Goal: Information Seeking & Learning: Learn about a topic

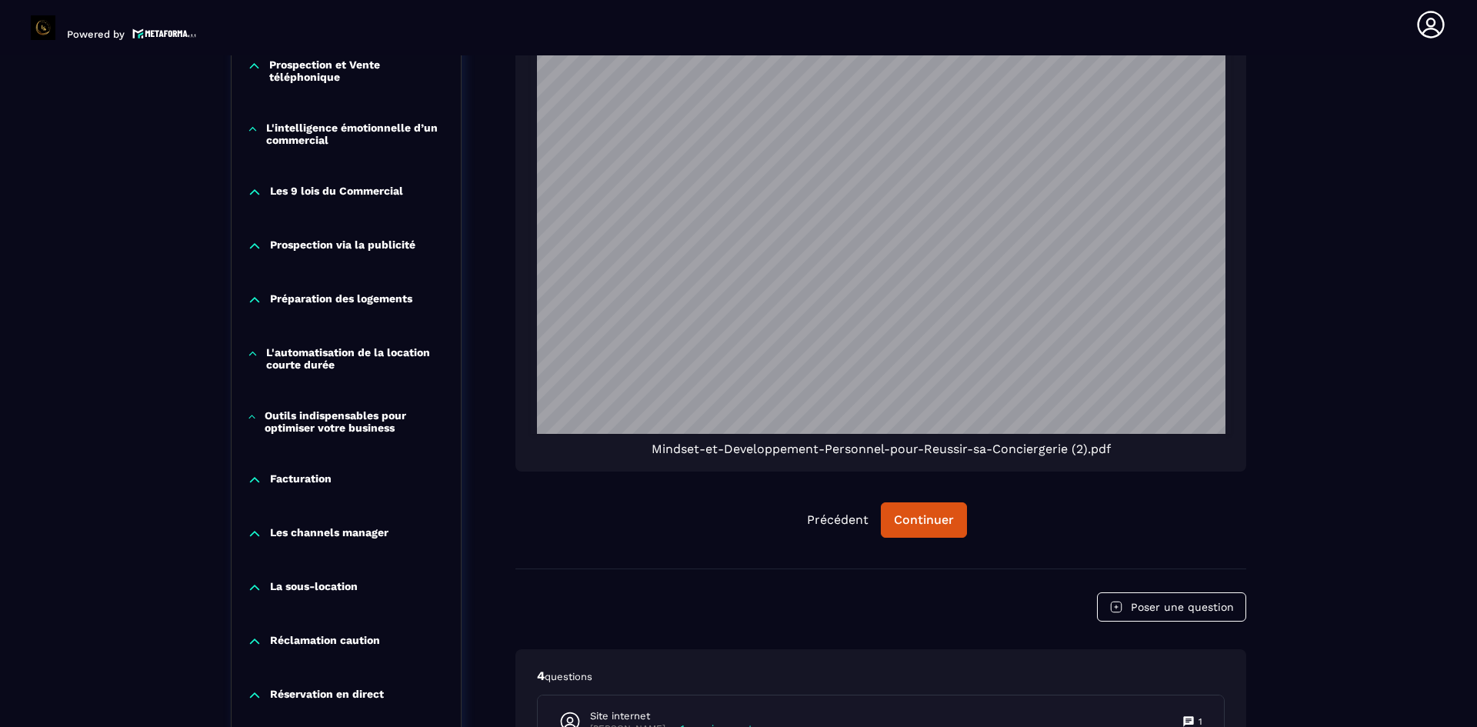
scroll to position [1289, 0]
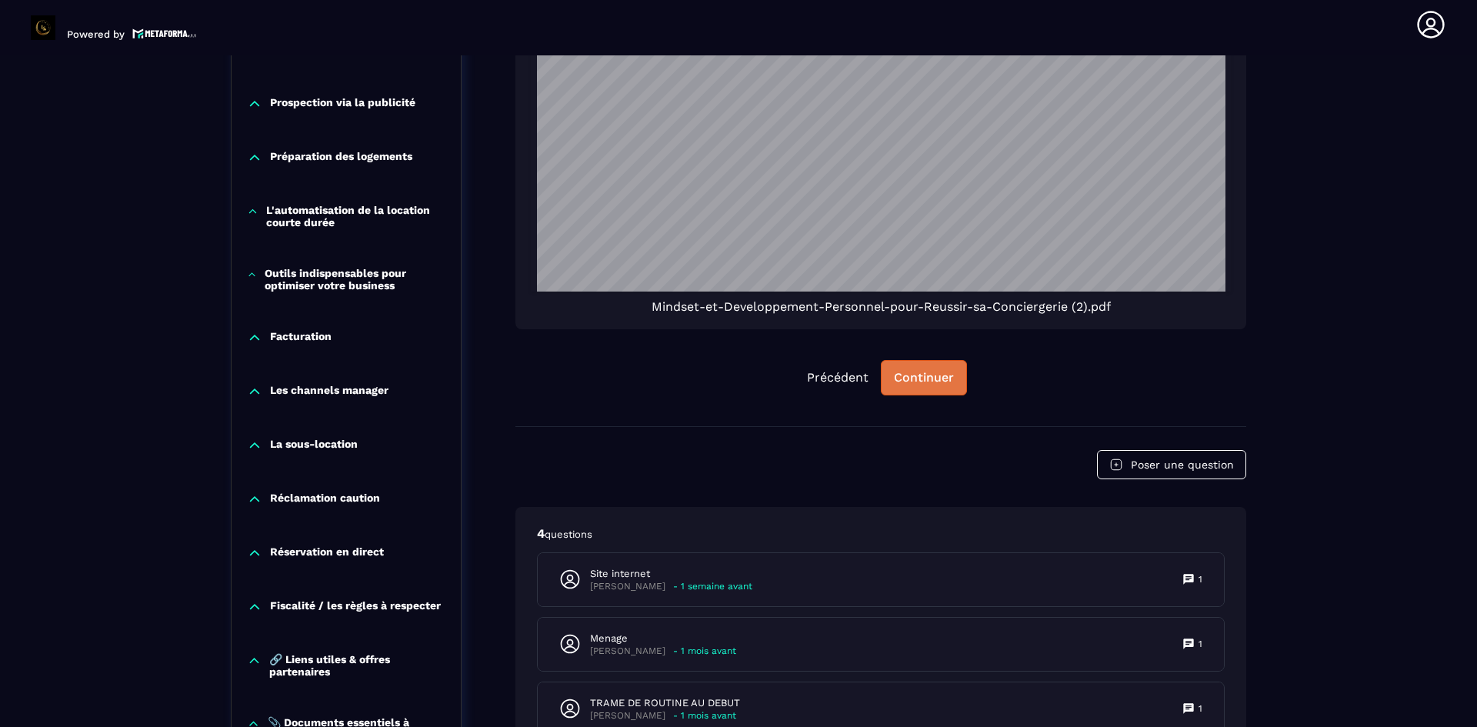
click at [901, 370] on div "Continuer" at bounding box center [924, 377] width 60 height 15
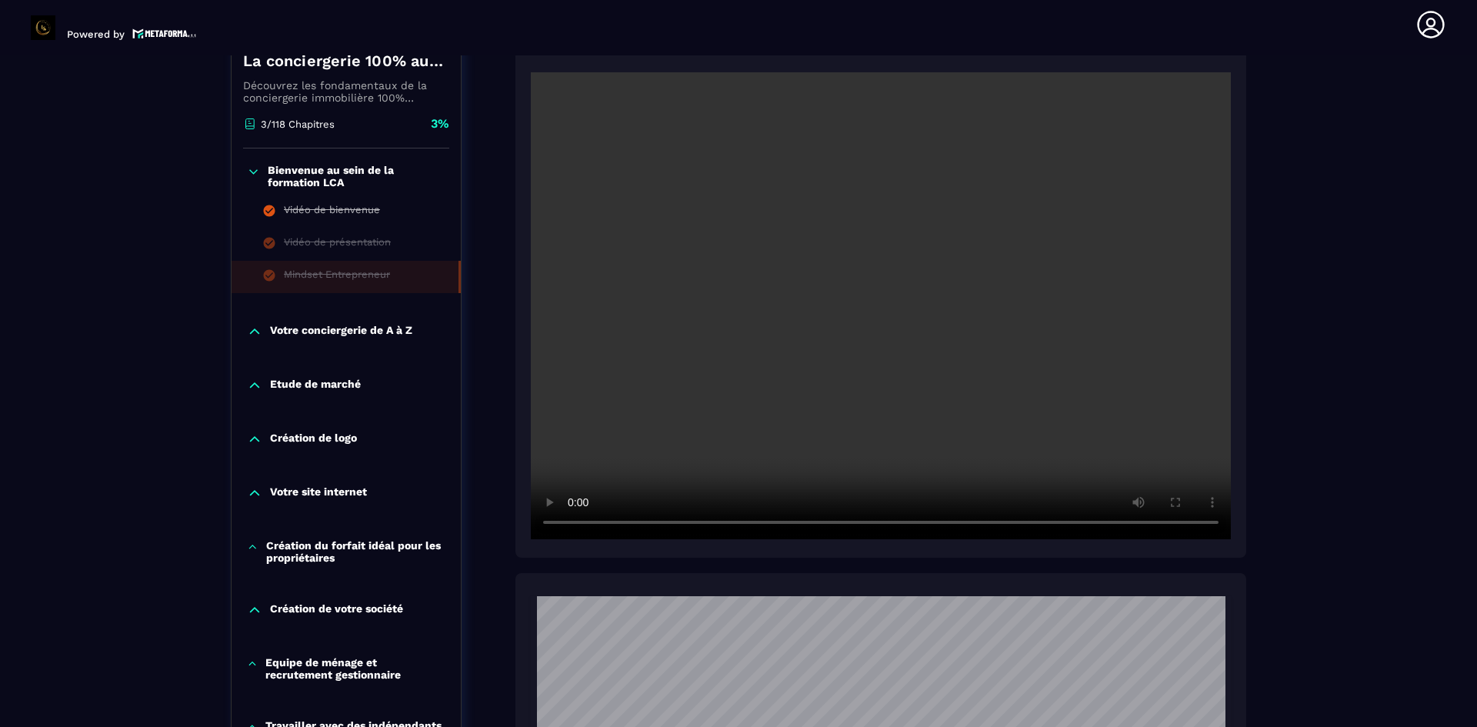
scroll to position [365, 0]
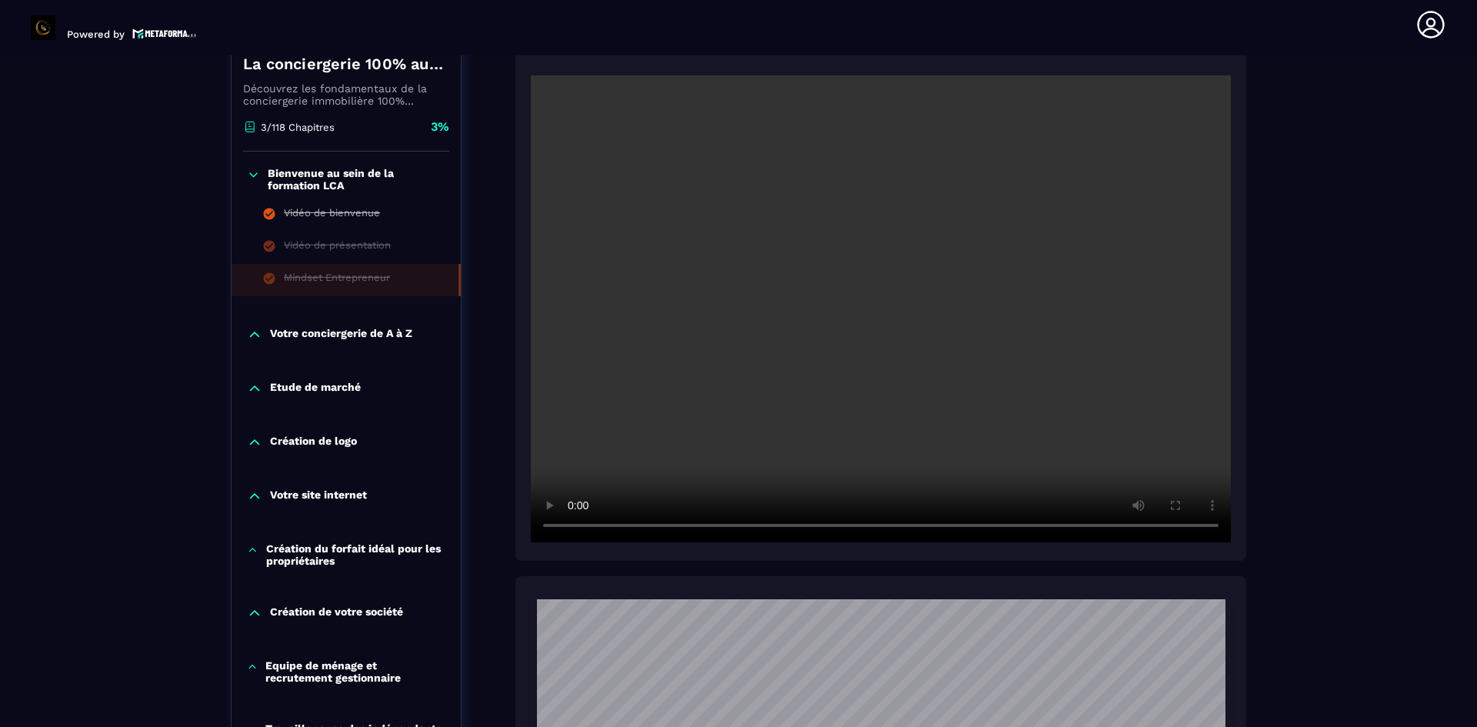
click at [329, 330] on p "Votre conciergerie de A à Z" at bounding box center [341, 334] width 142 height 15
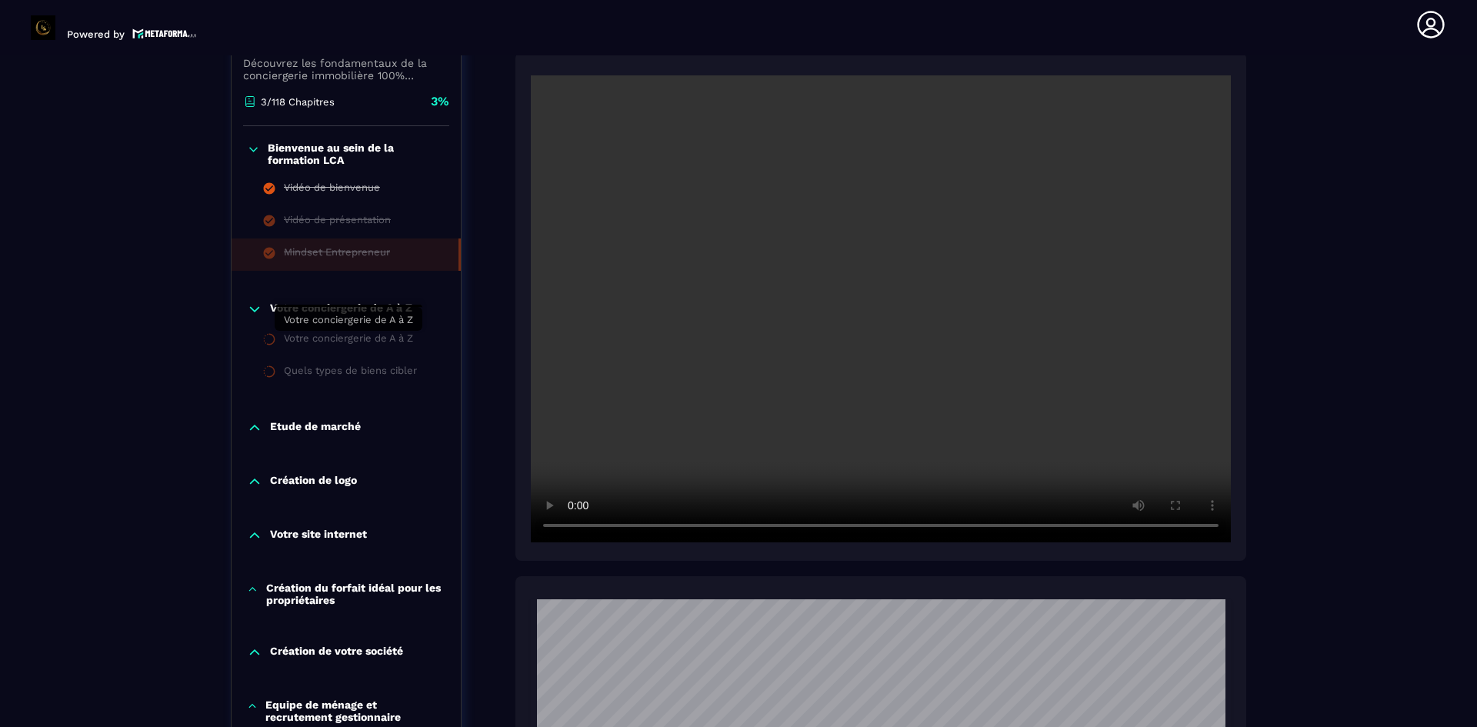
click at [317, 345] on div "Votre conciergerie de A à Z" at bounding box center [348, 340] width 129 height 17
click at [321, 371] on div "Quels types de biens cibler" at bounding box center [350, 373] width 133 height 17
click at [280, 319] on div "Votre conciergerie de A à Z Votre conciergerie de A à Z Quels types de biens ci…" at bounding box center [346, 345] width 229 height 118
click at [325, 305] on p "Votre conciergerie de A à Z" at bounding box center [341, 309] width 142 height 15
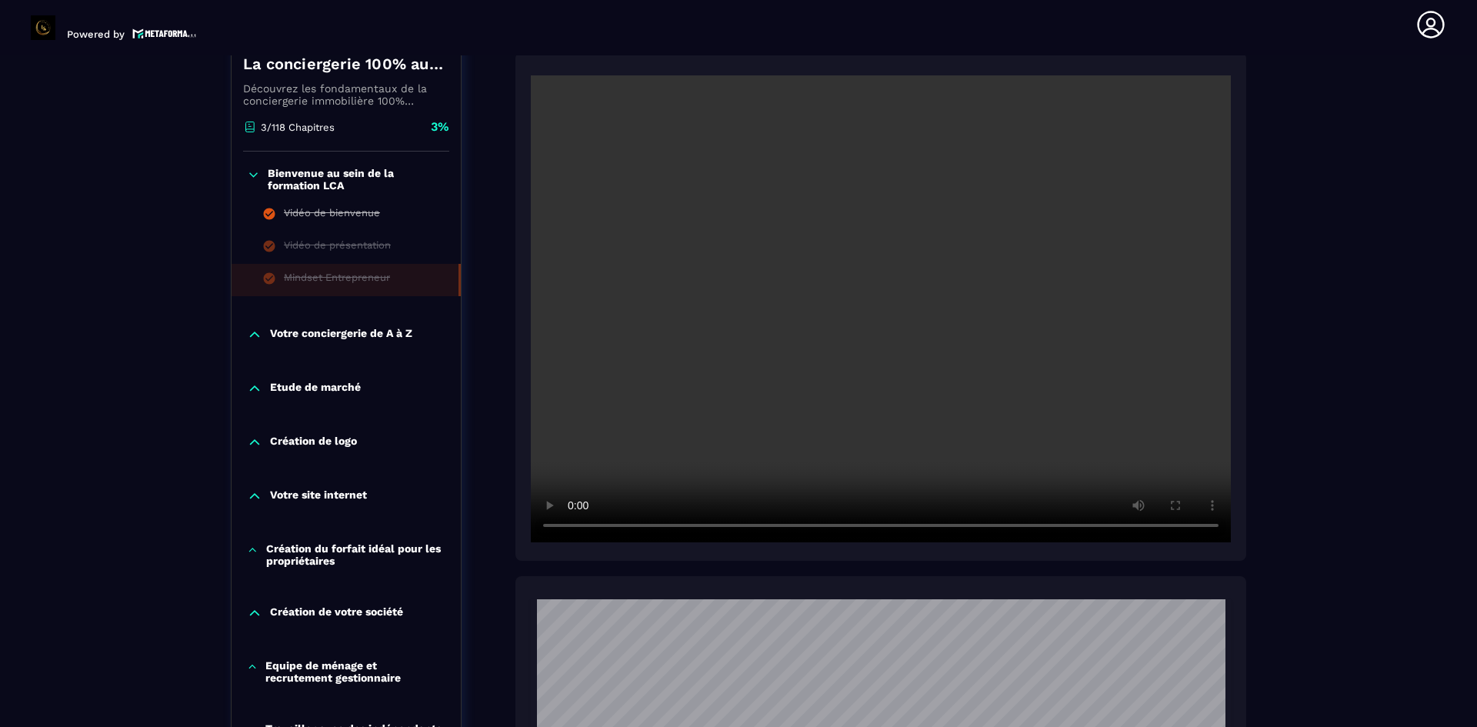
click at [315, 334] on p "Votre conciergerie de A à Z" at bounding box center [341, 334] width 142 height 15
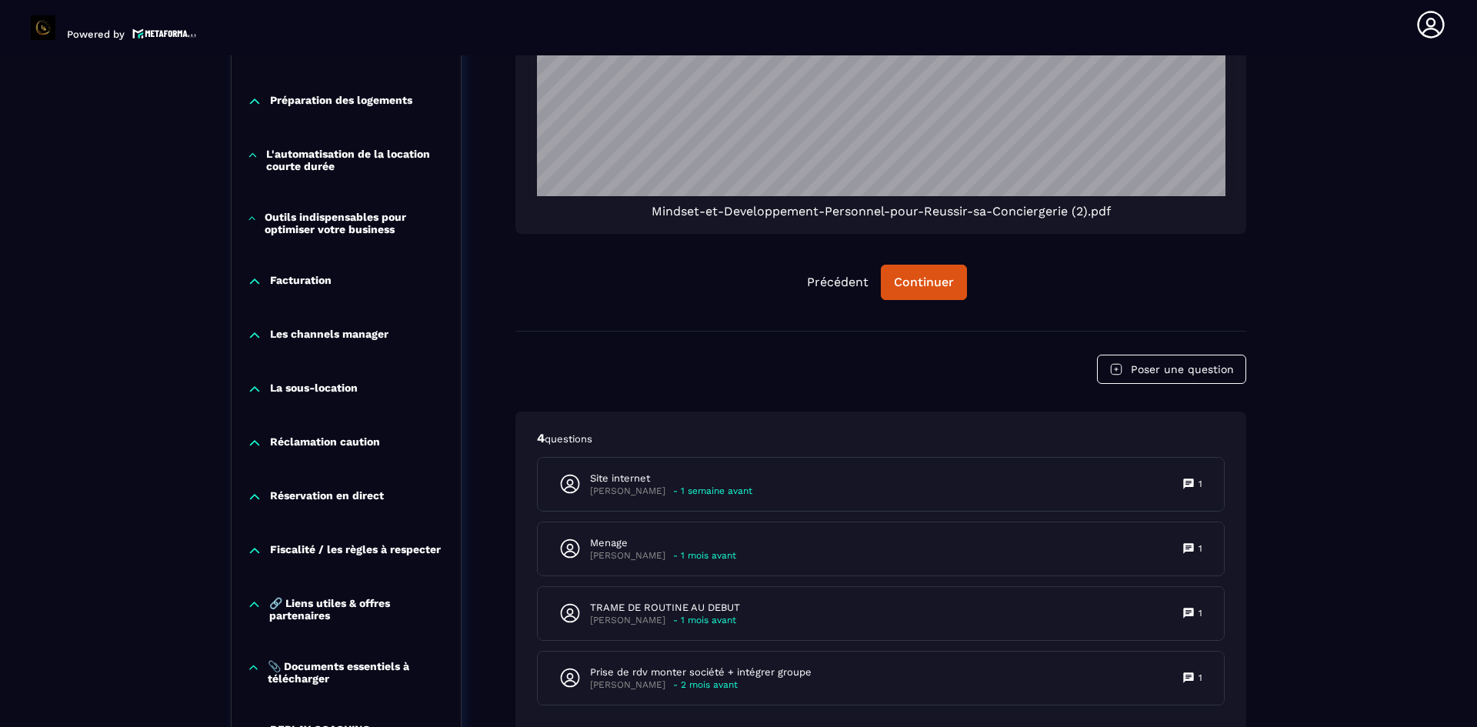
scroll to position [1385, 0]
click at [940, 272] on button "Continuer" at bounding box center [924, 281] width 86 height 35
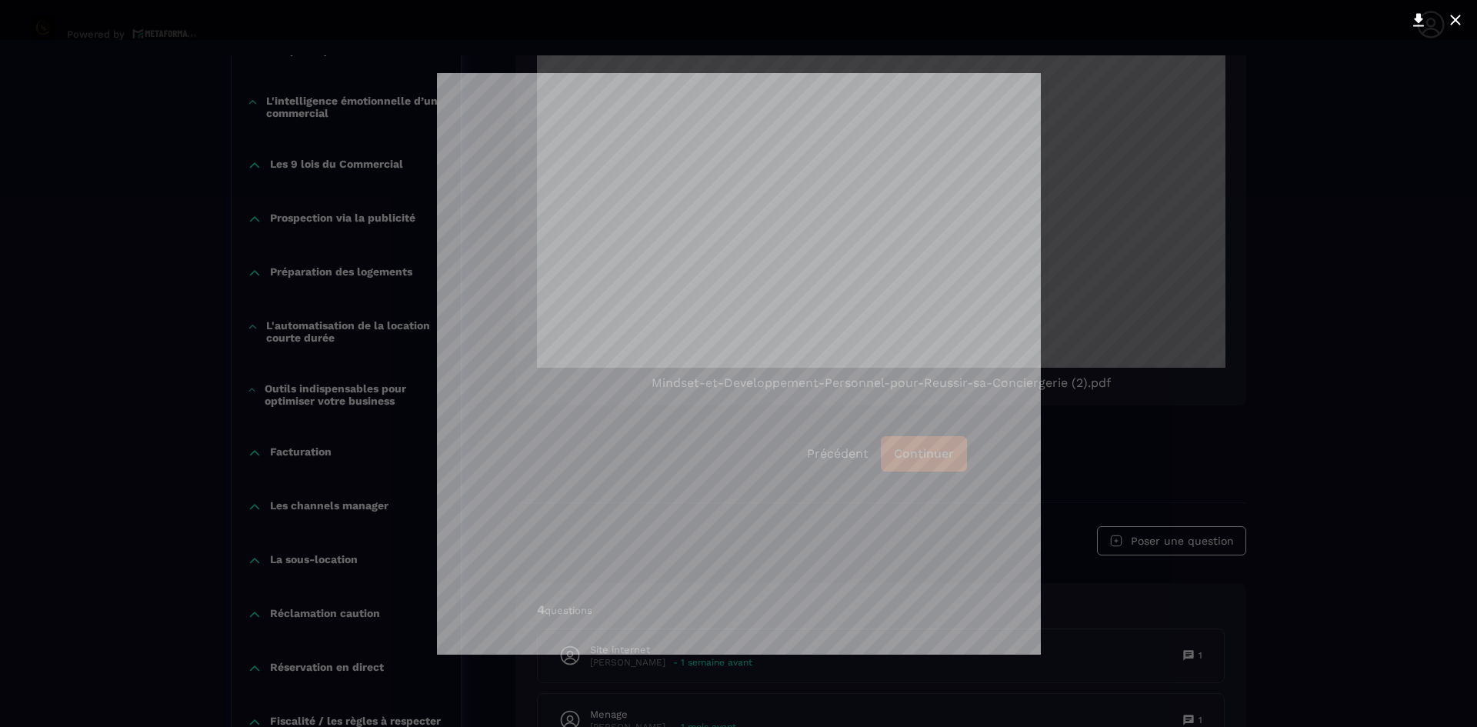
scroll to position [0, 0]
click at [1301, 188] on div at bounding box center [738, 363] width 1477 height 727
click at [1327, 266] on div at bounding box center [738, 363] width 1477 height 727
click at [1073, 112] on div at bounding box center [738, 363] width 1477 height 727
click at [1118, 461] on div at bounding box center [738, 363] width 1477 height 727
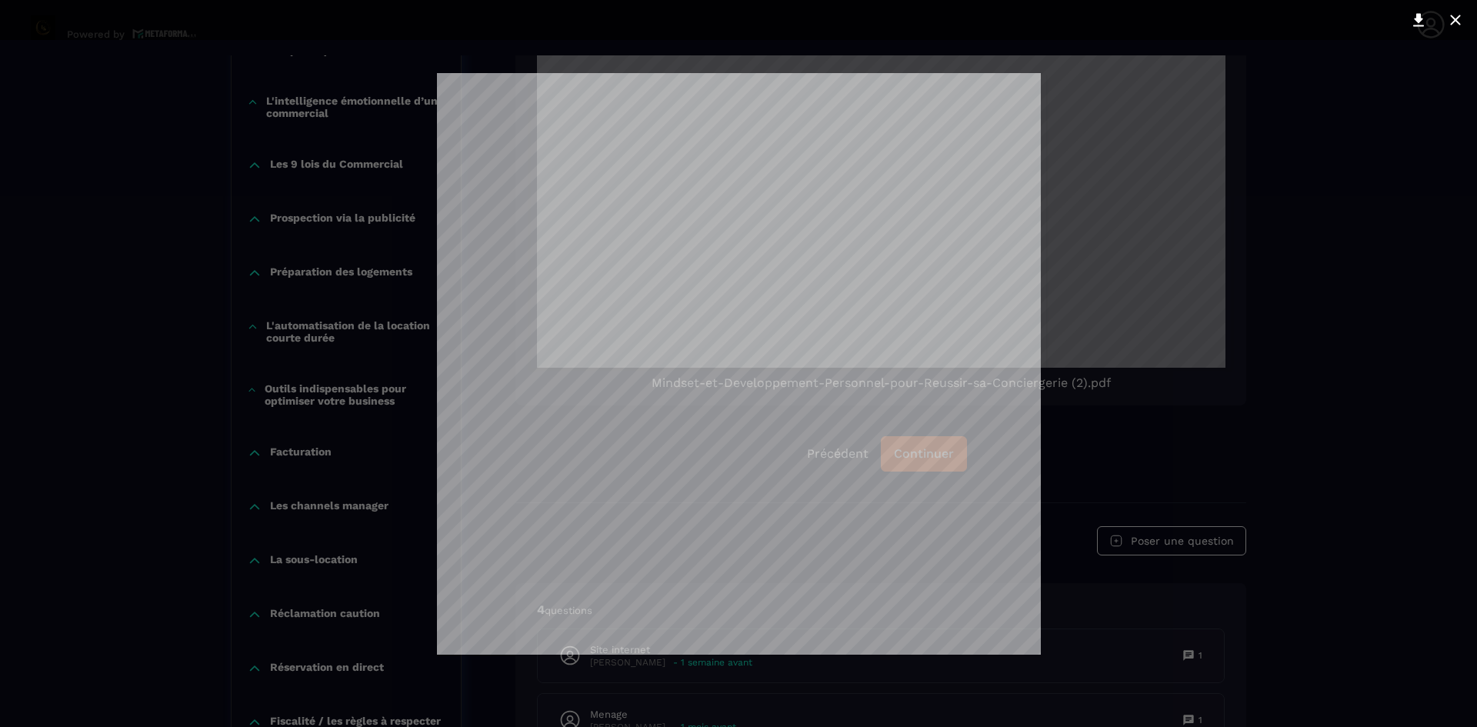
click at [1066, 479] on div at bounding box center [738, 363] width 1477 height 727
click at [1453, 20] on icon at bounding box center [1455, 20] width 18 height 18
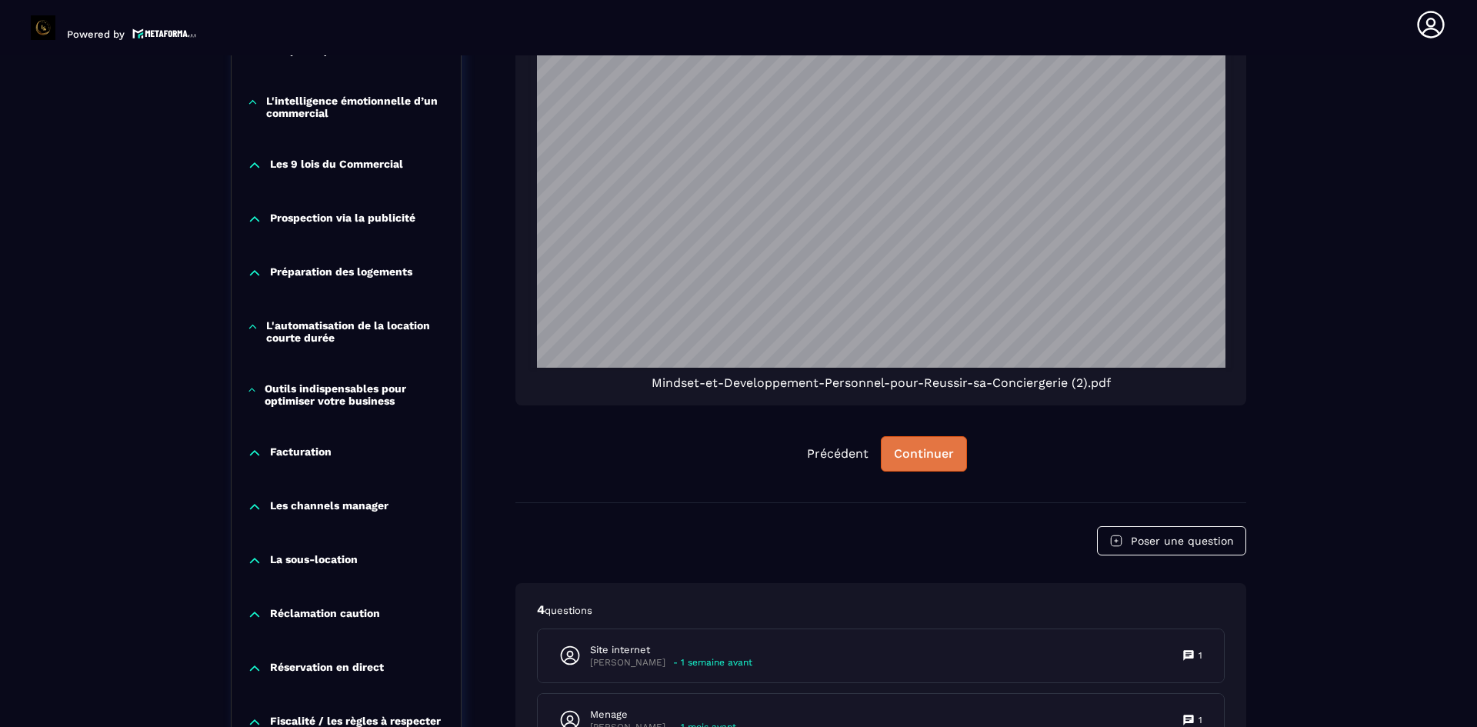
click at [912, 464] on button "Continuer" at bounding box center [924, 453] width 86 height 35
click at [849, 445] on button "Précédent" at bounding box center [838, 454] width 86 height 34
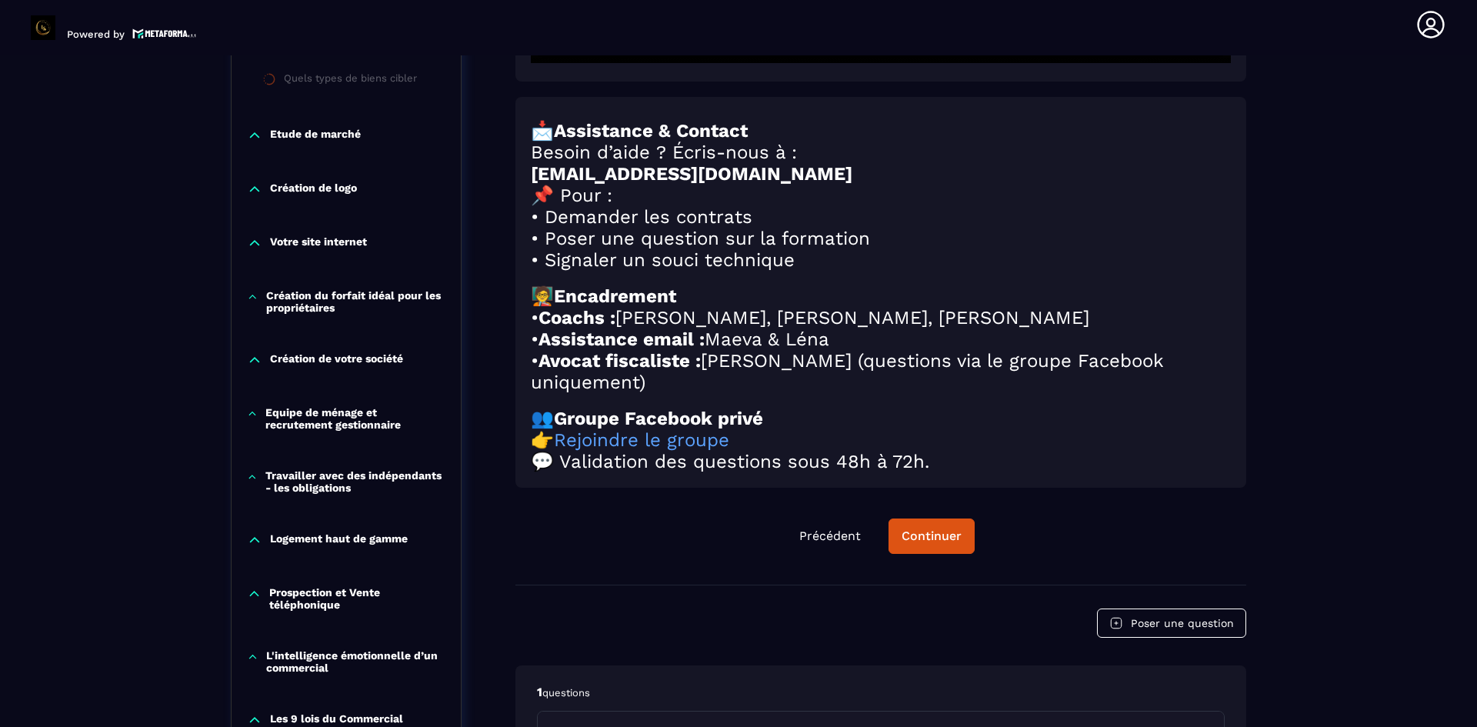
scroll to position [776, 0]
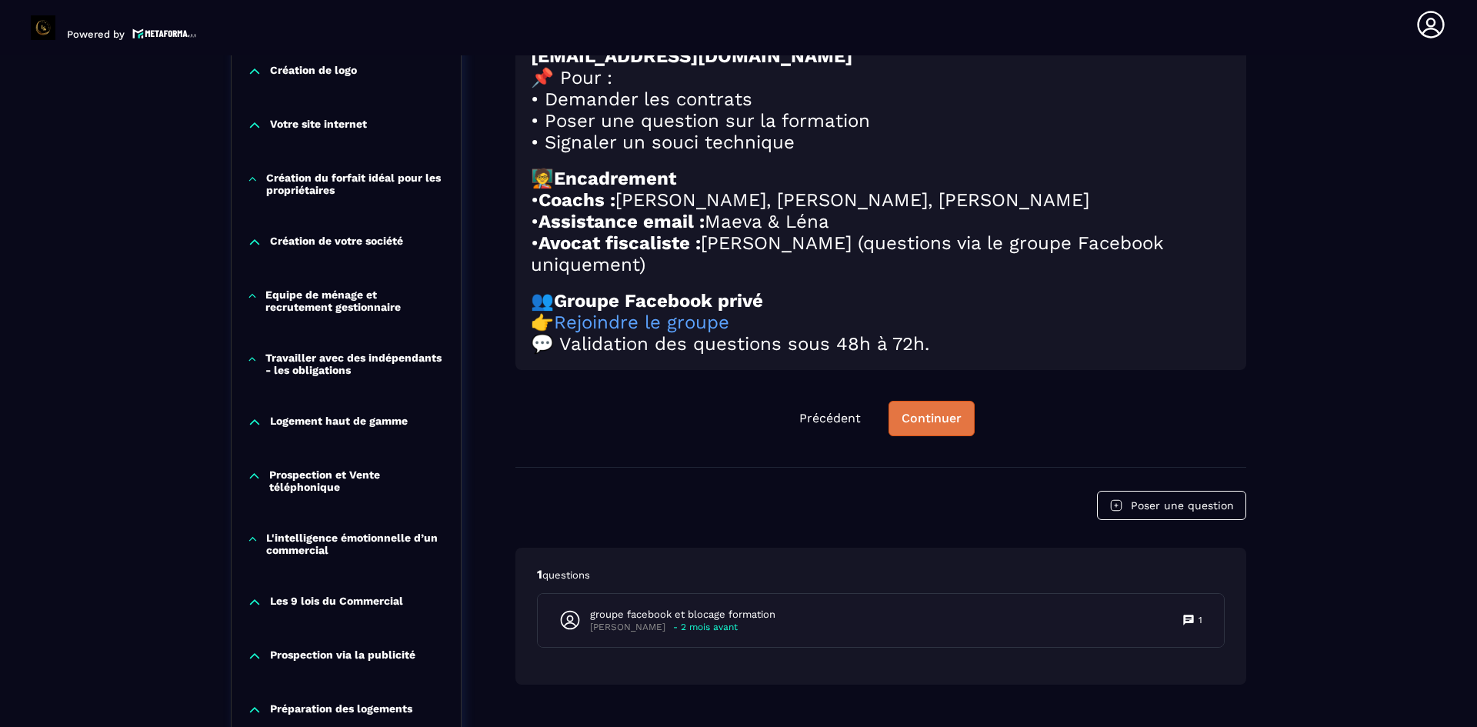
click at [921, 426] on div "Continuer" at bounding box center [932, 418] width 60 height 15
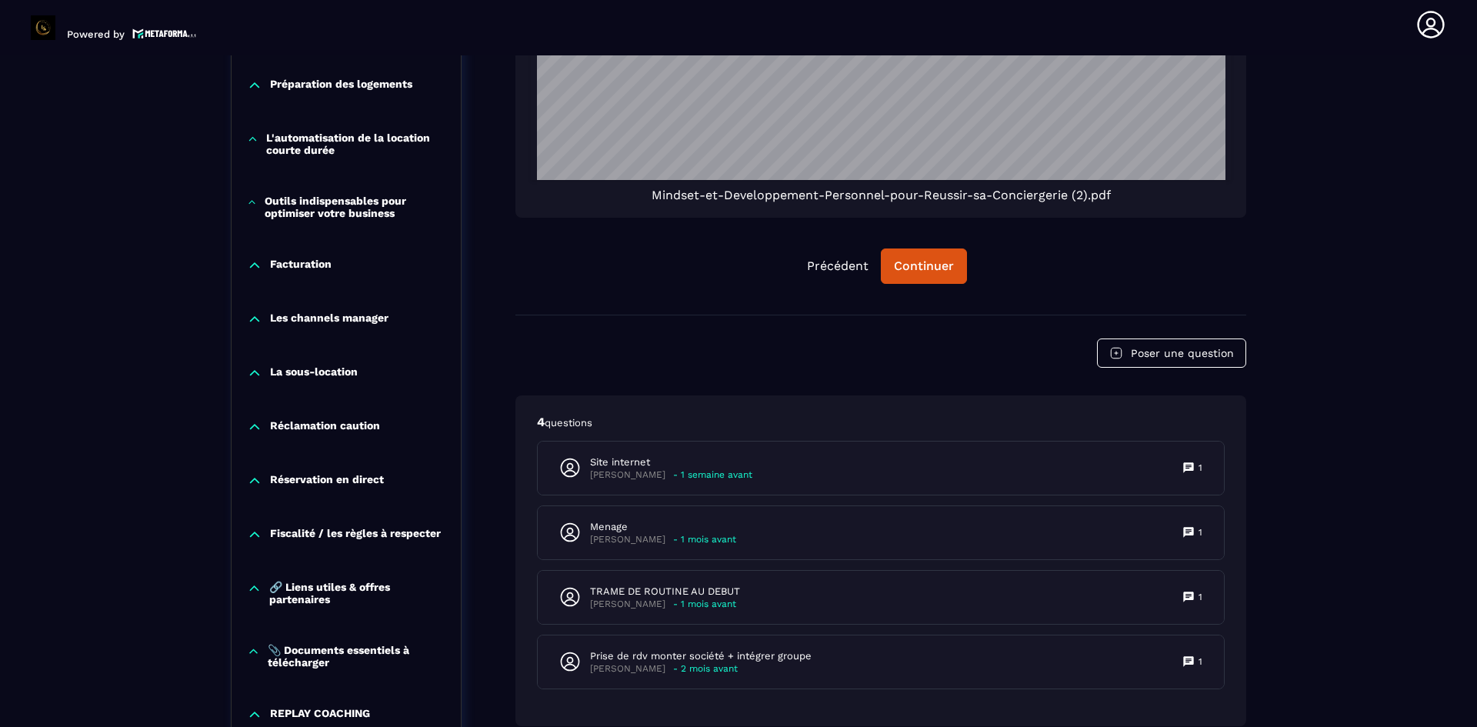
scroll to position [1520, 0]
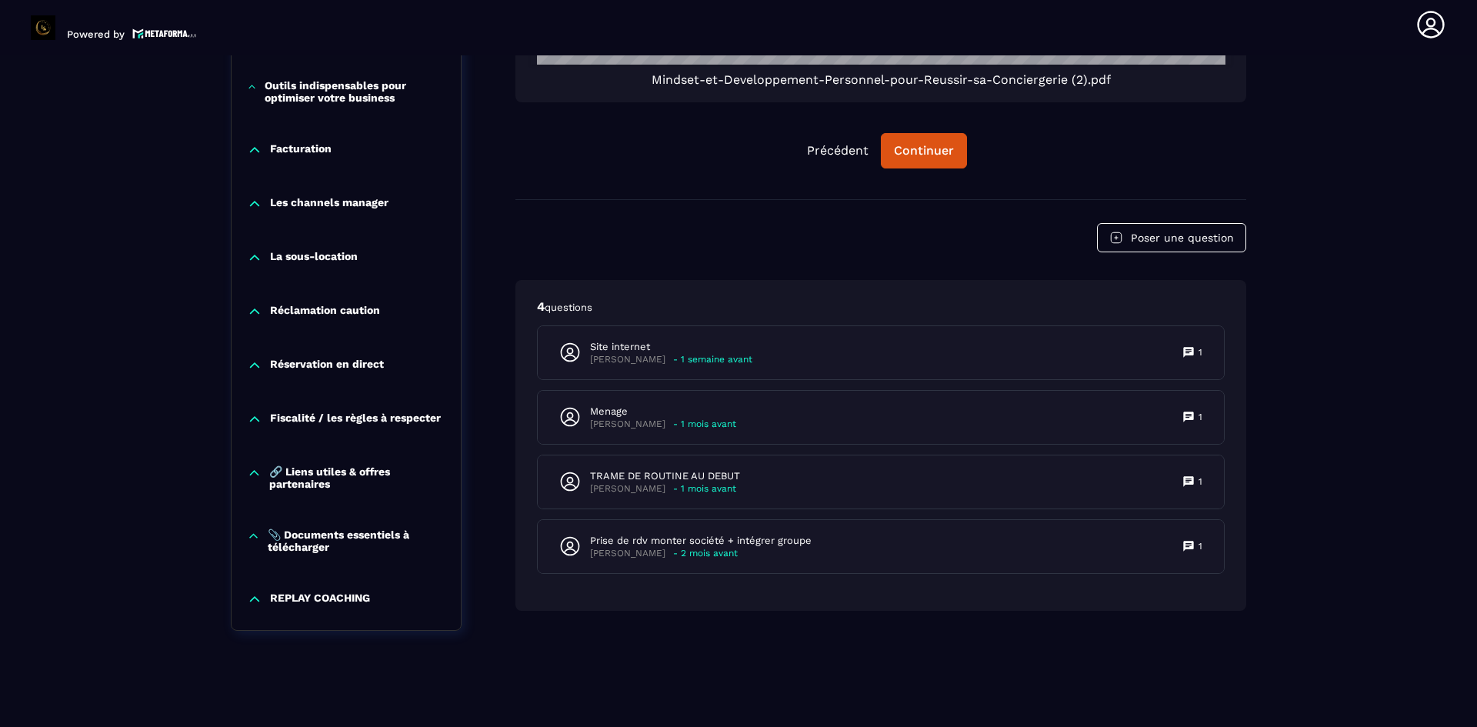
click at [352, 603] on p "REPLAY COACHING" at bounding box center [320, 599] width 100 height 15
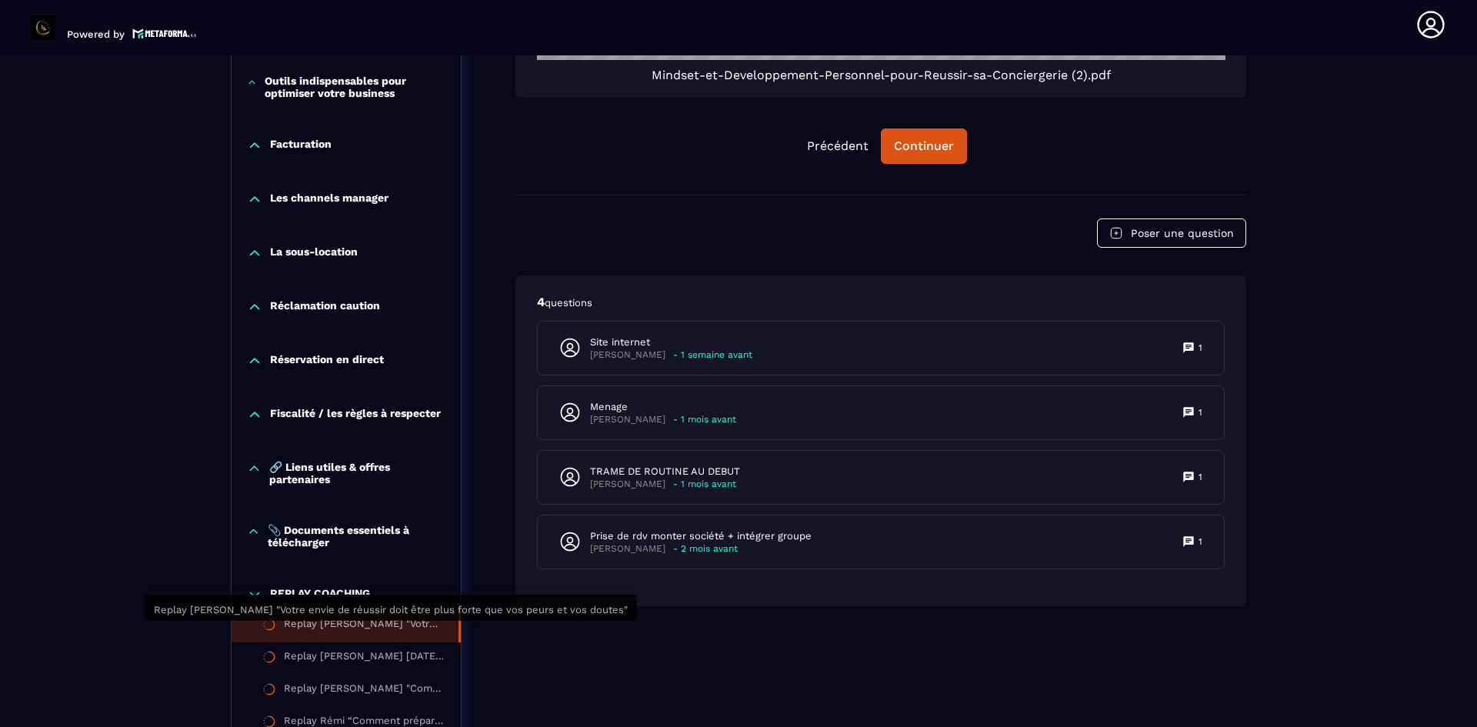
click at [336, 626] on div "Replay [PERSON_NAME] "Votre envie de réussir doit être plus forte que vos peurs…" at bounding box center [363, 626] width 159 height 17
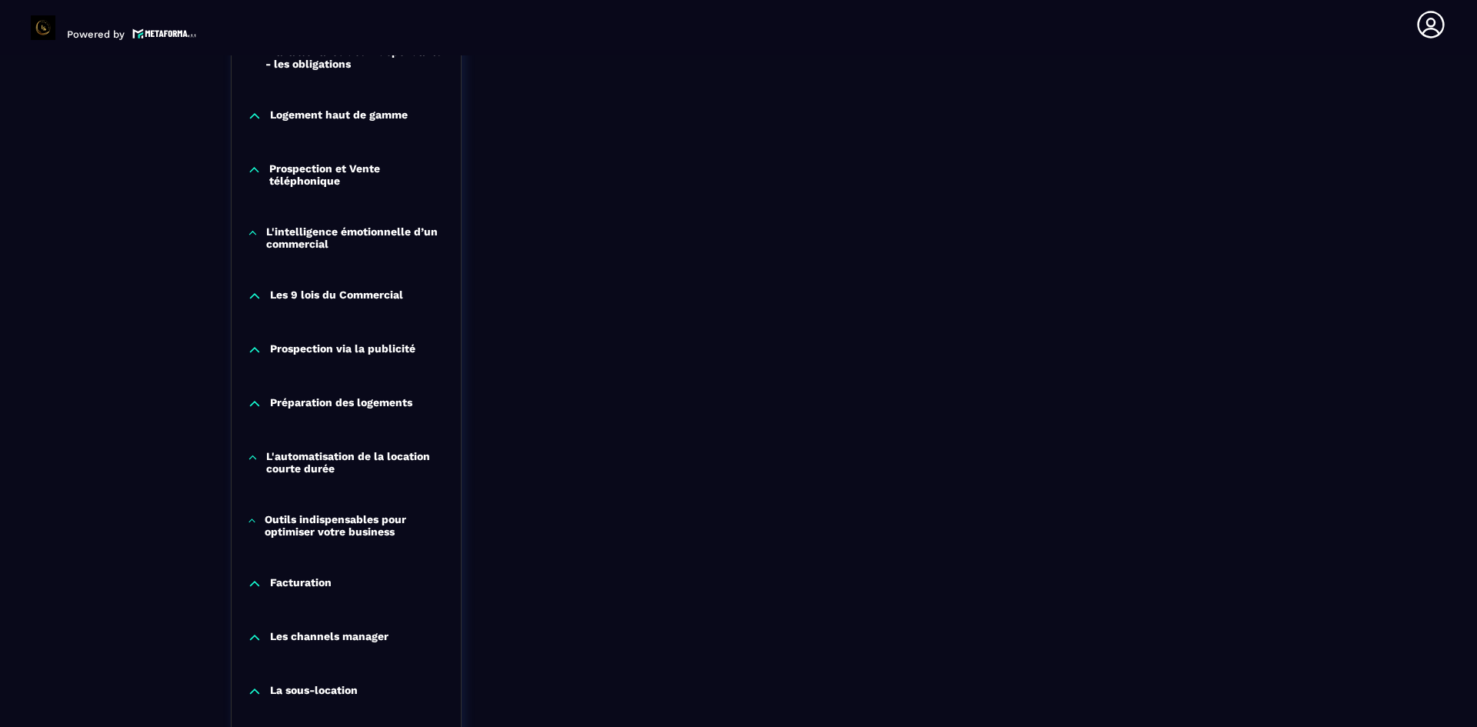
scroll to position [1083, 0]
click at [343, 394] on div "Préparation des logements" at bounding box center [346, 406] width 229 height 54
click at [346, 399] on p "Préparation des logements" at bounding box center [341, 402] width 142 height 15
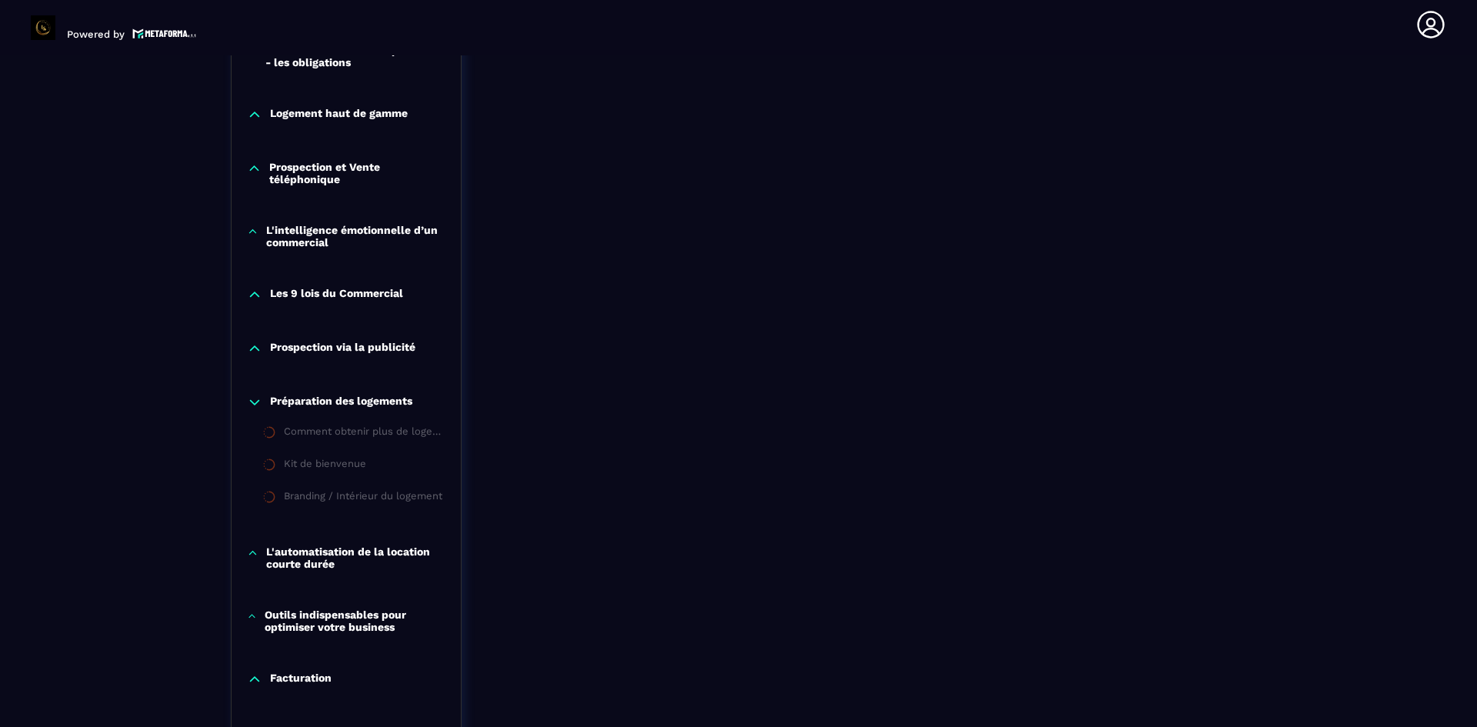
click at [325, 438] on div "Comment obtenir plus de logements en gestion ou en sous-location ?" at bounding box center [365, 433] width 162 height 17
click at [344, 404] on p "Préparation des logements" at bounding box center [341, 402] width 142 height 15
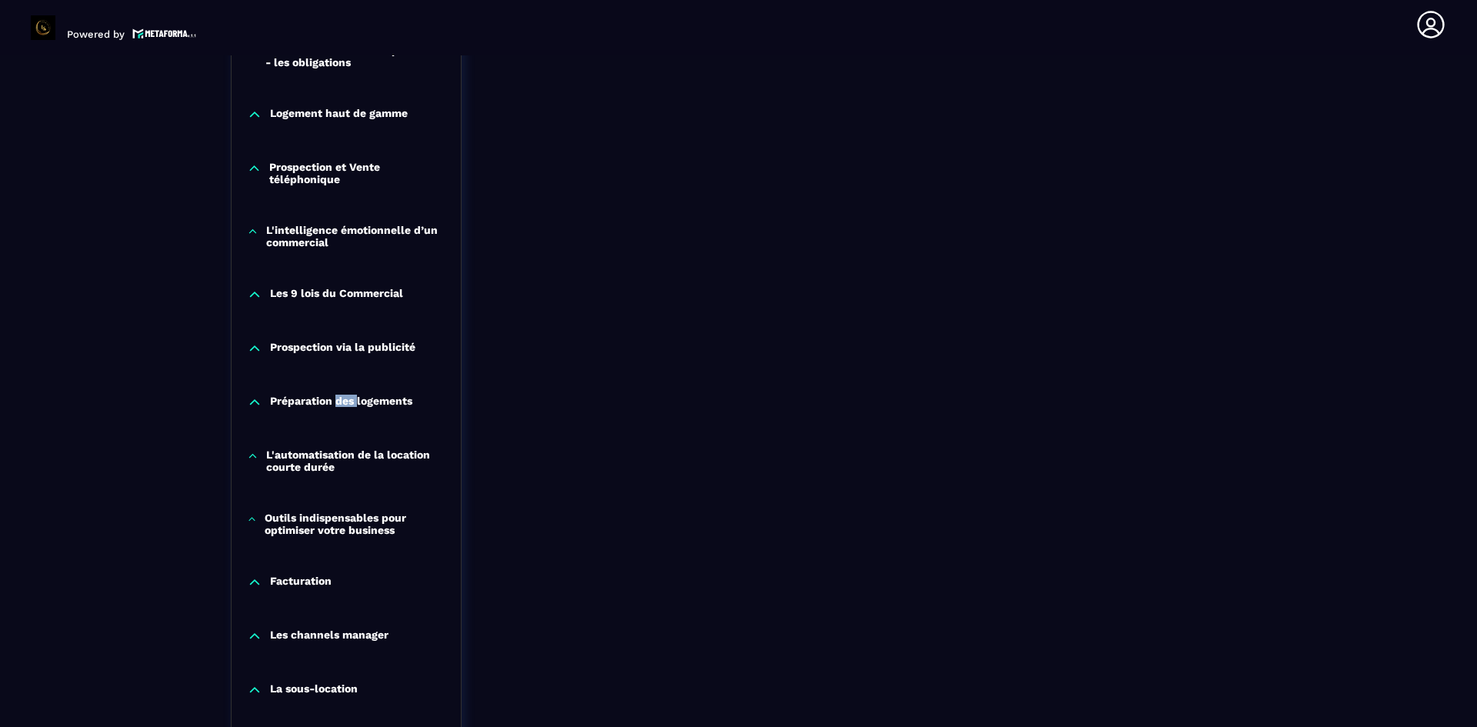
click at [344, 404] on p "Préparation des logements" at bounding box center [341, 402] width 142 height 15
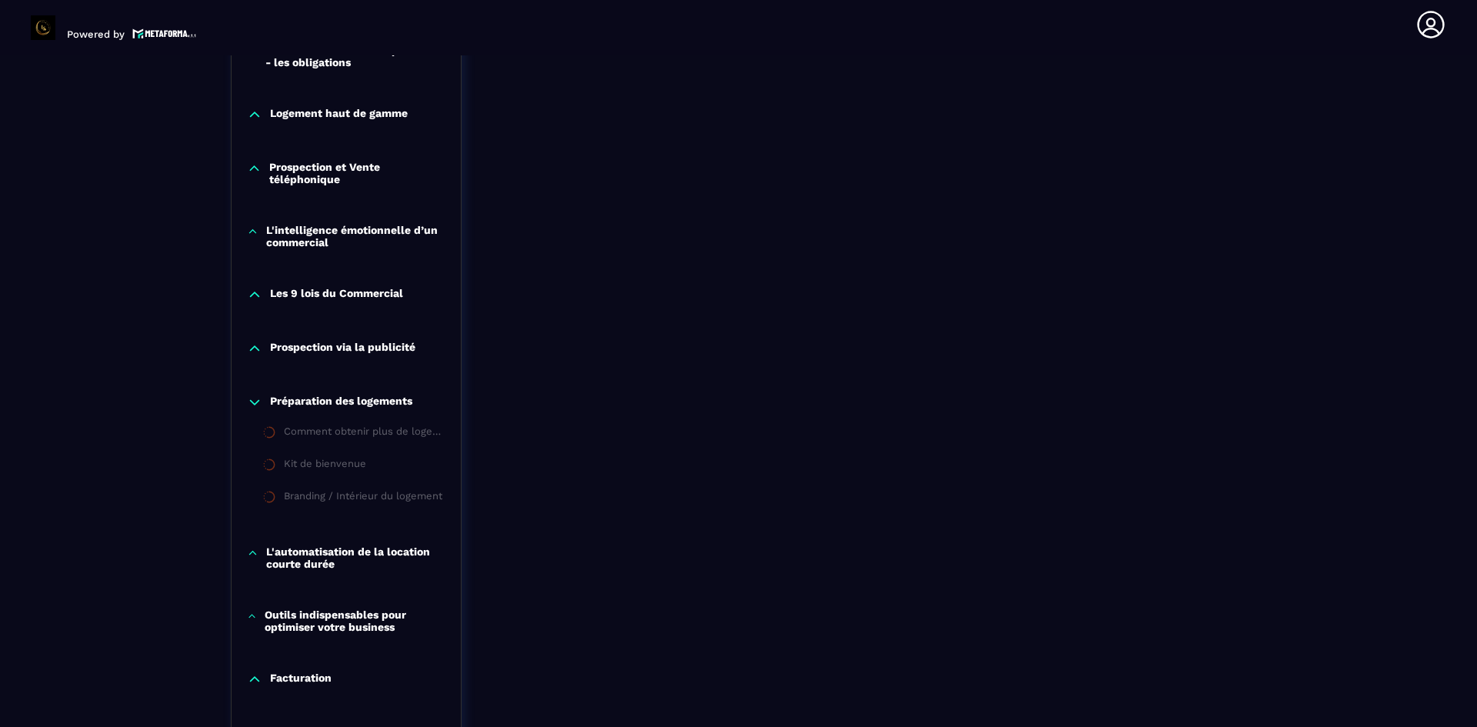
click at [377, 341] on p "Prospection via la publicité" at bounding box center [342, 348] width 145 height 15
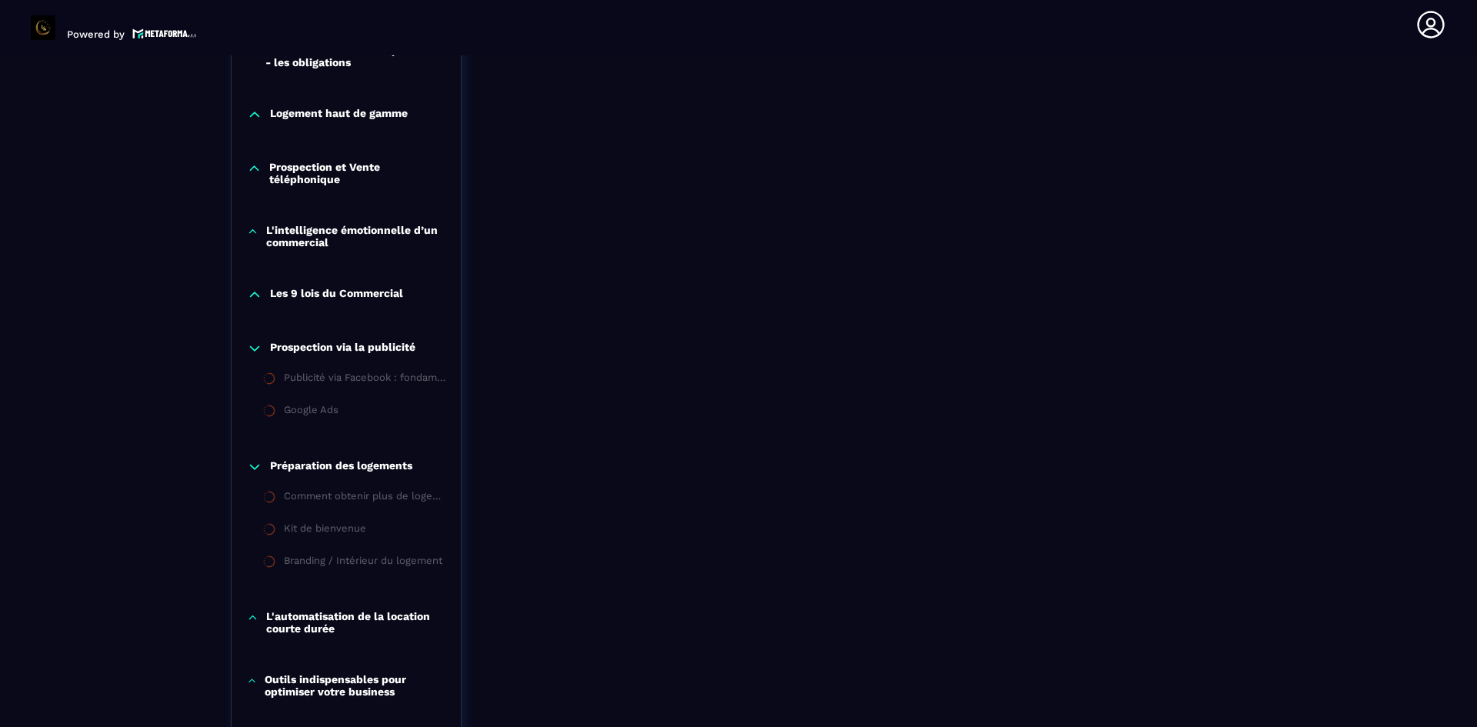
click at [357, 296] on p "Les 9 lois du Commercial" at bounding box center [336, 294] width 133 height 15
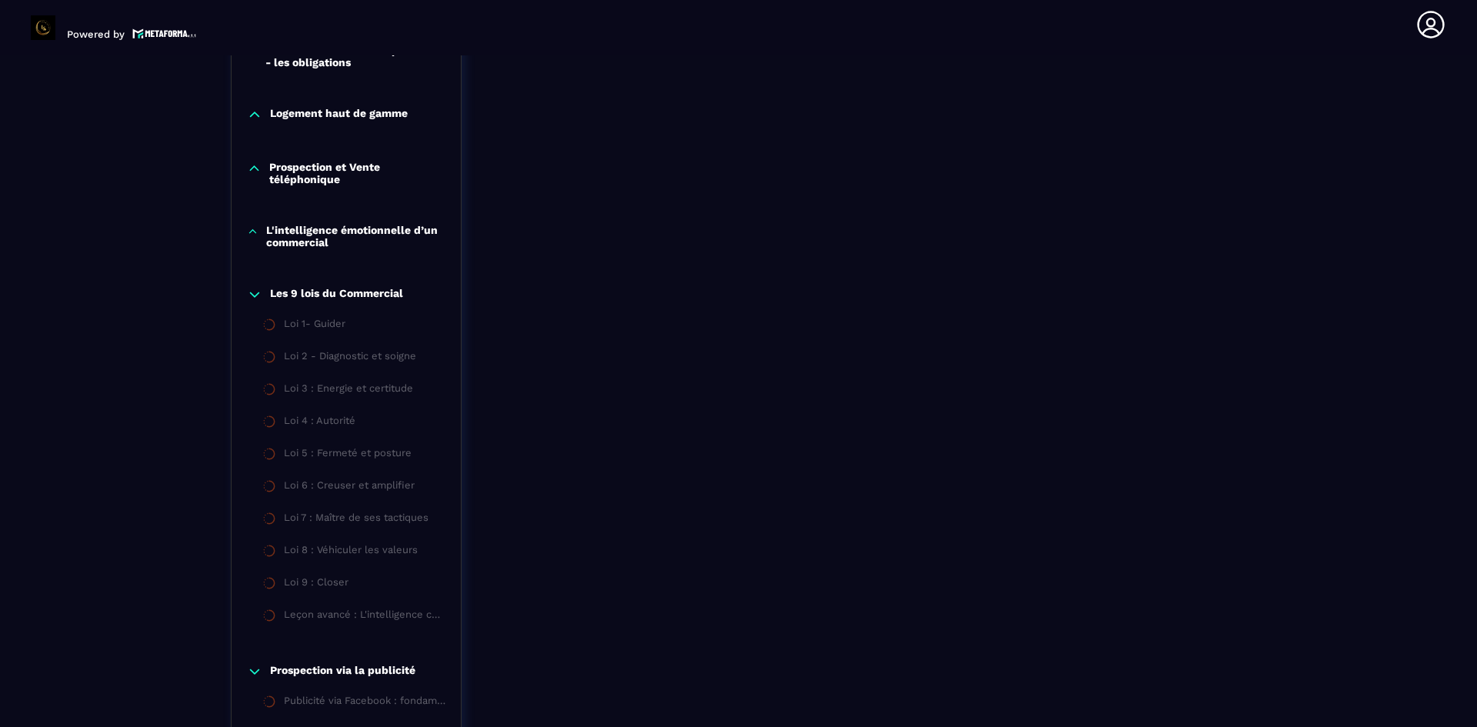
click at [348, 230] on p "L'intelligence émotionnelle d’un commercial" at bounding box center [355, 236] width 179 height 25
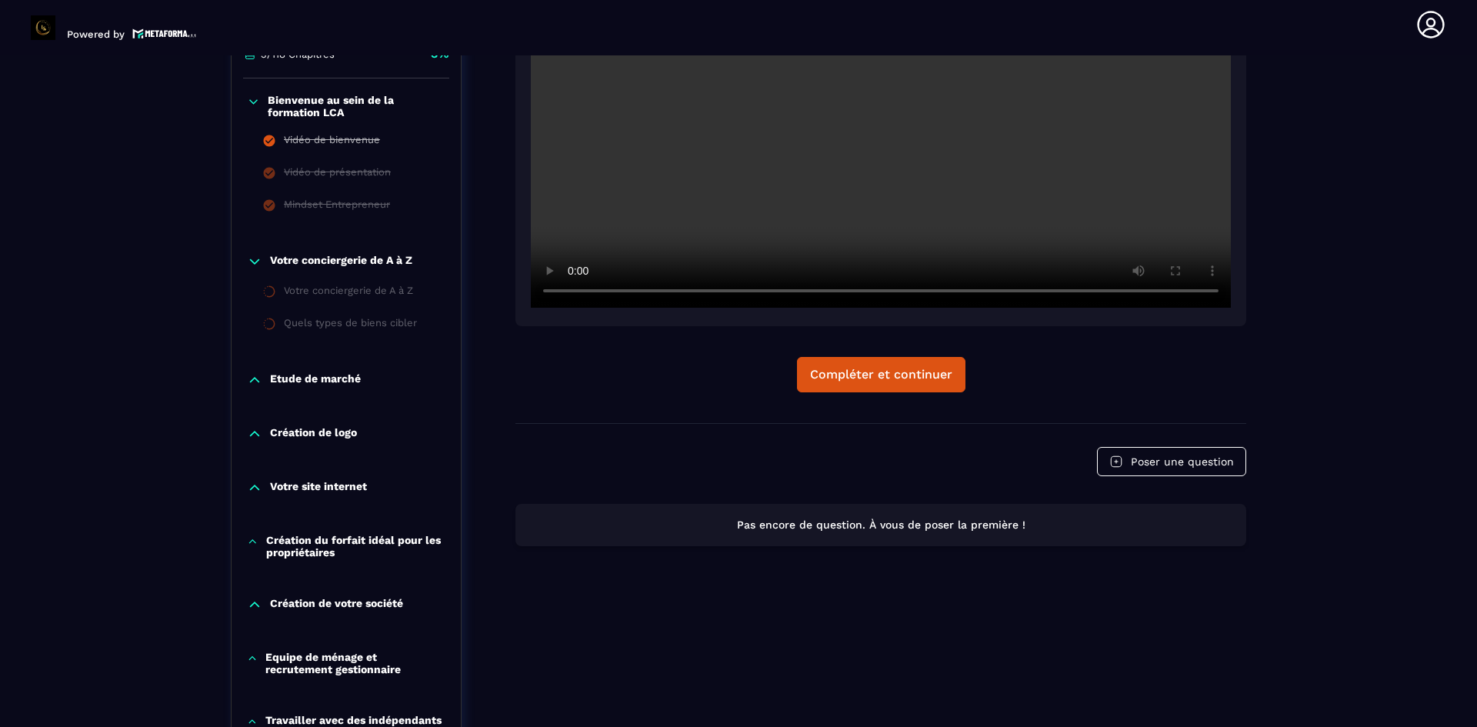
scroll to position [391, 0]
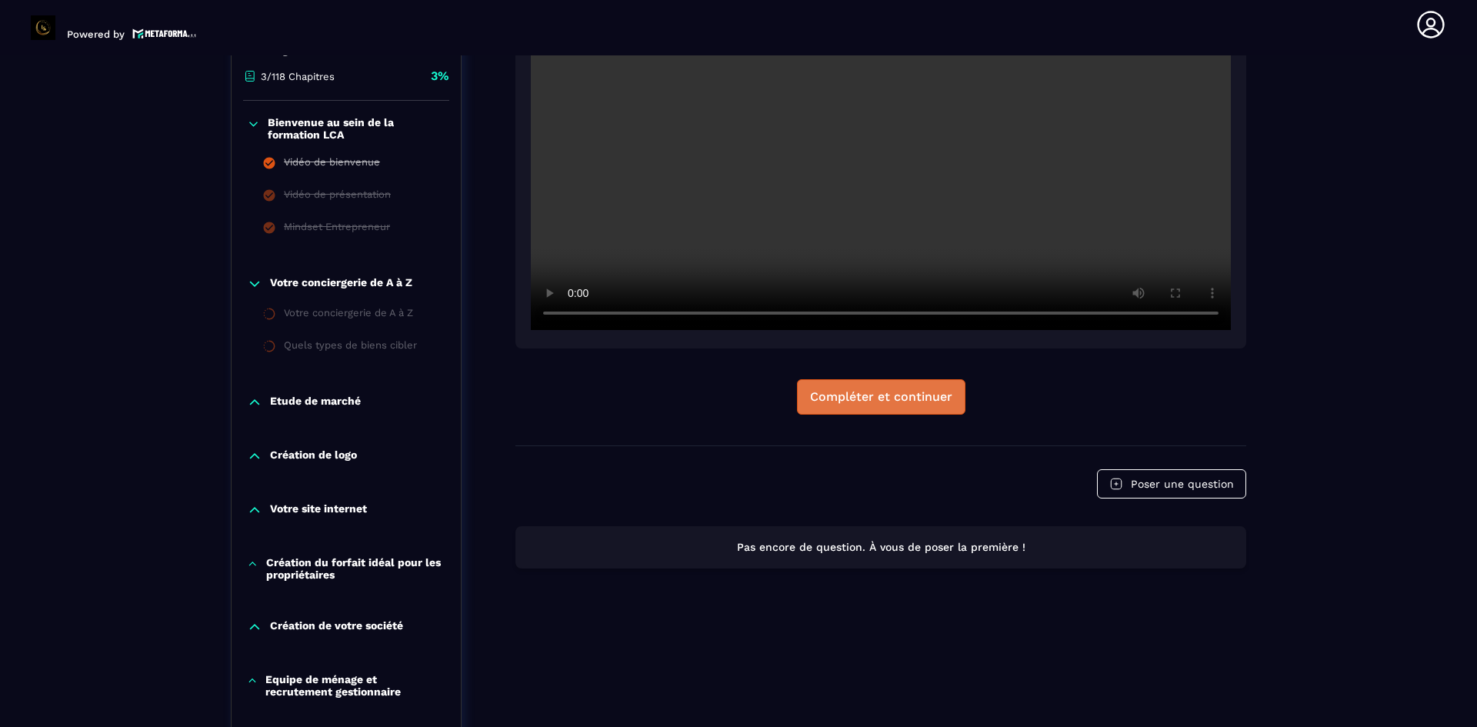
click at [919, 403] on div "Compléter et continuer" at bounding box center [881, 396] width 142 height 15
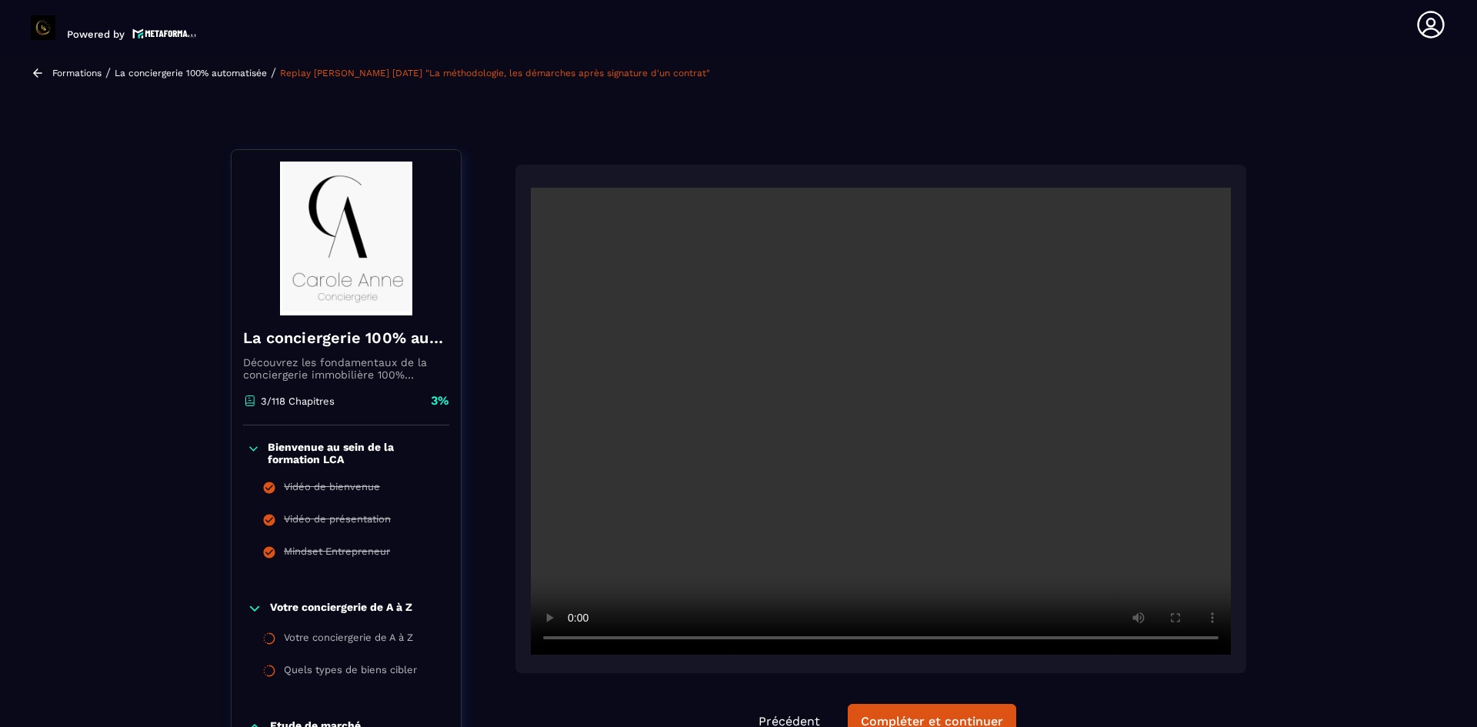
scroll to position [154, 0]
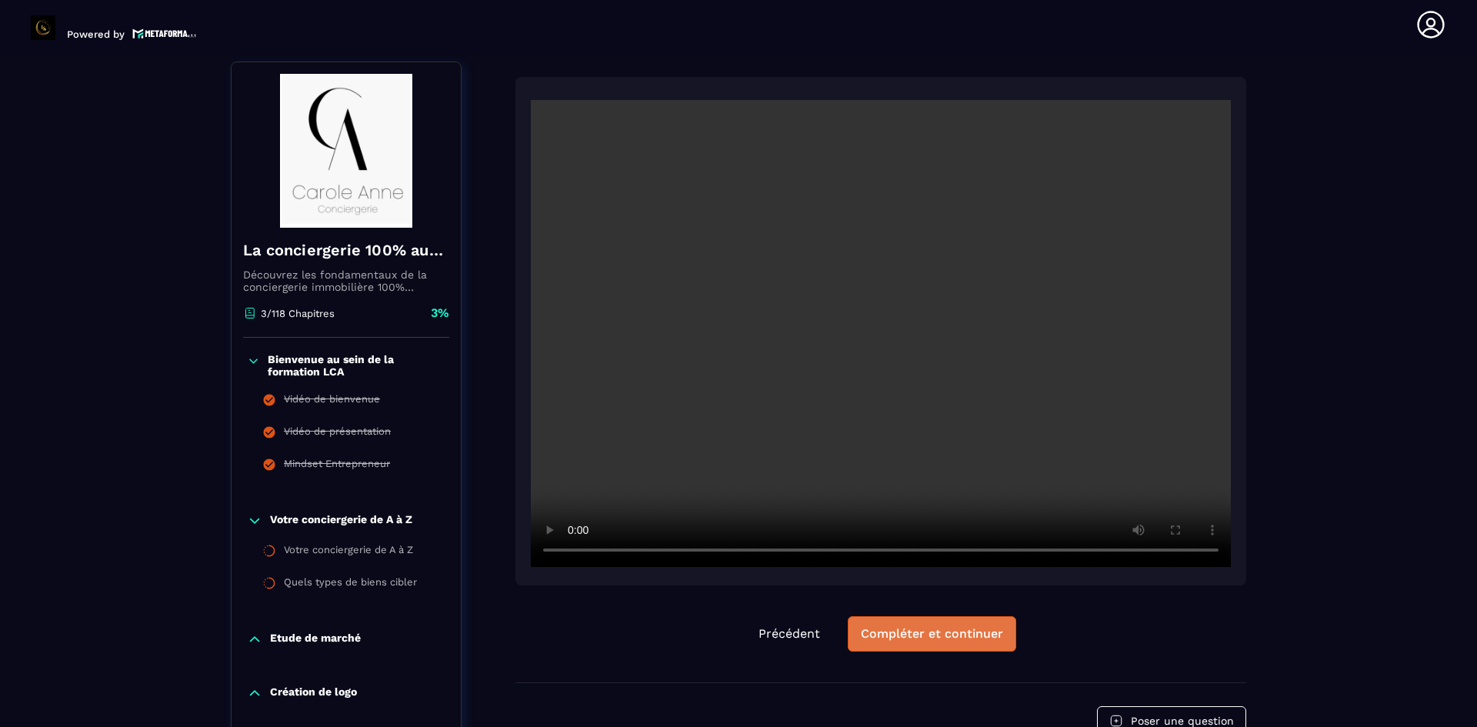
click at [996, 632] on div "Compléter et continuer" at bounding box center [932, 633] width 142 height 15
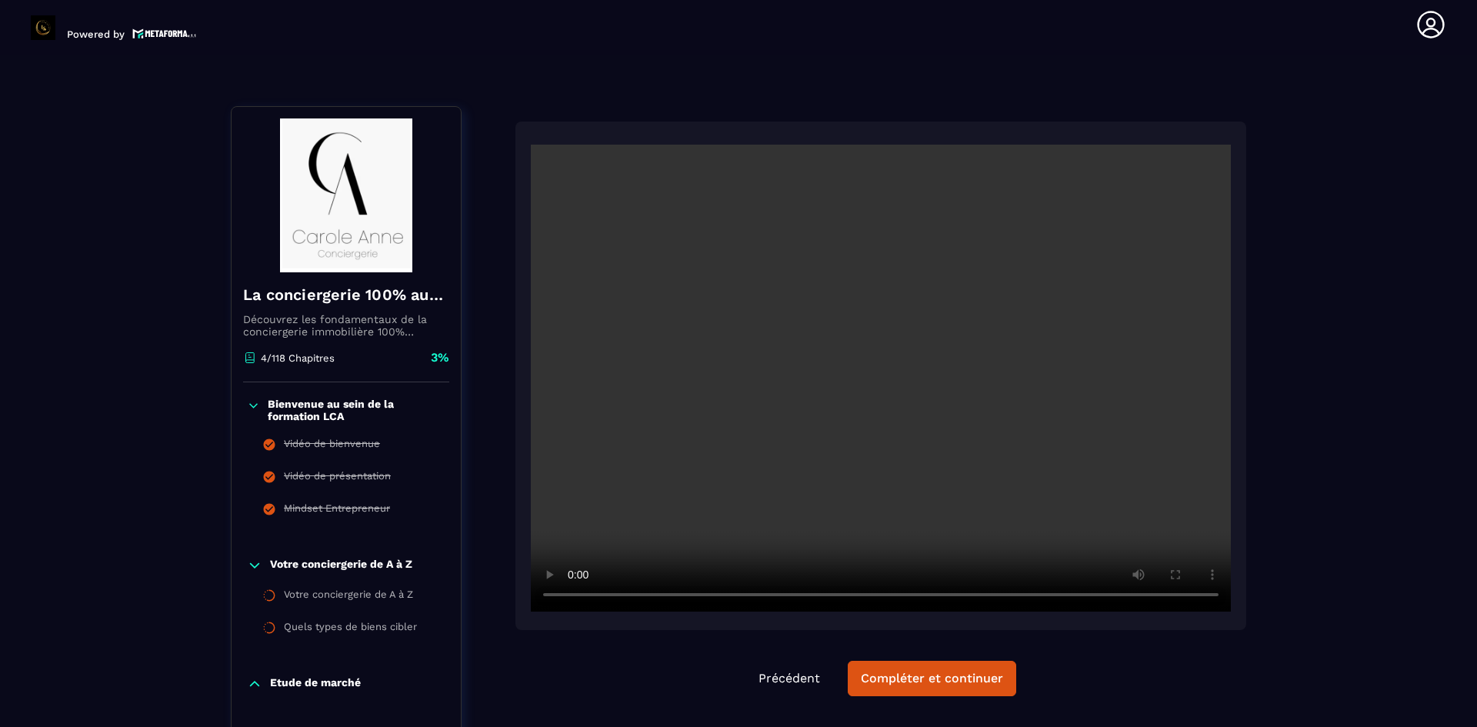
scroll to position [308, 0]
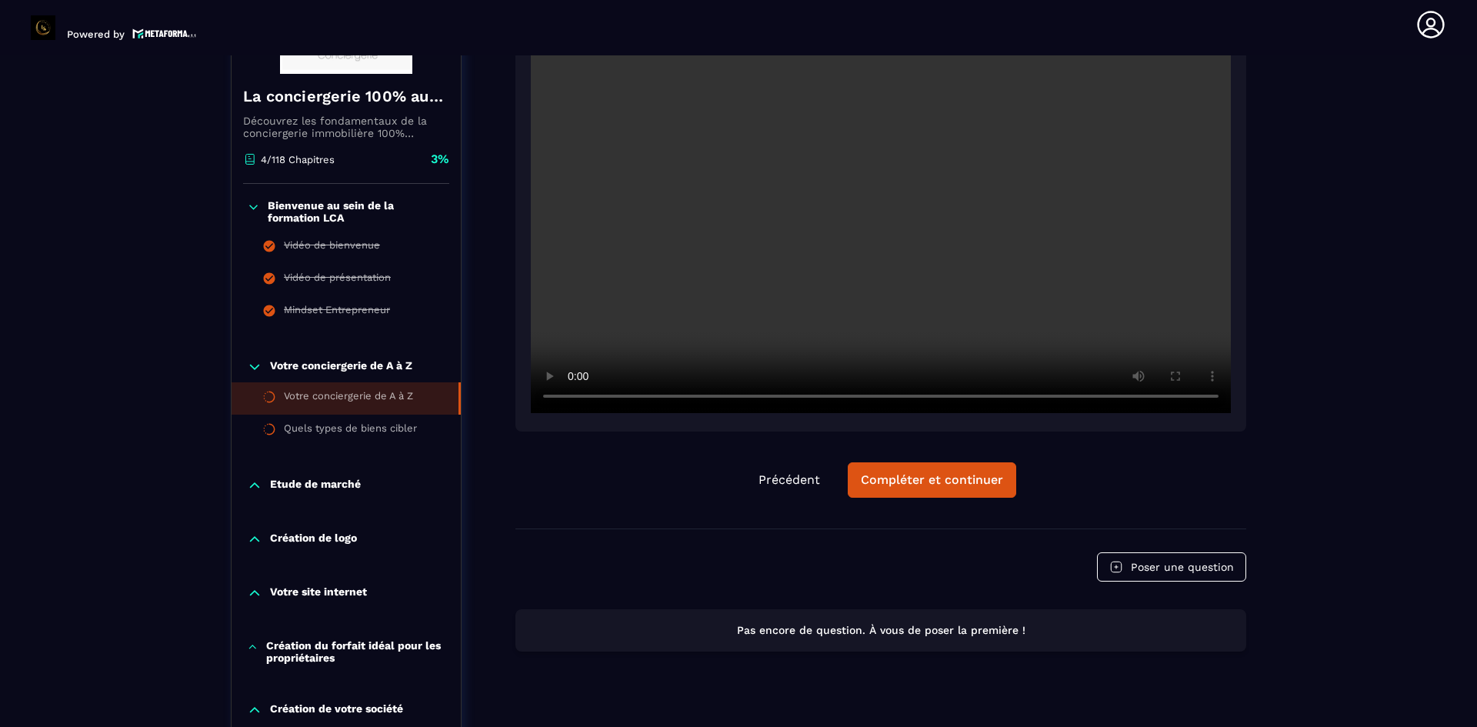
click at [359, 388] on li "Votre conciergerie de A à Z" at bounding box center [346, 398] width 229 height 32
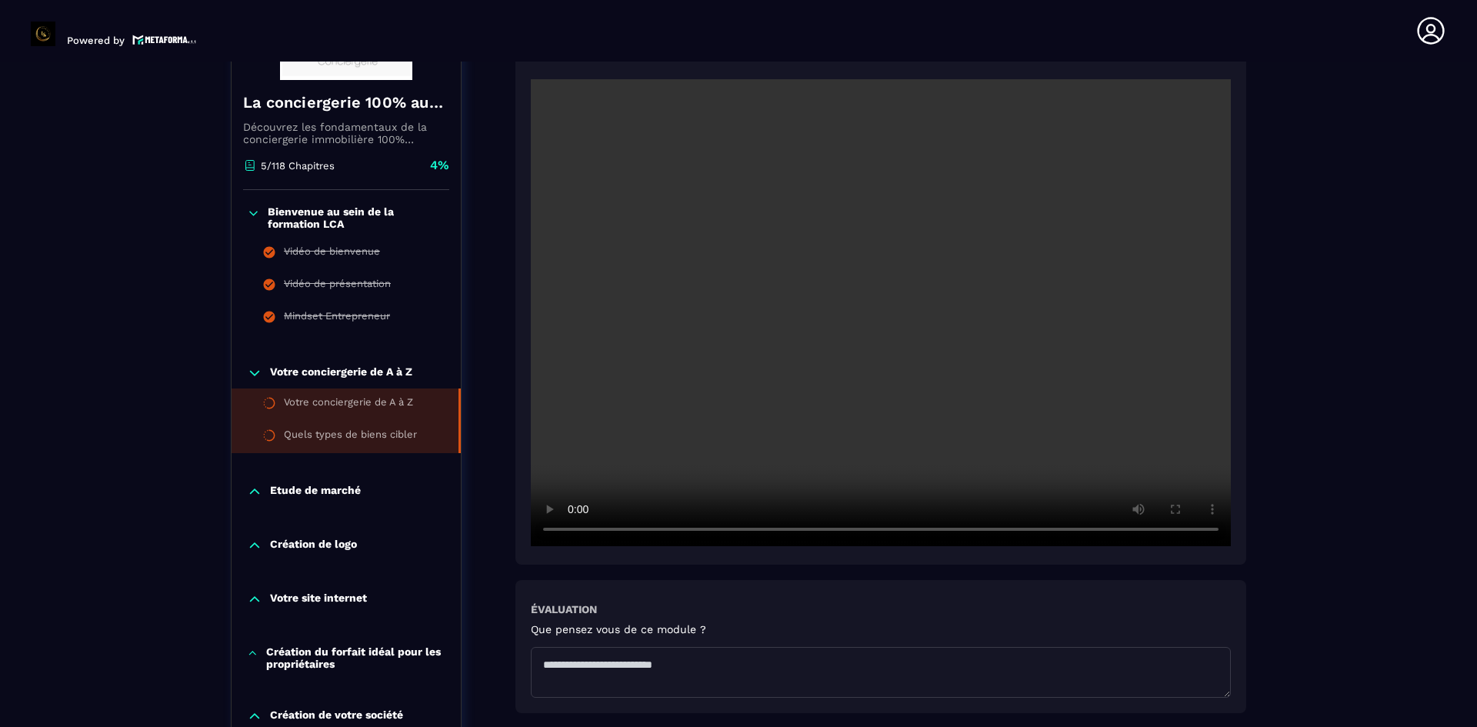
click at [345, 433] on ul "Votre conciergerie de A à Z Quels types de biens cibler" at bounding box center [346, 421] width 229 height 65
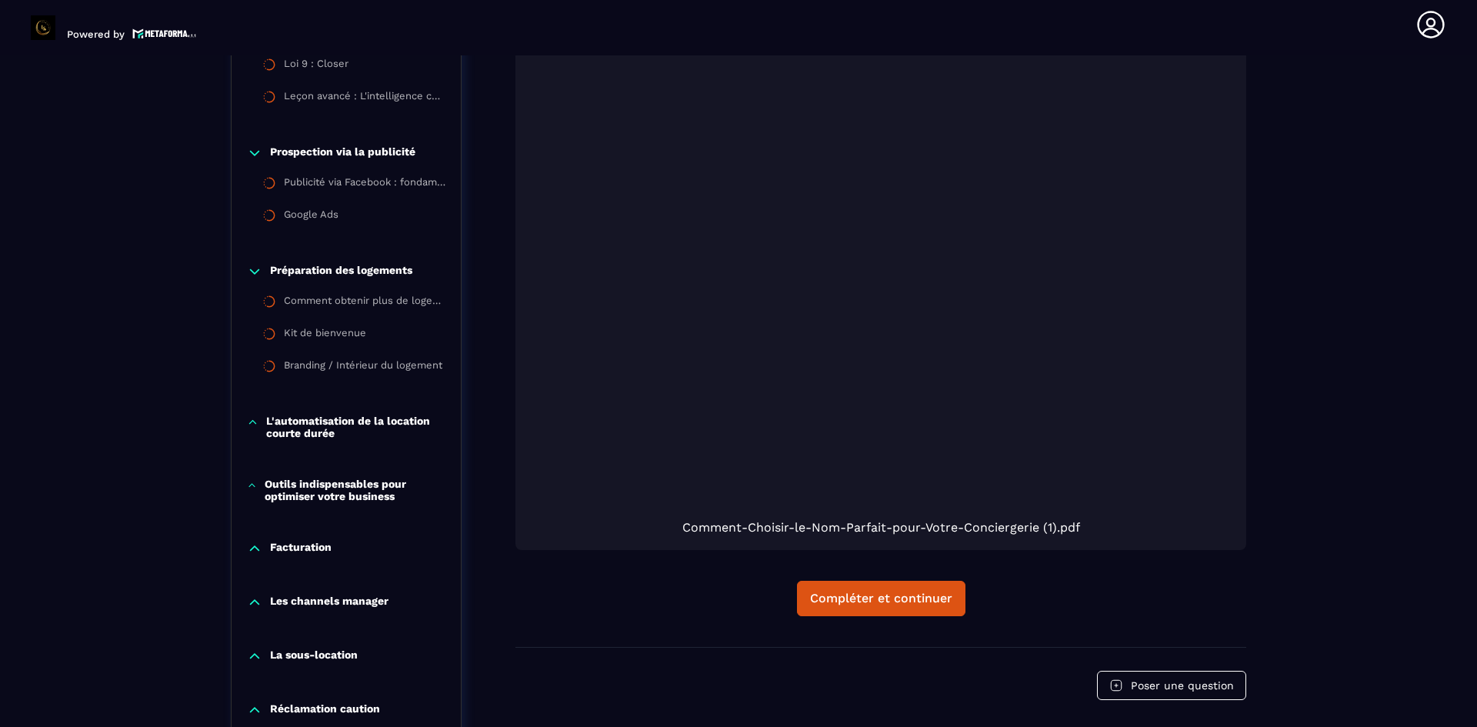
scroll to position [1853, 0]
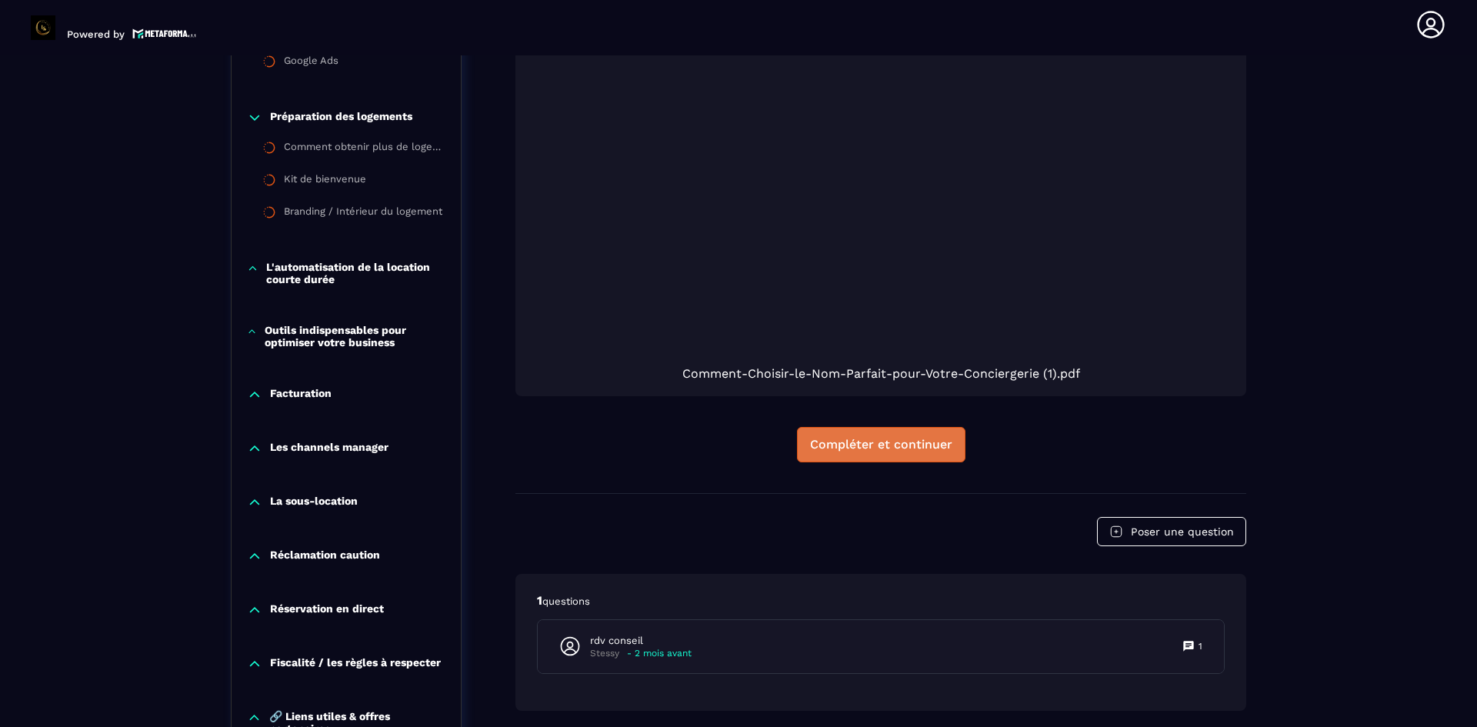
click at [881, 440] on div "Compléter et continuer" at bounding box center [881, 444] width 142 height 15
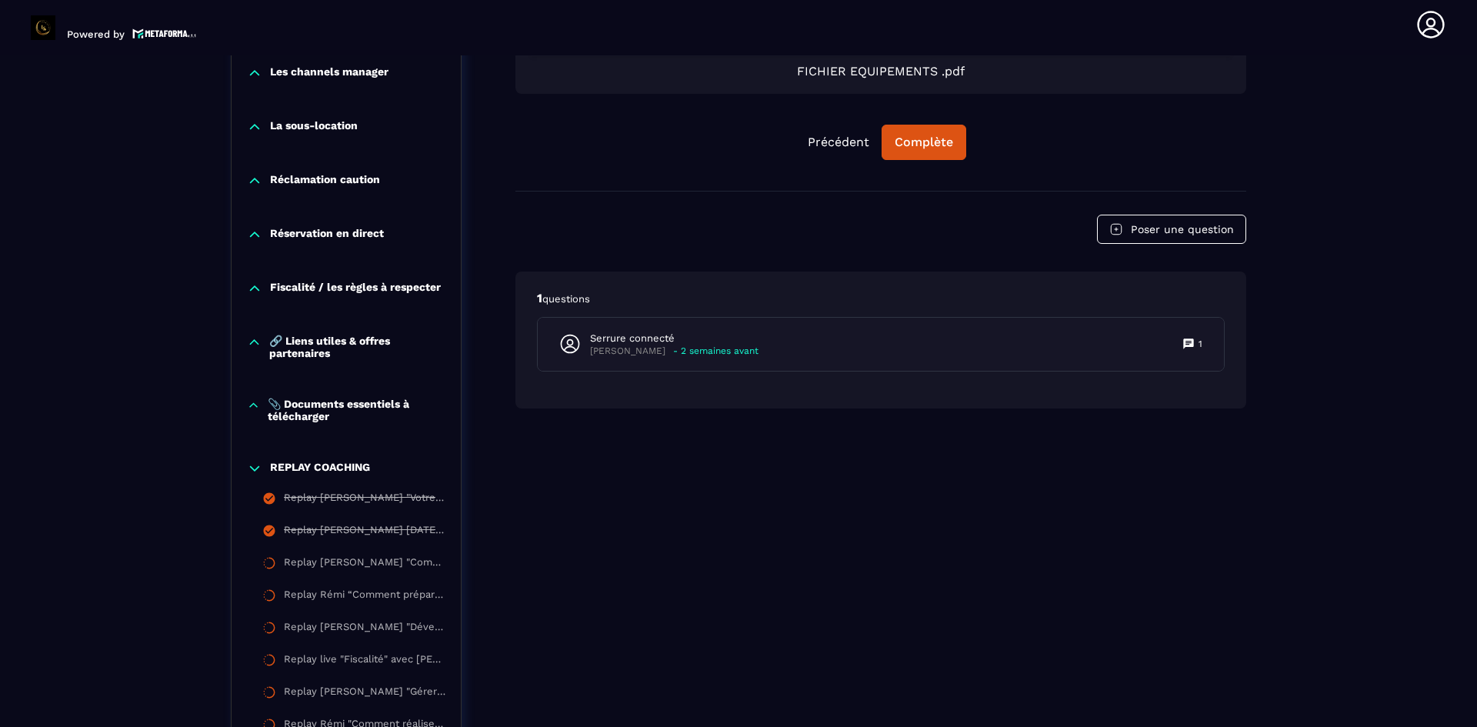
scroll to position [2237, 0]
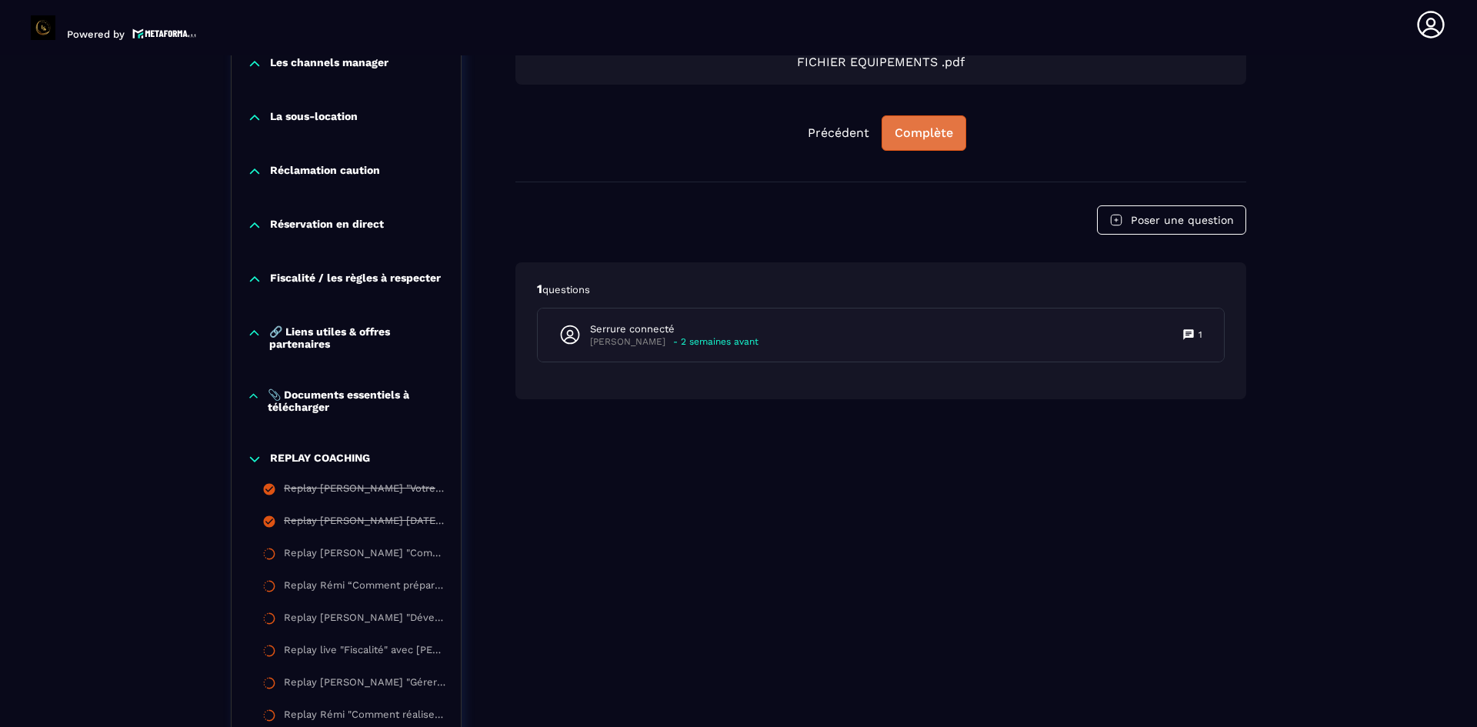
click at [943, 128] on div "Complète" at bounding box center [924, 132] width 58 height 15
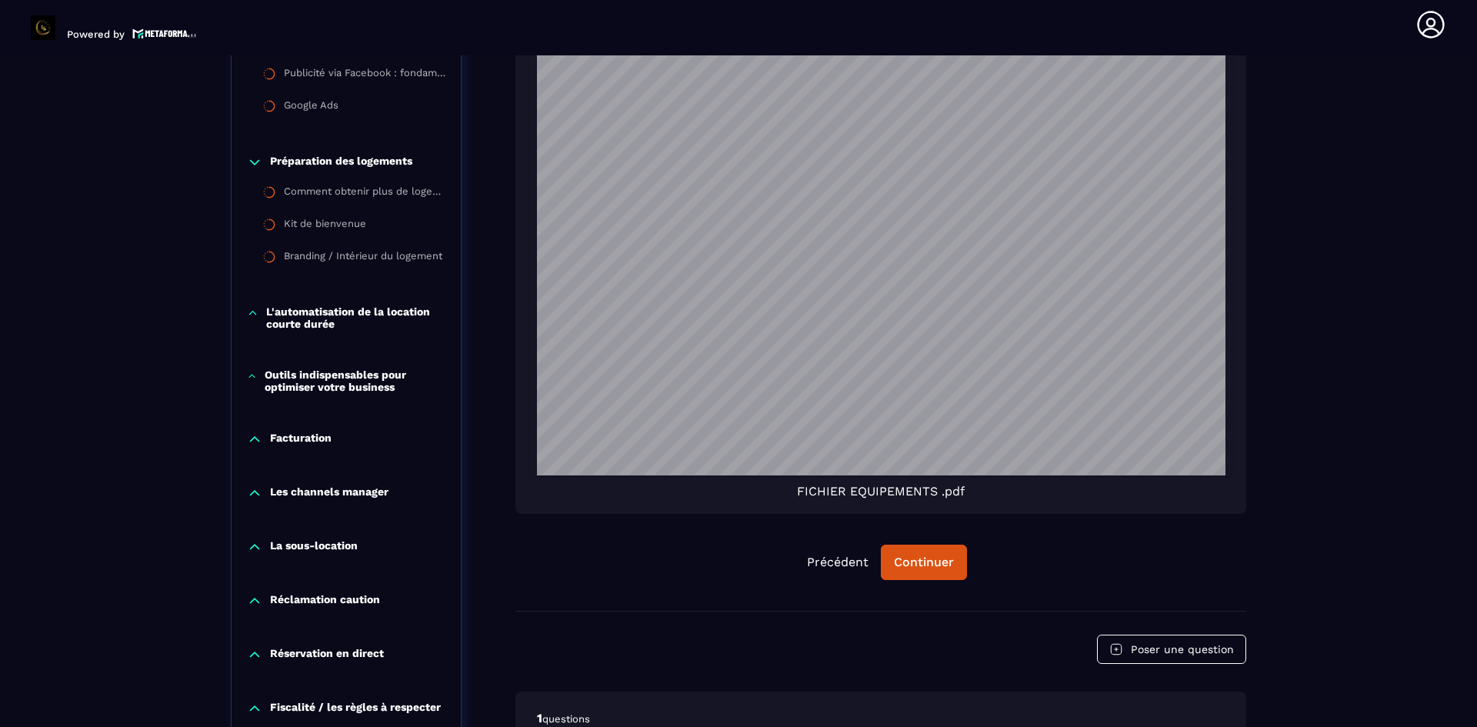
scroll to position [2077, 0]
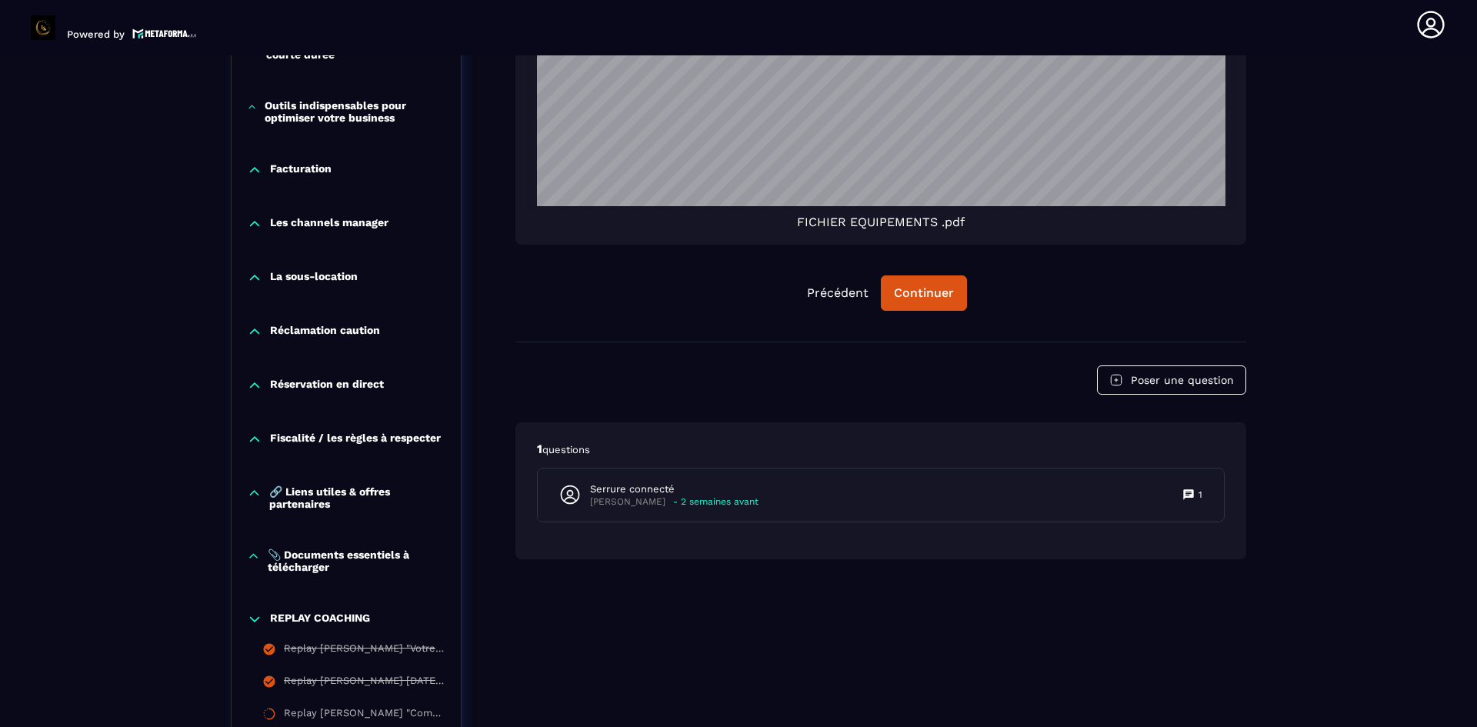
drag, startPoint x: 868, startPoint y: 266, endPoint x: 946, endPoint y: 302, distance: 86.1
click at [947, 302] on button "Continuer" at bounding box center [924, 292] width 86 height 35
click at [832, 287] on button "Précédent" at bounding box center [838, 293] width 86 height 34
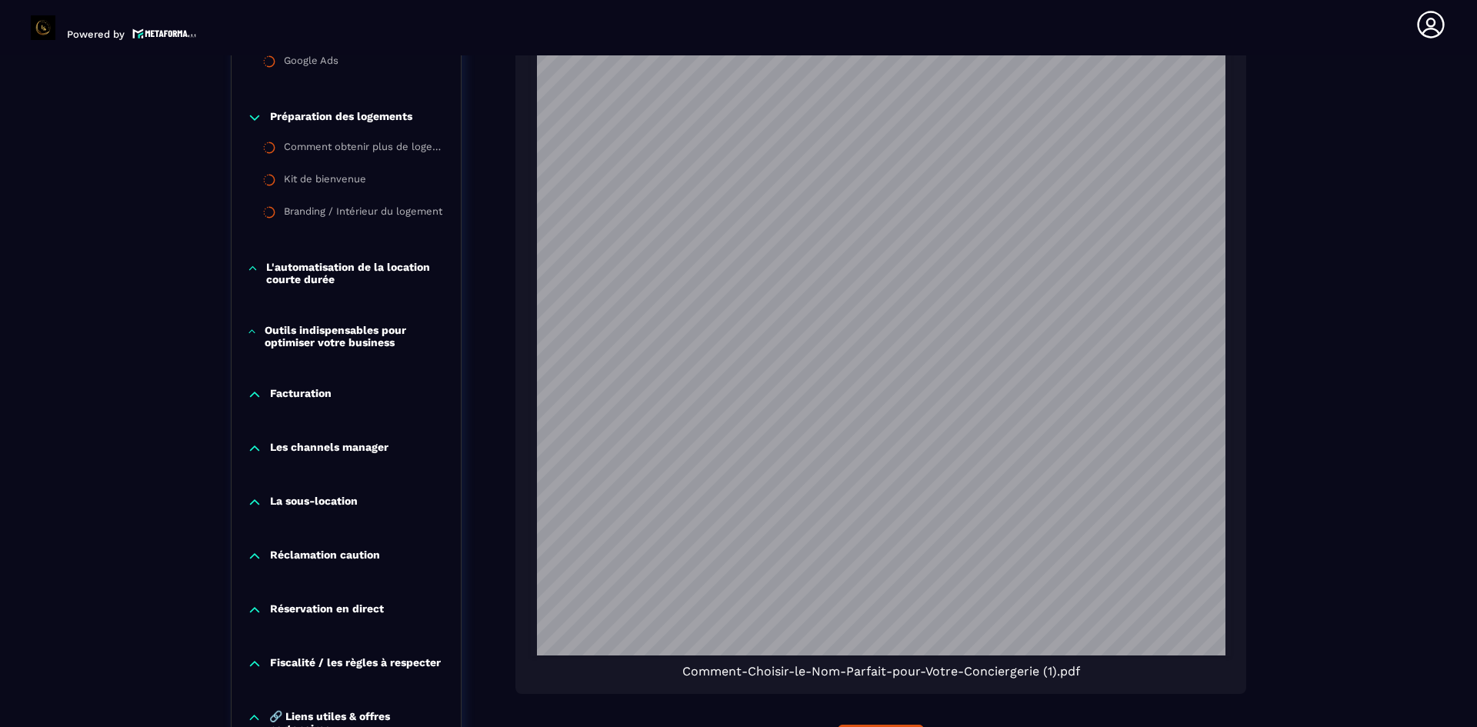
scroll to position [2314, 0]
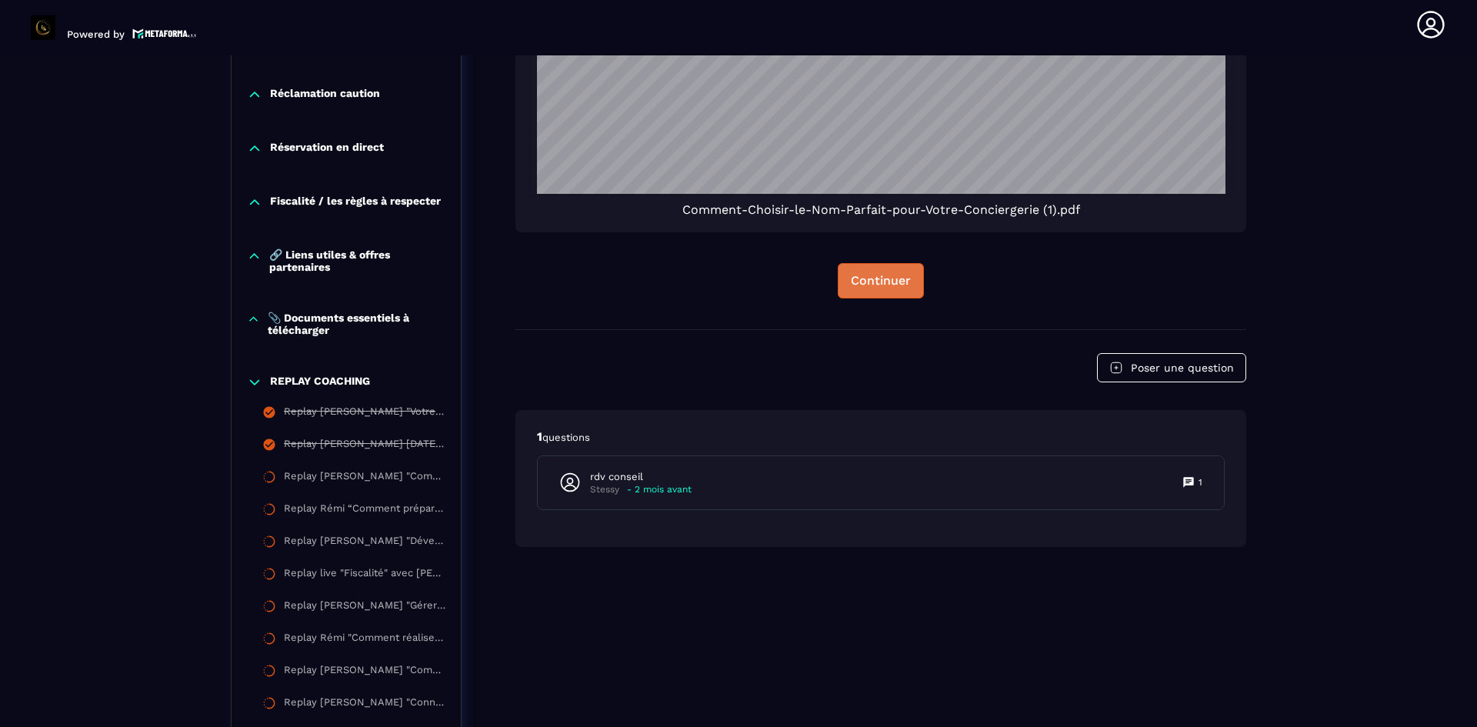
click at [894, 289] on button "Continuer" at bounding box center [881, 280] width 86 height 35
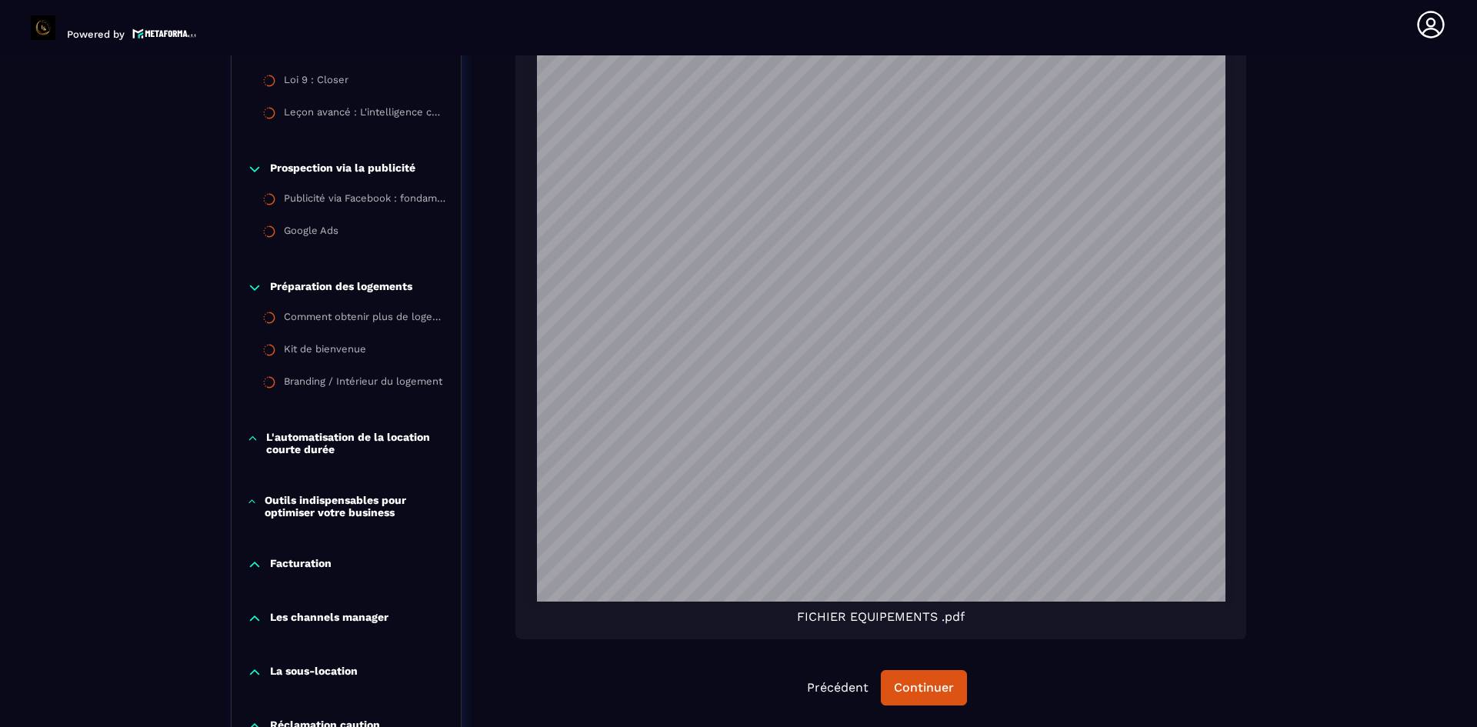
scroll to position [2083, 0]
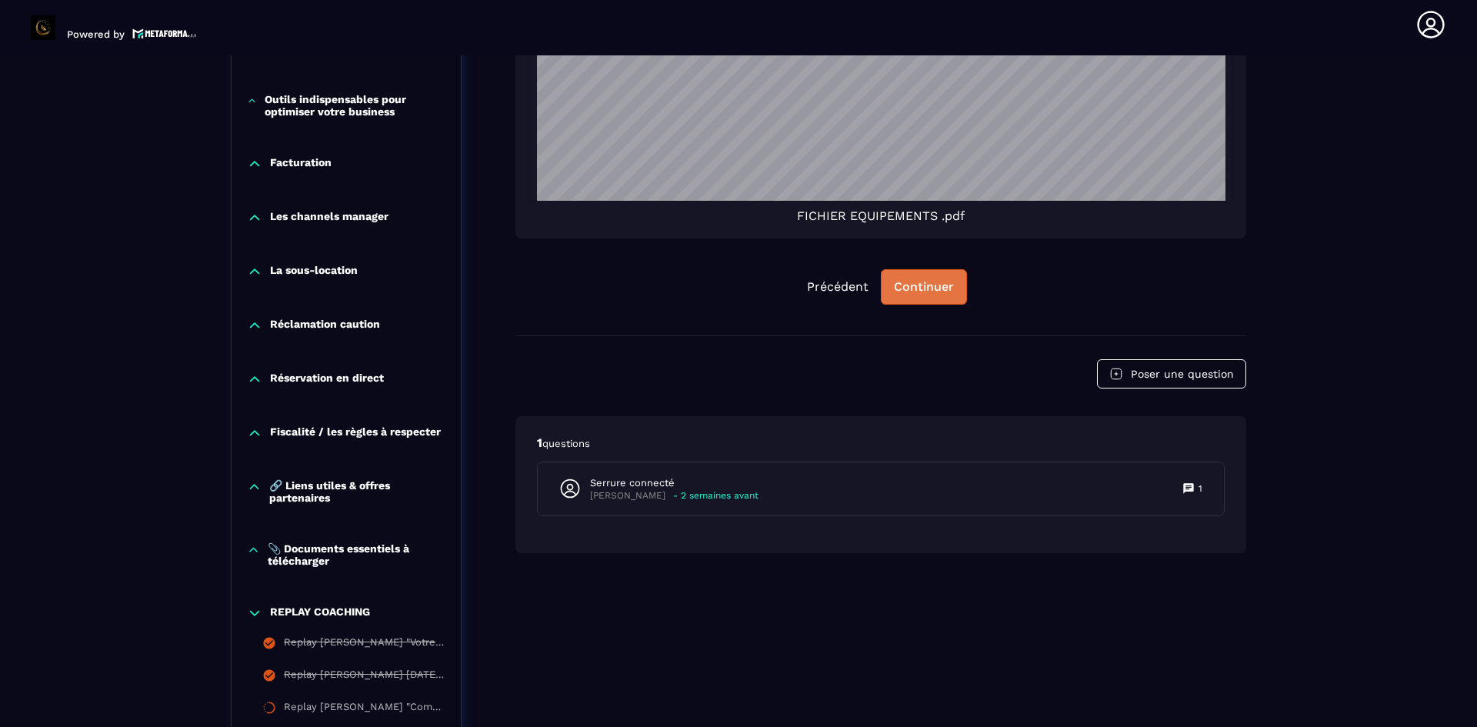
click at [893, 285] on button "Continuer" at bounding box center [924, 286] width 86 height 35
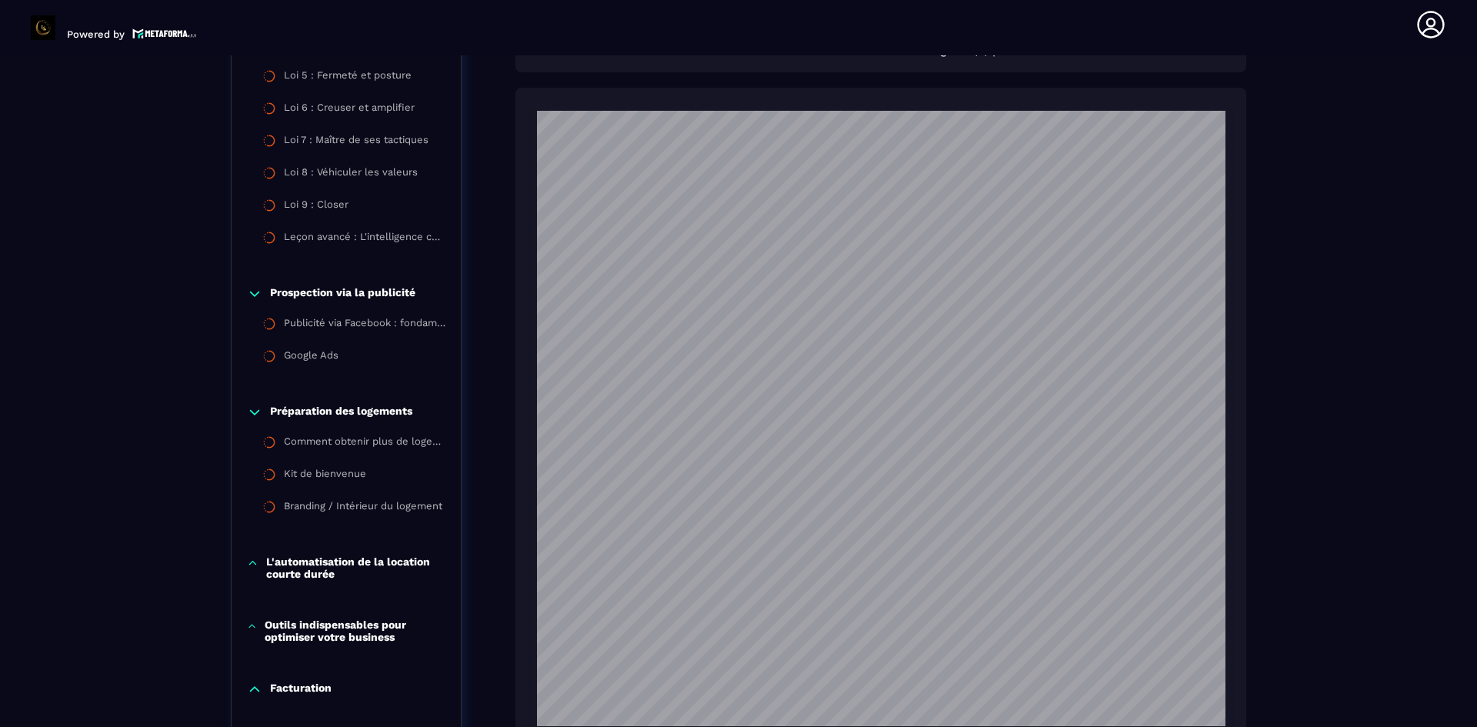
scroll to position [1545, 0]
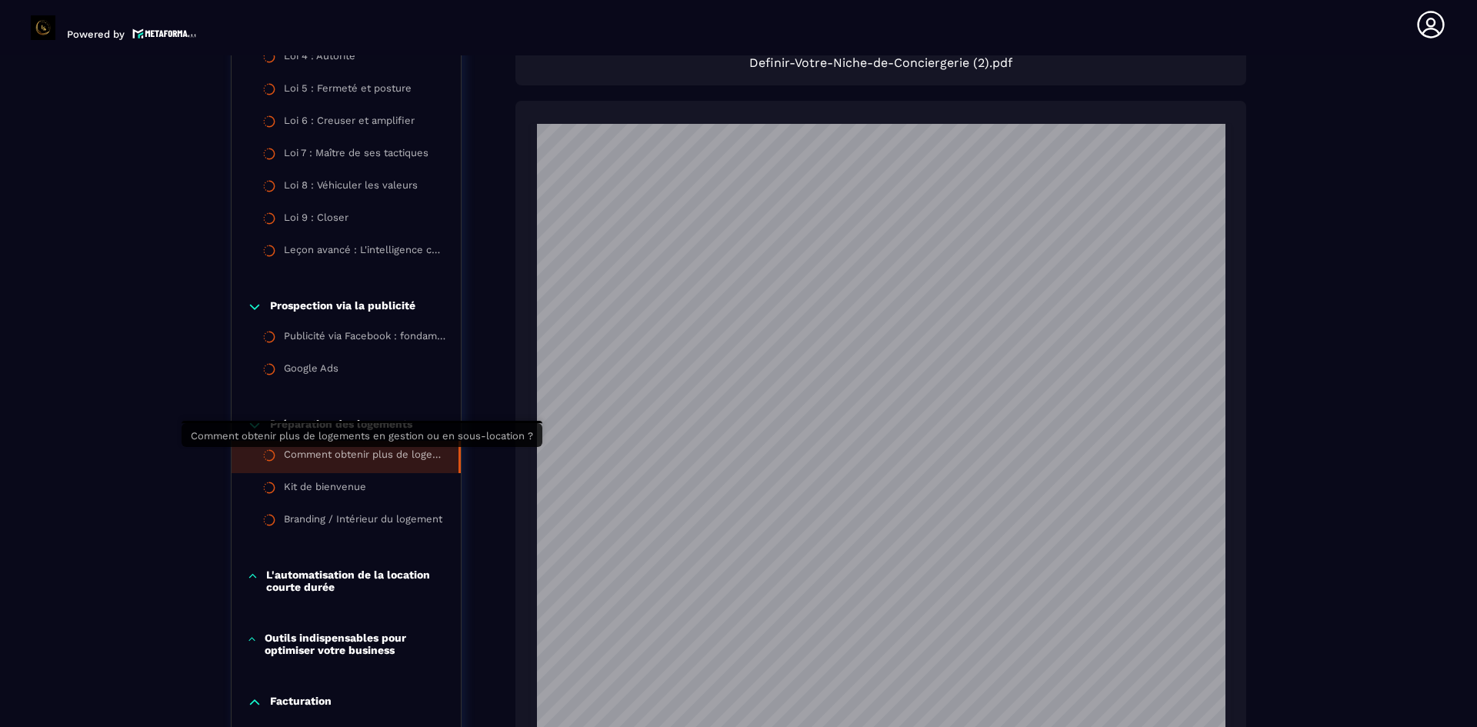
click at [324, 452] on div "Comment obtenir plus de logements en gestion ou en sous-location ?" at bounding box center [363, 457] width 159 height 17
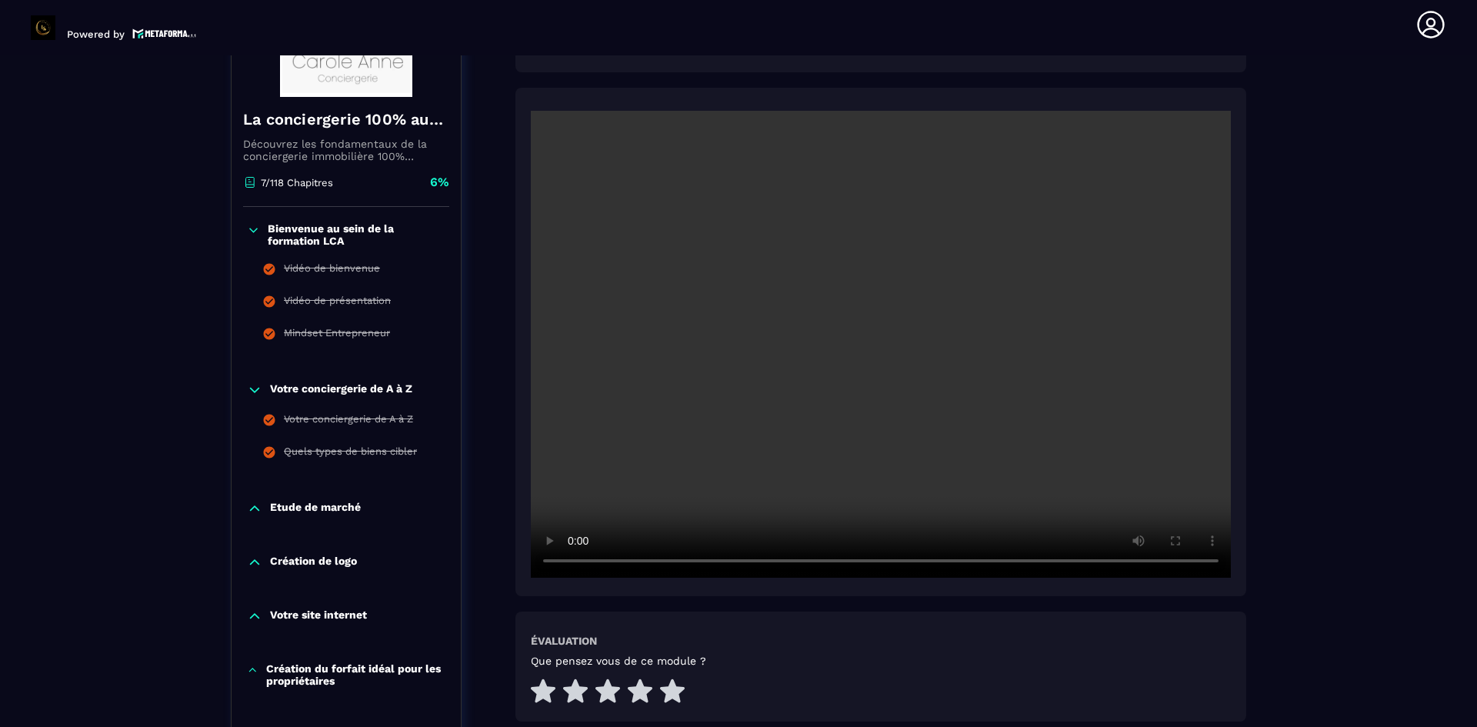
scroll to position [391, 0]
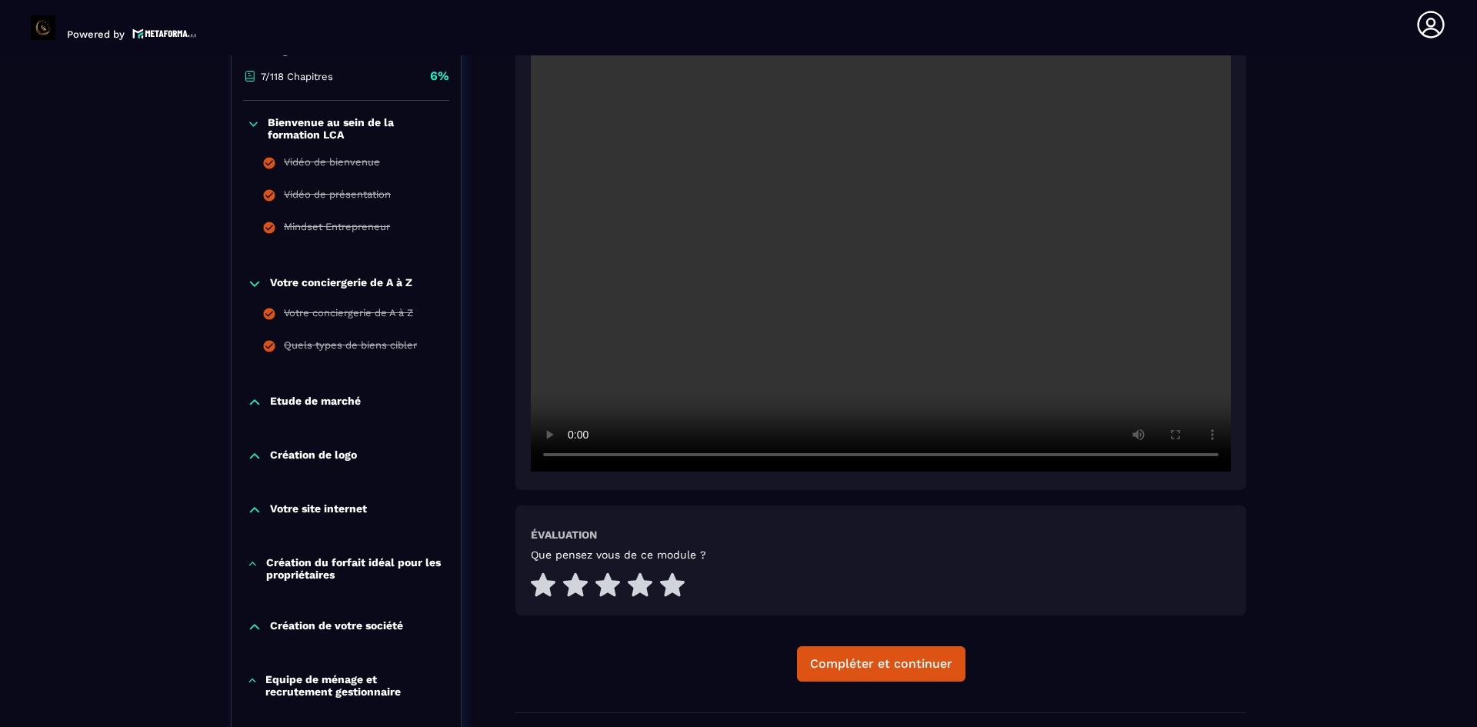
click at [319, 397] on p "Etude de marché" at bounding box center [315, 402] width 91 height 15
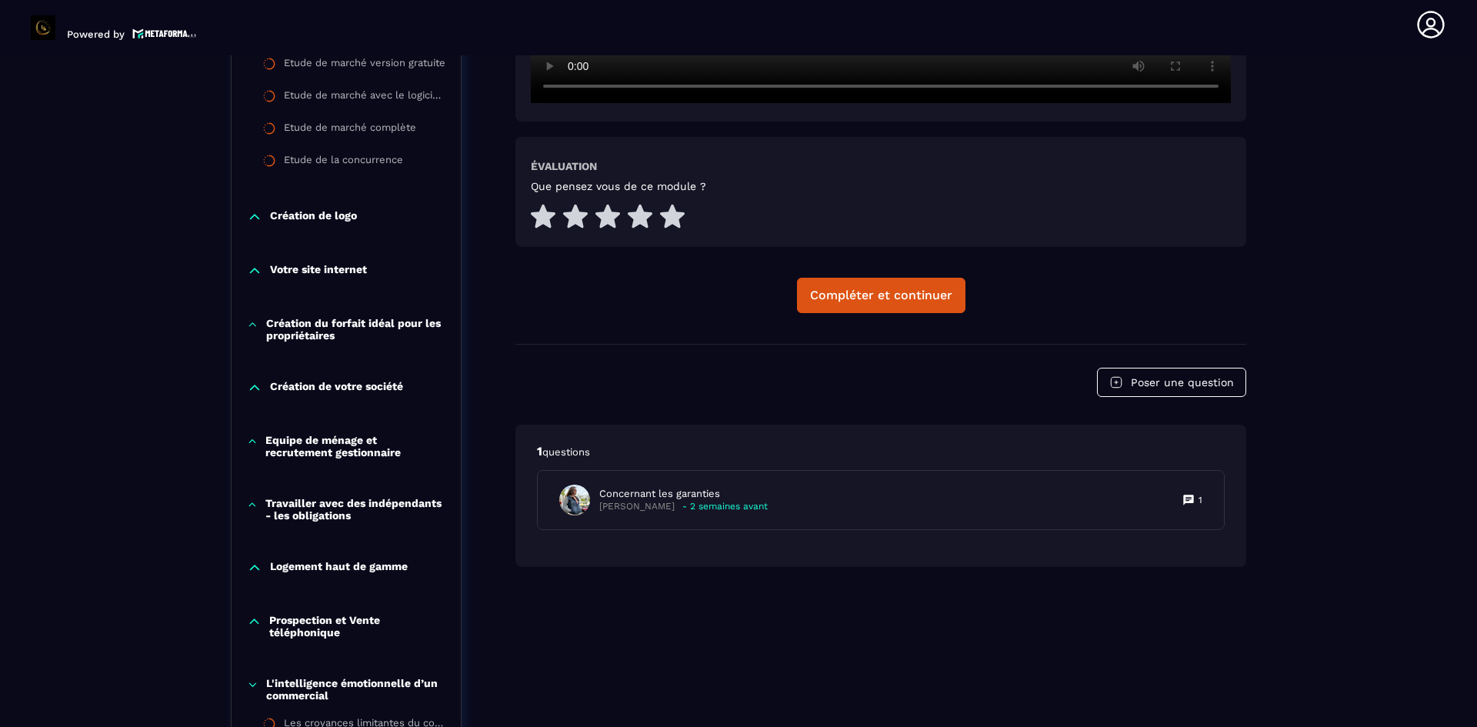
scroll to position [852, 0]
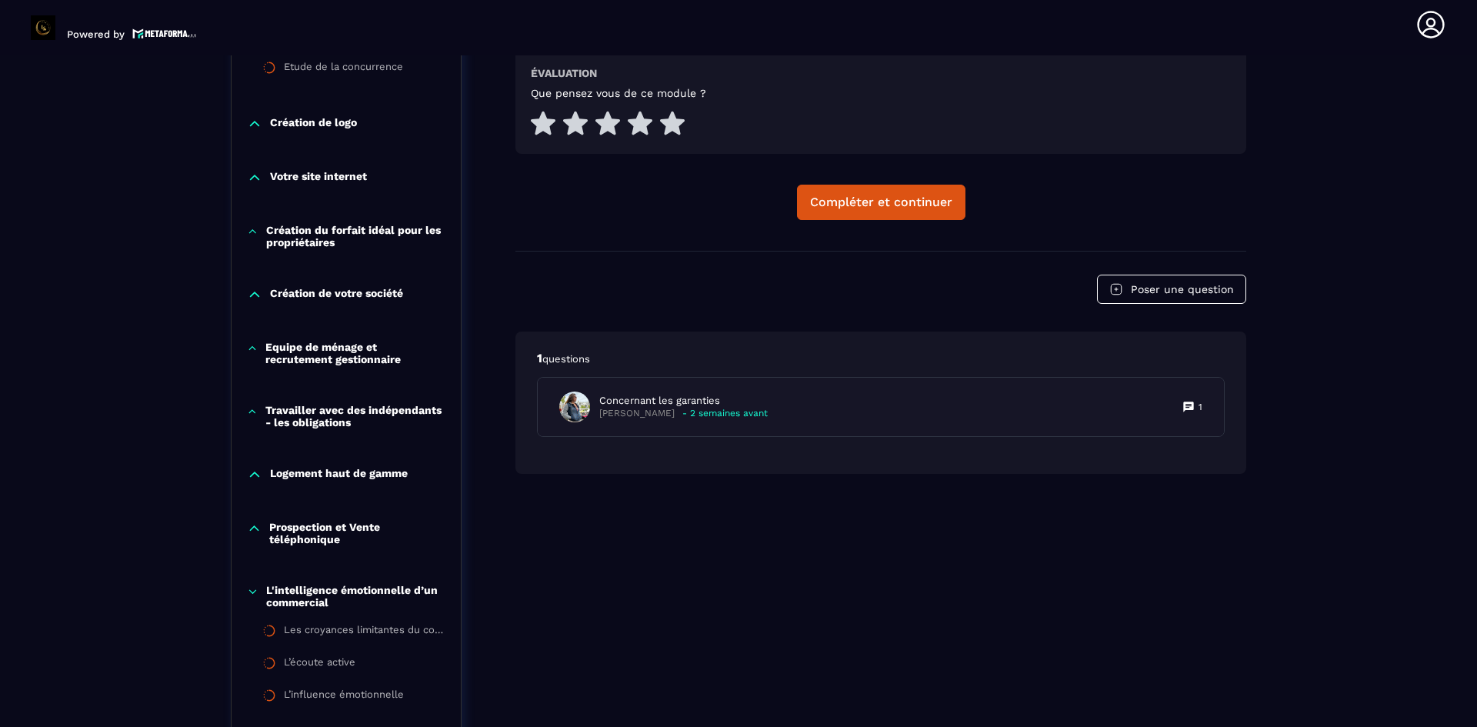
click at [332, 166] on div "Votre site internet" at bounding box center [346, 182] width 229 height 54
click at [330, 173] on p "Votre site internet" at bounding box center [318, 177] width 97 height 15
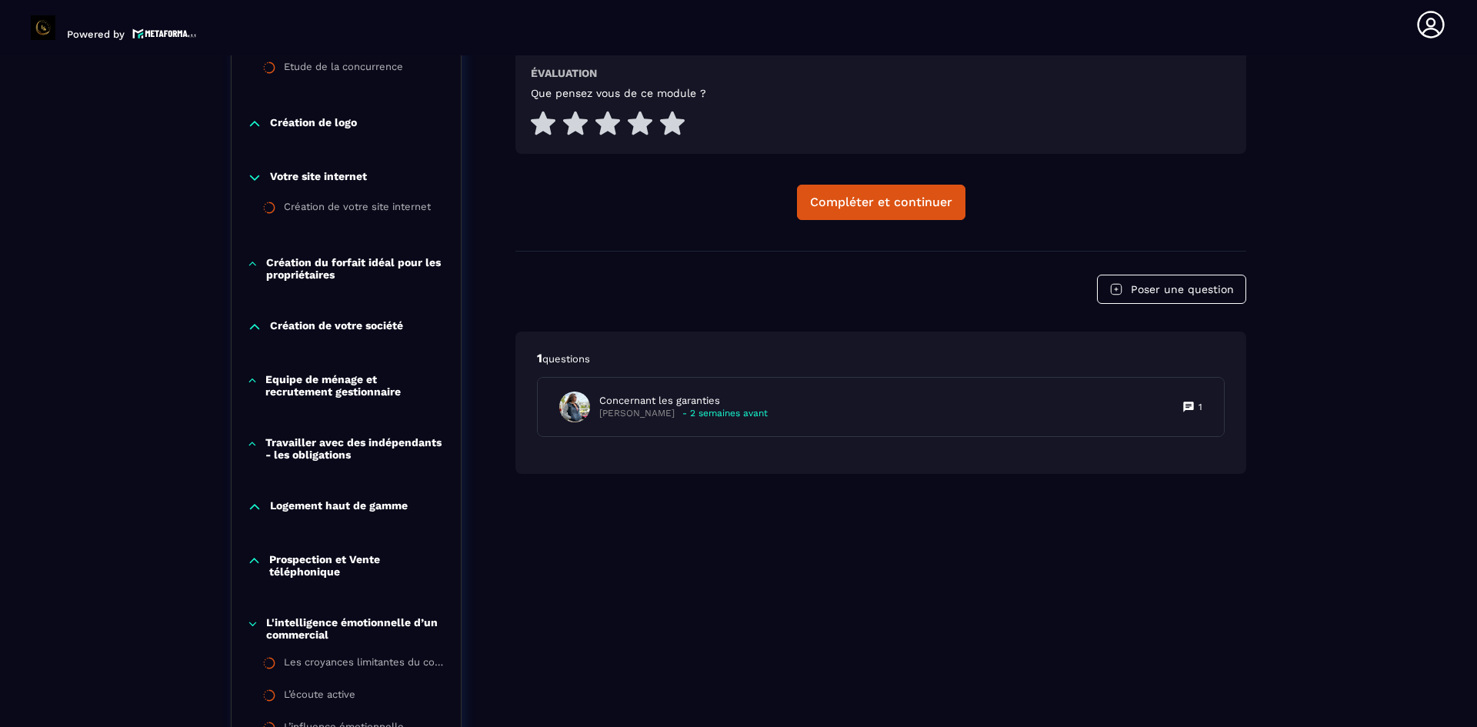
click at [339, 126] on p "Création de logo" at bounding box center [313, 123] width 87 height 15
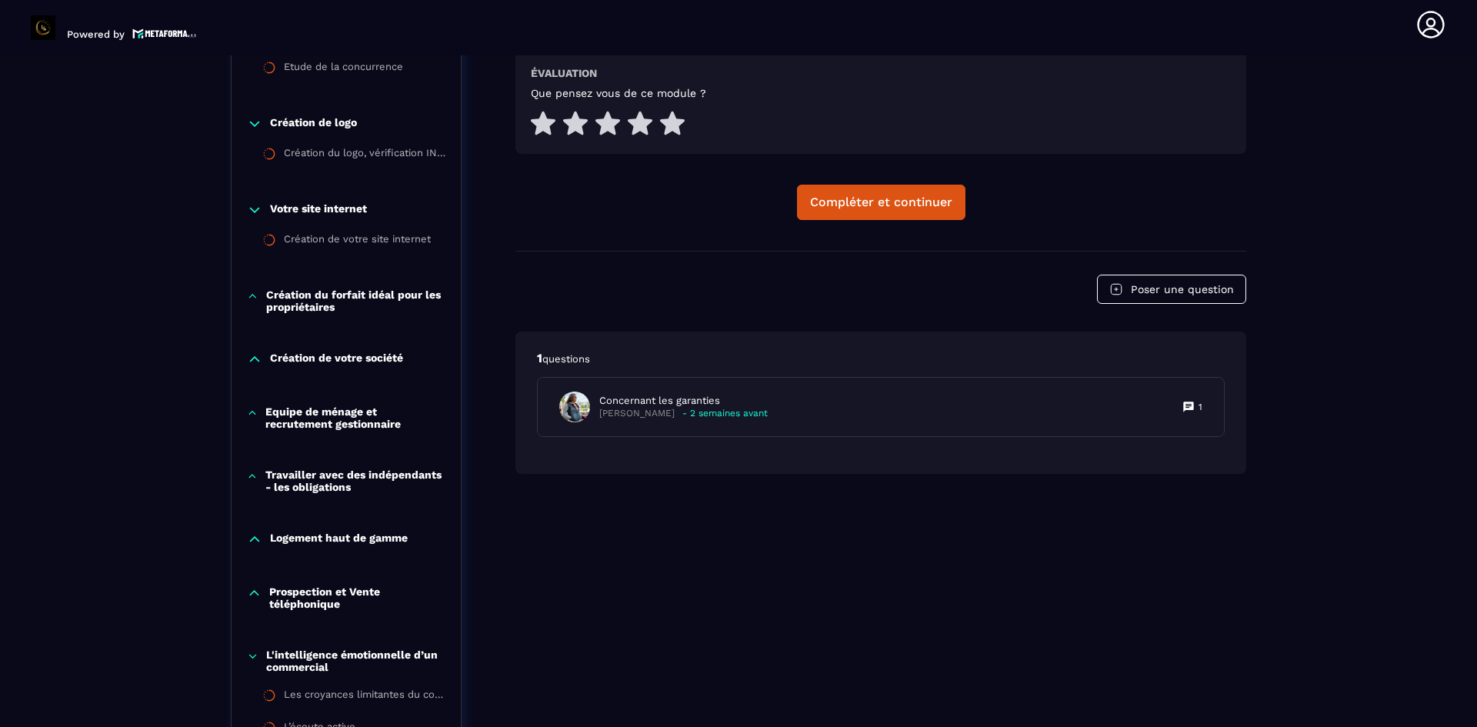
click at [334, 302] on p "Création du forfait idéal pour les propriétaires" at bounding box center [355, 301] width 179 height 25
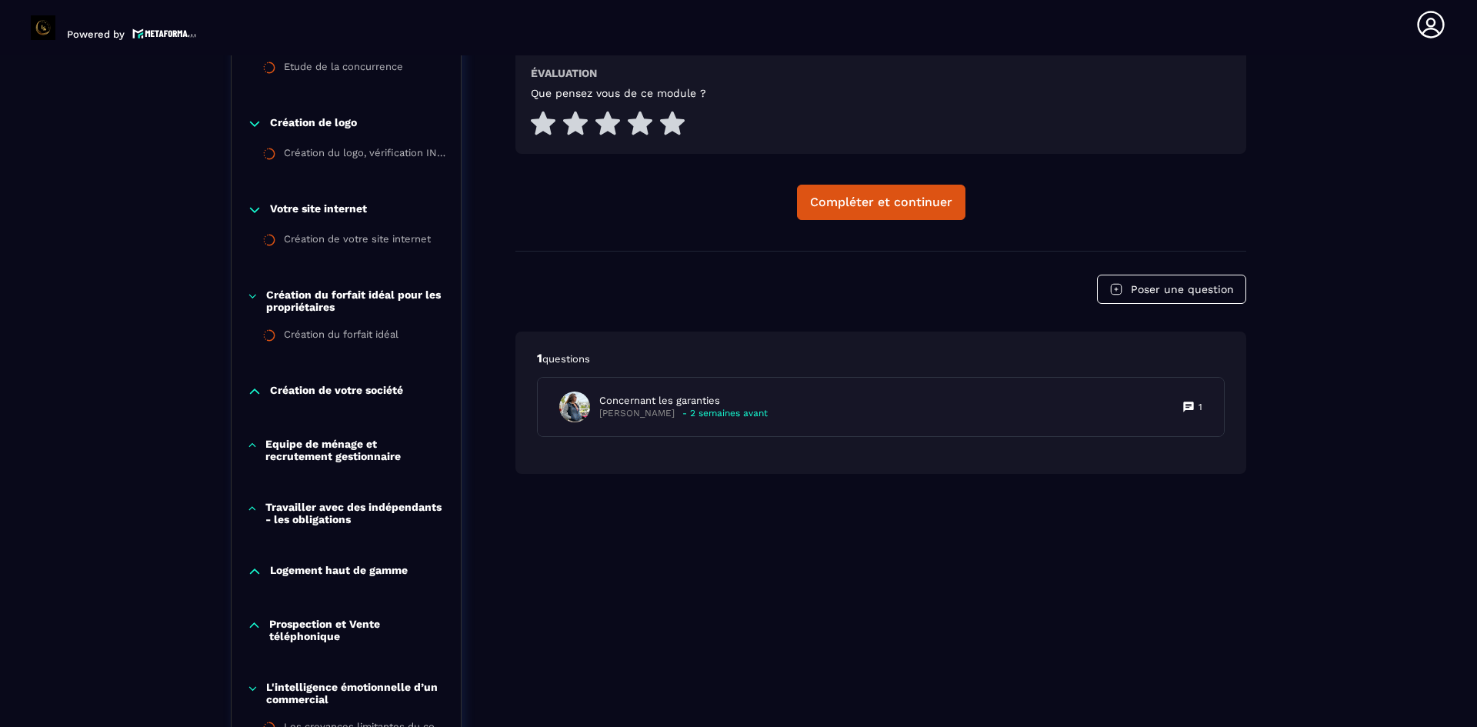
click at [314, 396] on p "Création de votre société" at bounding box center [336, 391] width 133 height 15
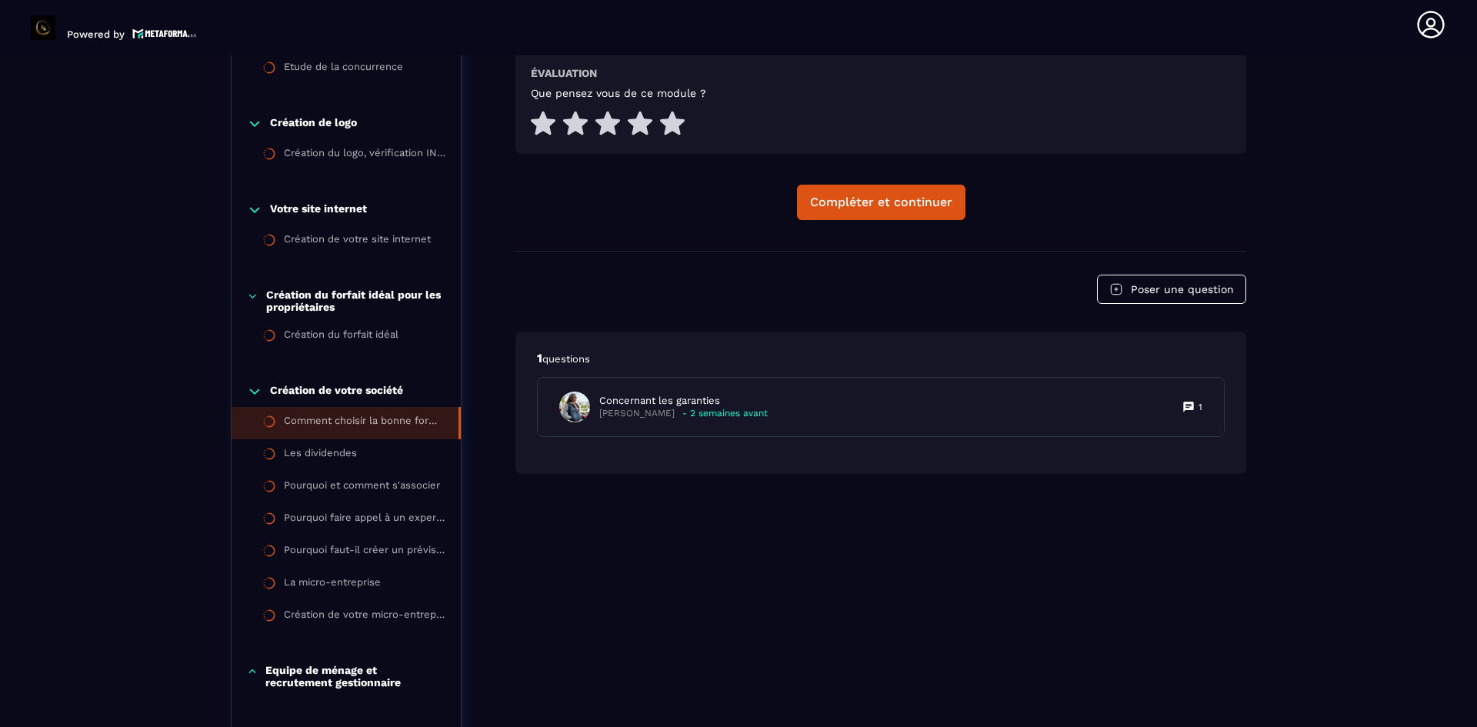
click at [309, 419] on div "Comment choisir la bonne forme juridique ?" at bounding box center [363, 423] width 159 height 17
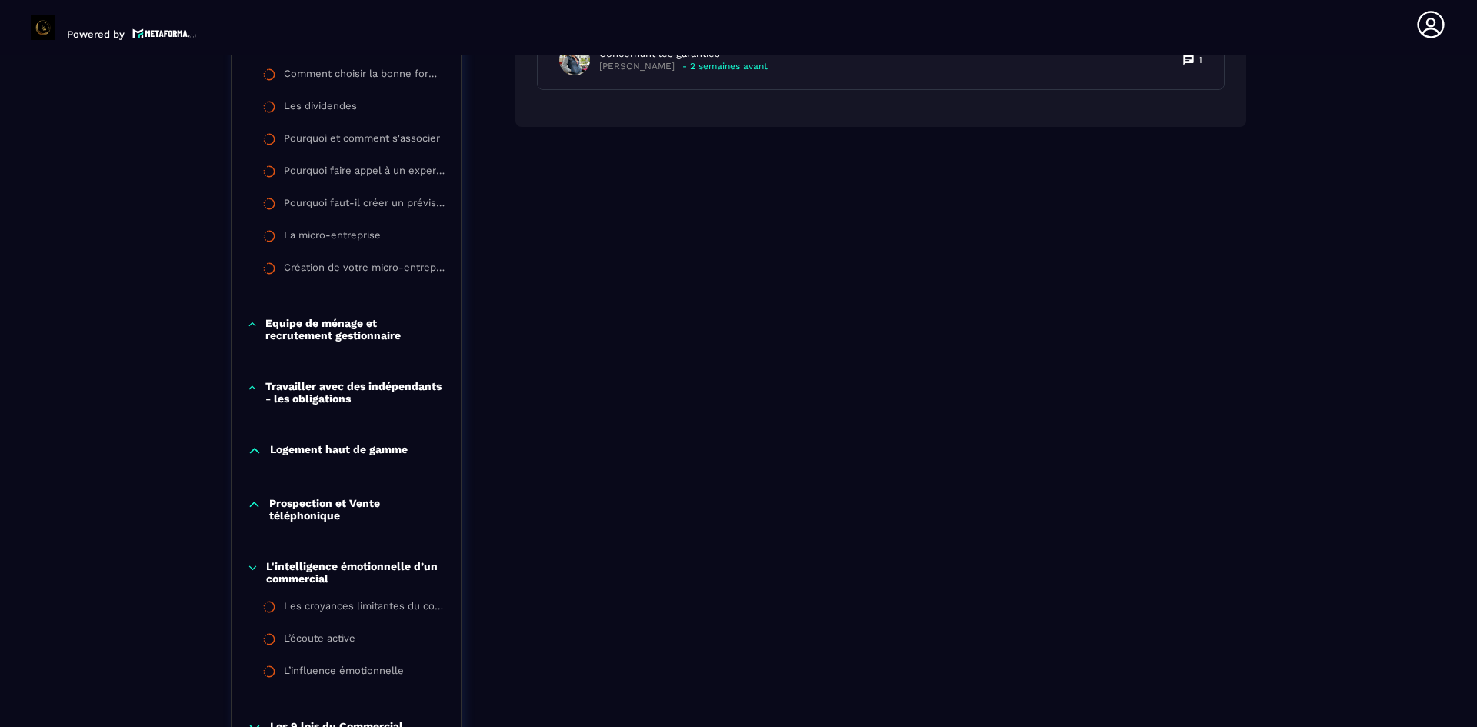
scroll to position [1237, 0]
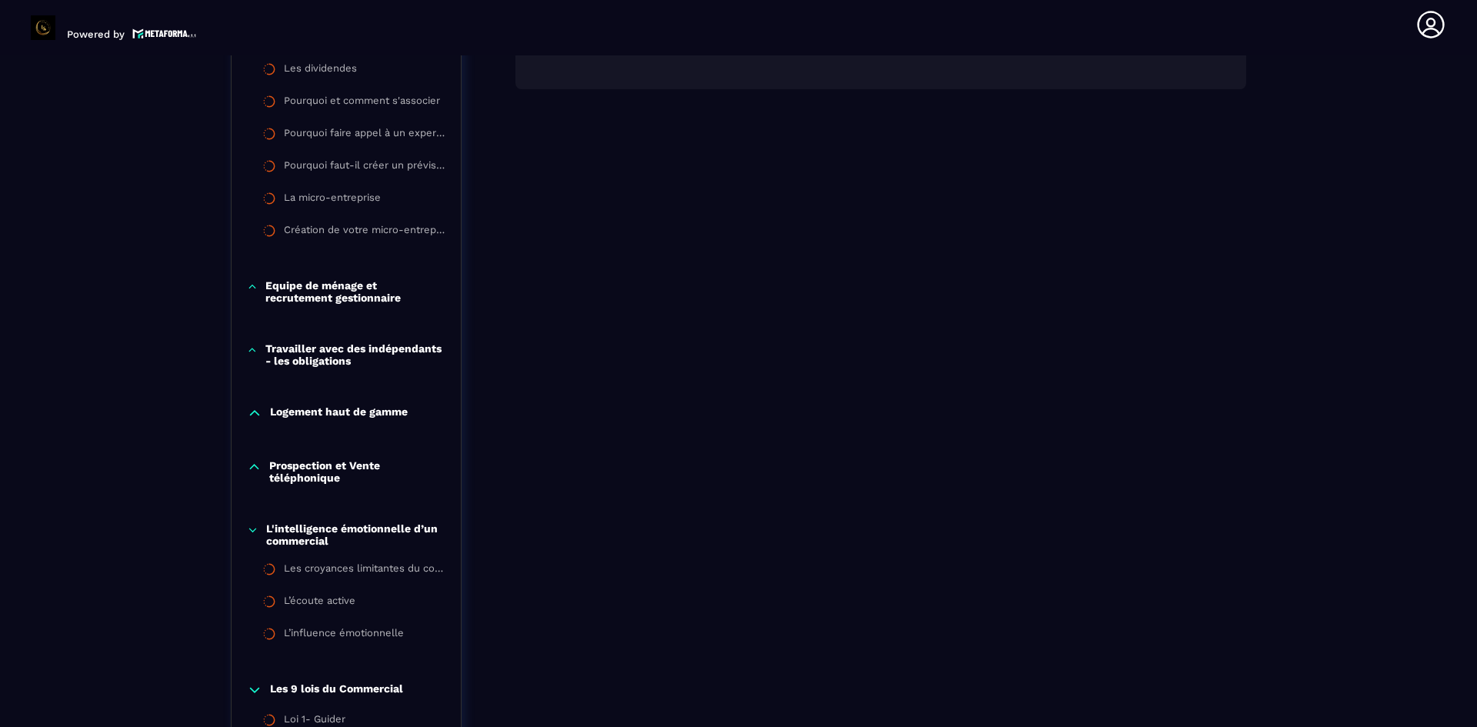
click at [322, 305] on div "Equipe de ménage et recrutement gestionnaire" at bounding box center [346, 295] width 229 height 63
click at [325, 295] on p "Equipe de ménage et recrutement gestionnaire" at bounding box center [355, 291] width 180 height 25
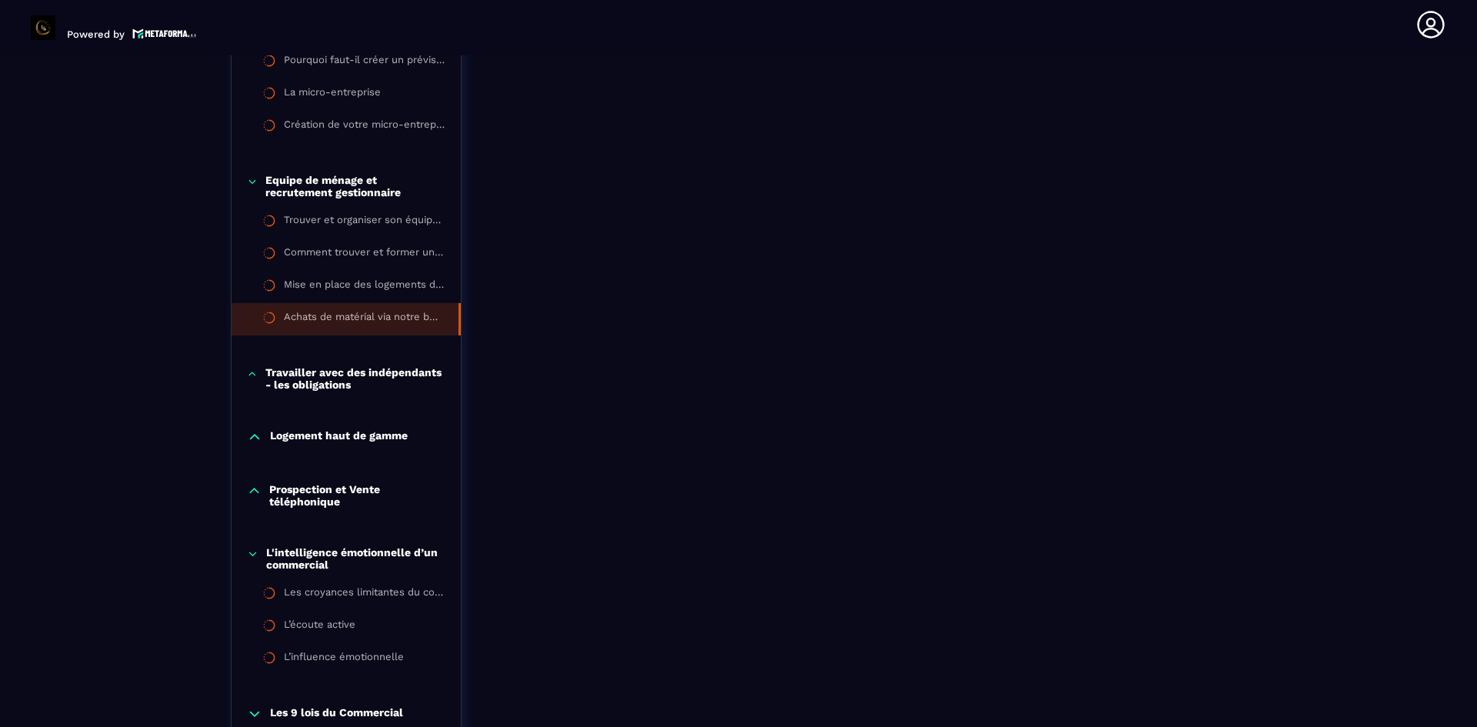
scroll to position [1314, 0]
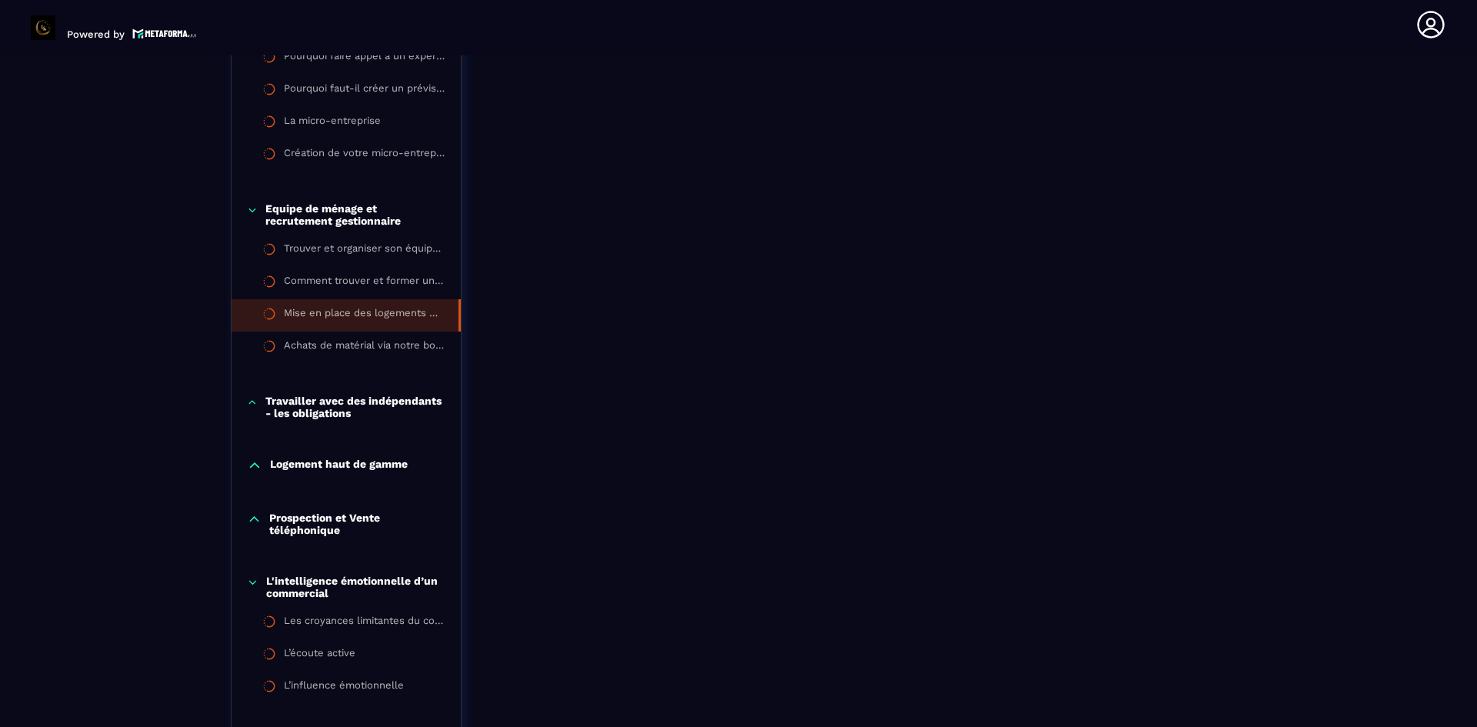
click at [342, 314] on div "Mise en place des logements dans votre conciergerie" at bounding box center [363, 315] width 159 height 17
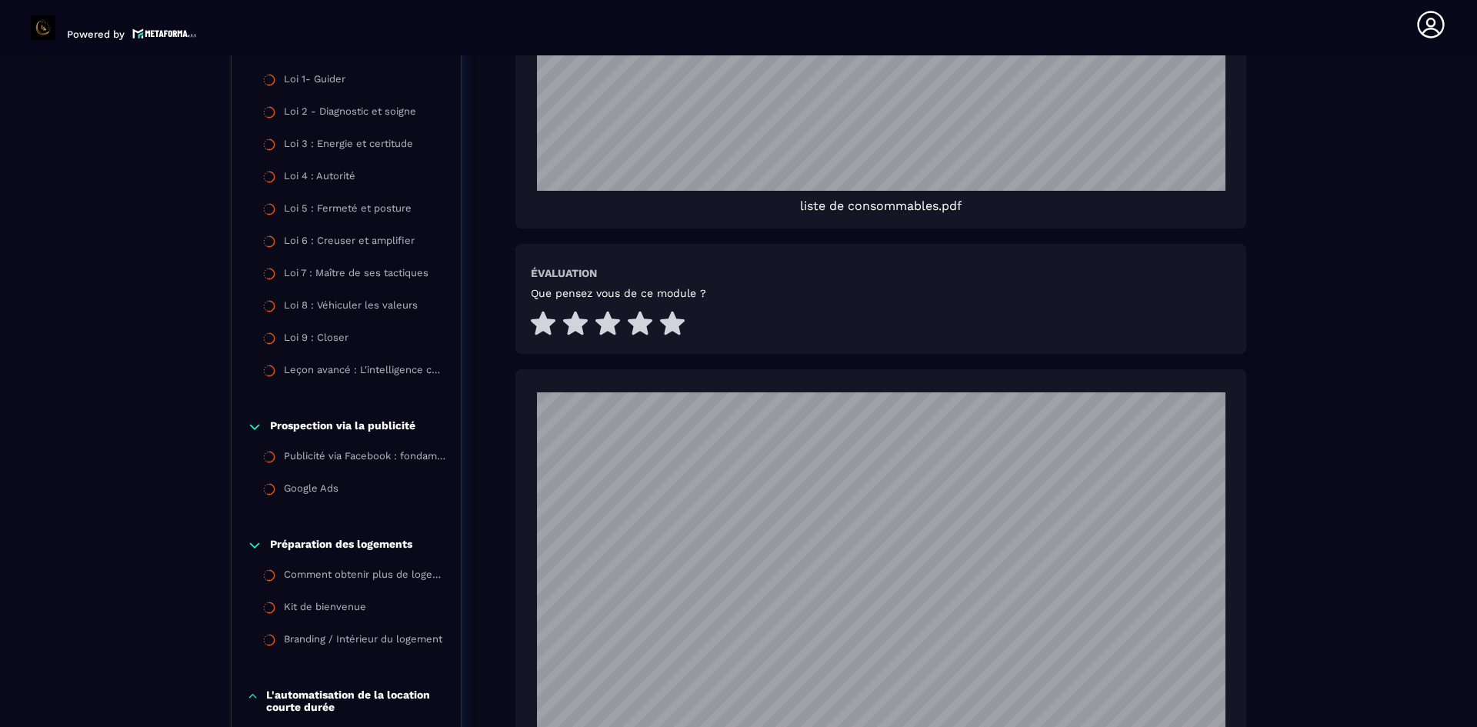
scroll to position [1853, 0]
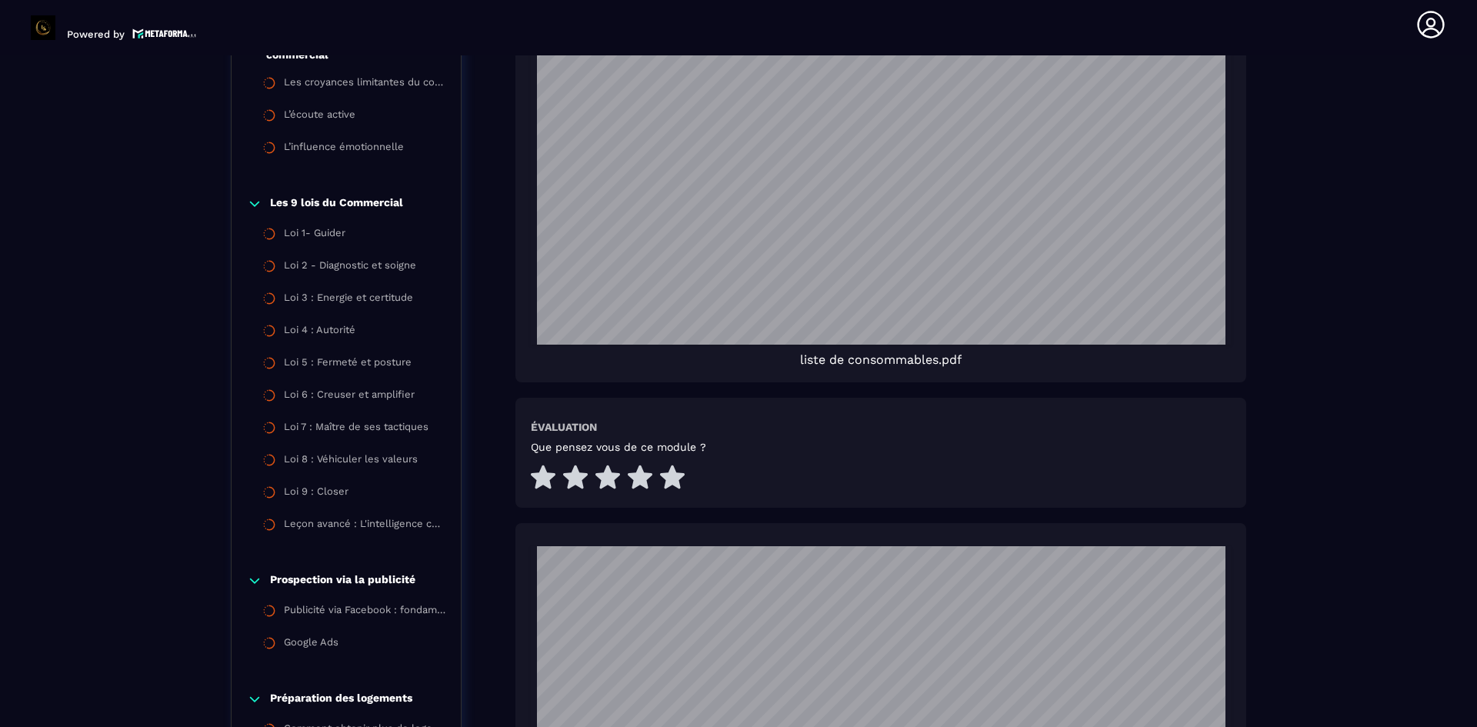
click at [926, 360] on span "liste de consommables.pdf" at bounding box center [881, 359] width 162 height 15
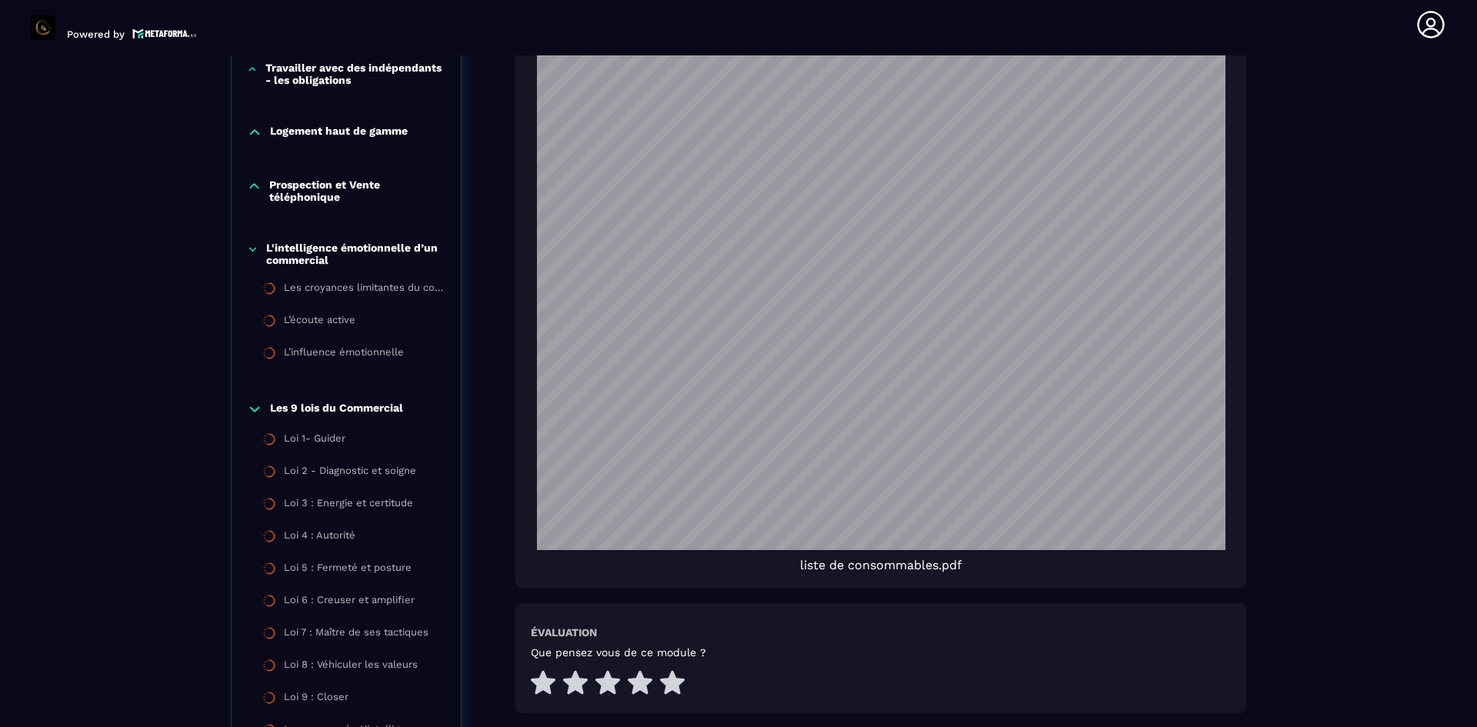
scroll to position [1622, 0]
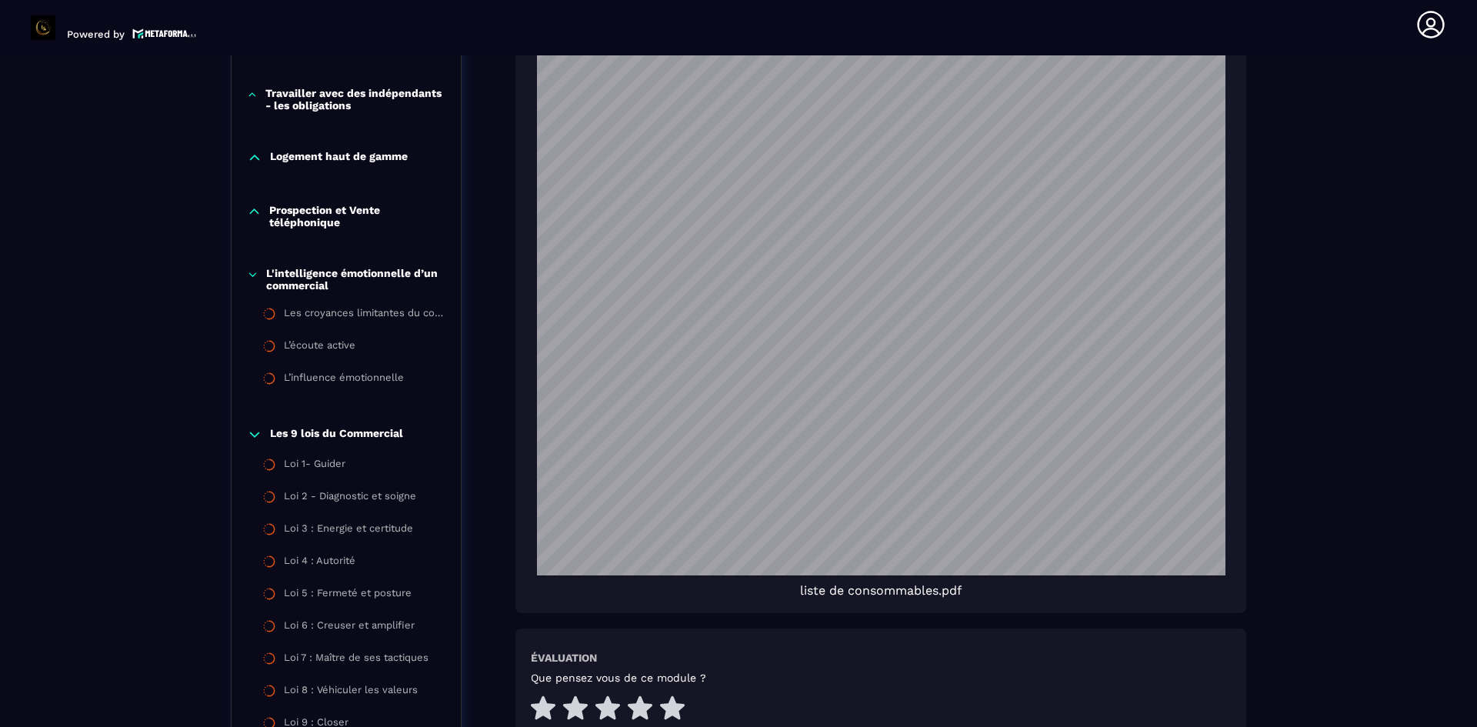
click at [929, 583] on span "liste de consommables.pdf" at bounding box center [881, 590] width 162 height 15
click at [916, 592] on span "liste de consommables.pdf" at bounding box center [881, 590] width 162 height 15
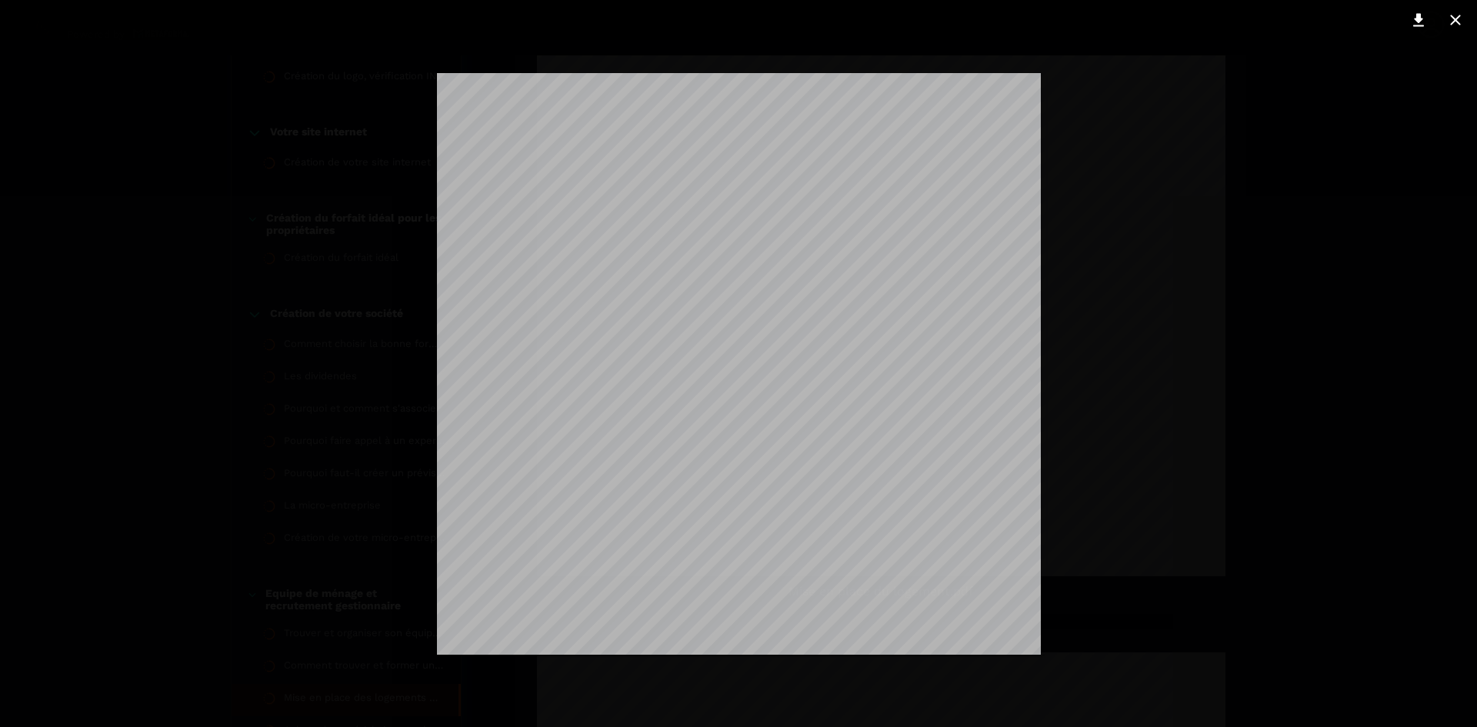
scroll to position [972, 0]
click at [1419, 22] on icon at bounding box center [1418, 20] width 11 height 13
click at [1262, 261] on div at bounding box center [738, 363] width 1477 height 727
click at [1319, 205] on div at bounding box center [738, 363] width 1477 height 727
click at [1457, 25] on icon at bounding box center [1455, 20] width 18 height 18
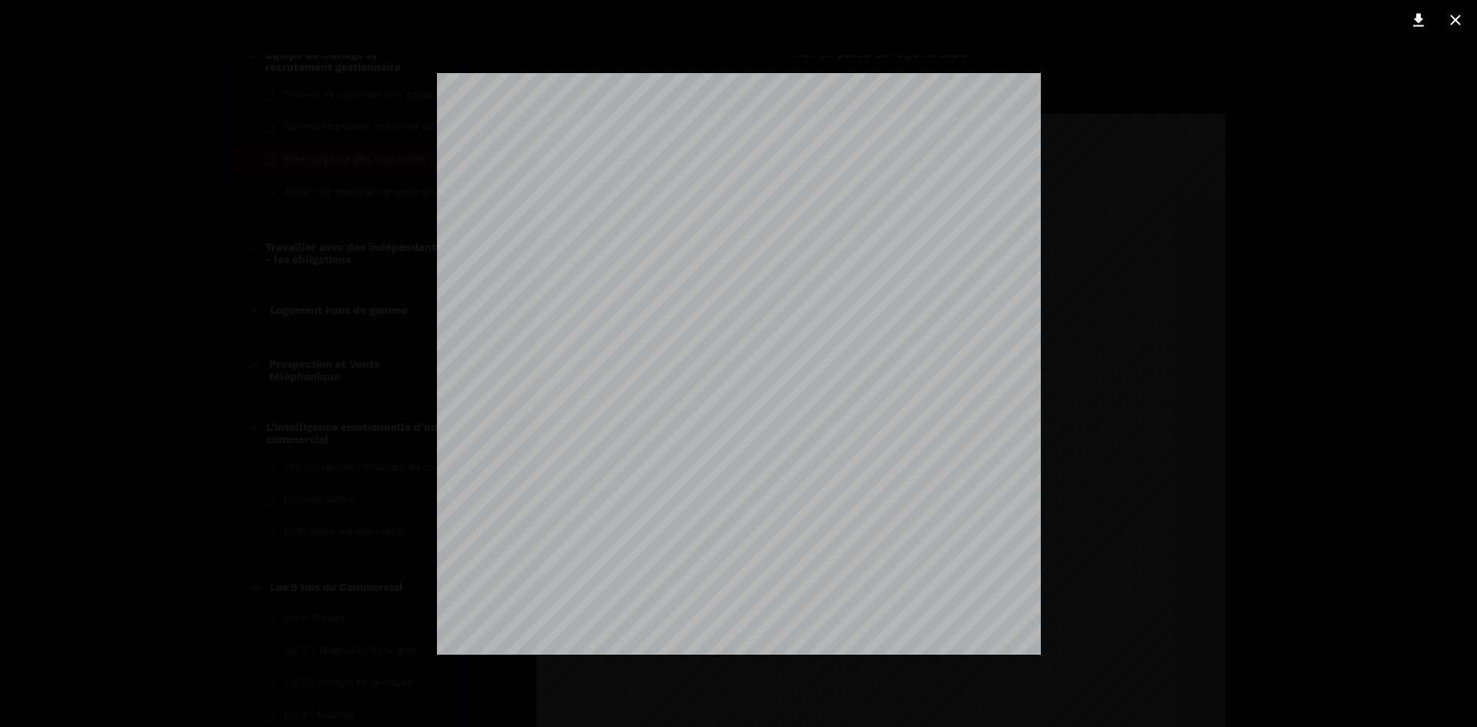
scroll to position [1126, 0]
click at [1412, 20] on icon at bounding box center [1418, 20] width 18 height 18
click at [1466, 22] on button at bounding box center [1455, 20] width 31 height 25
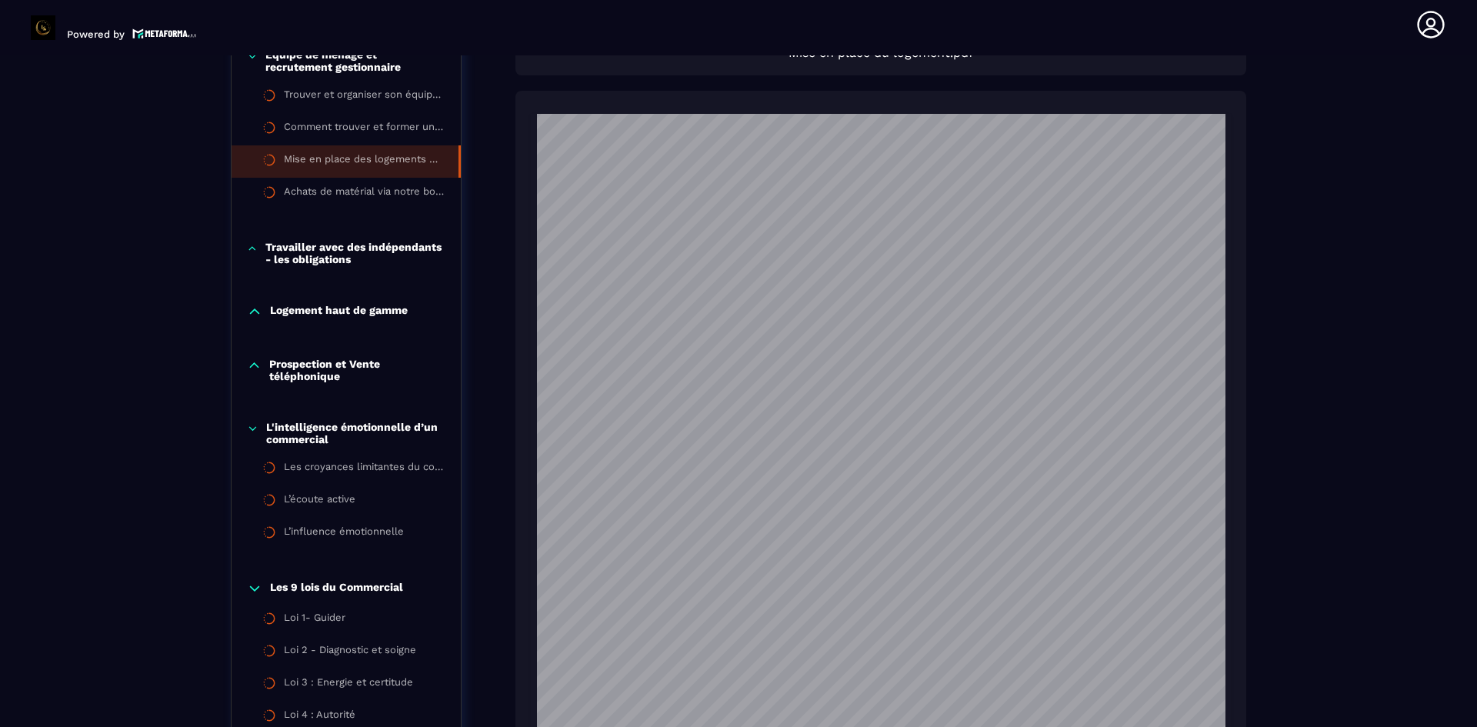
scroll to position [231, 0]
click at [358, 192] on div "Achats de matérial via notre boutique PrestaHome" at bounding box center [363, 193] width 159 height 17
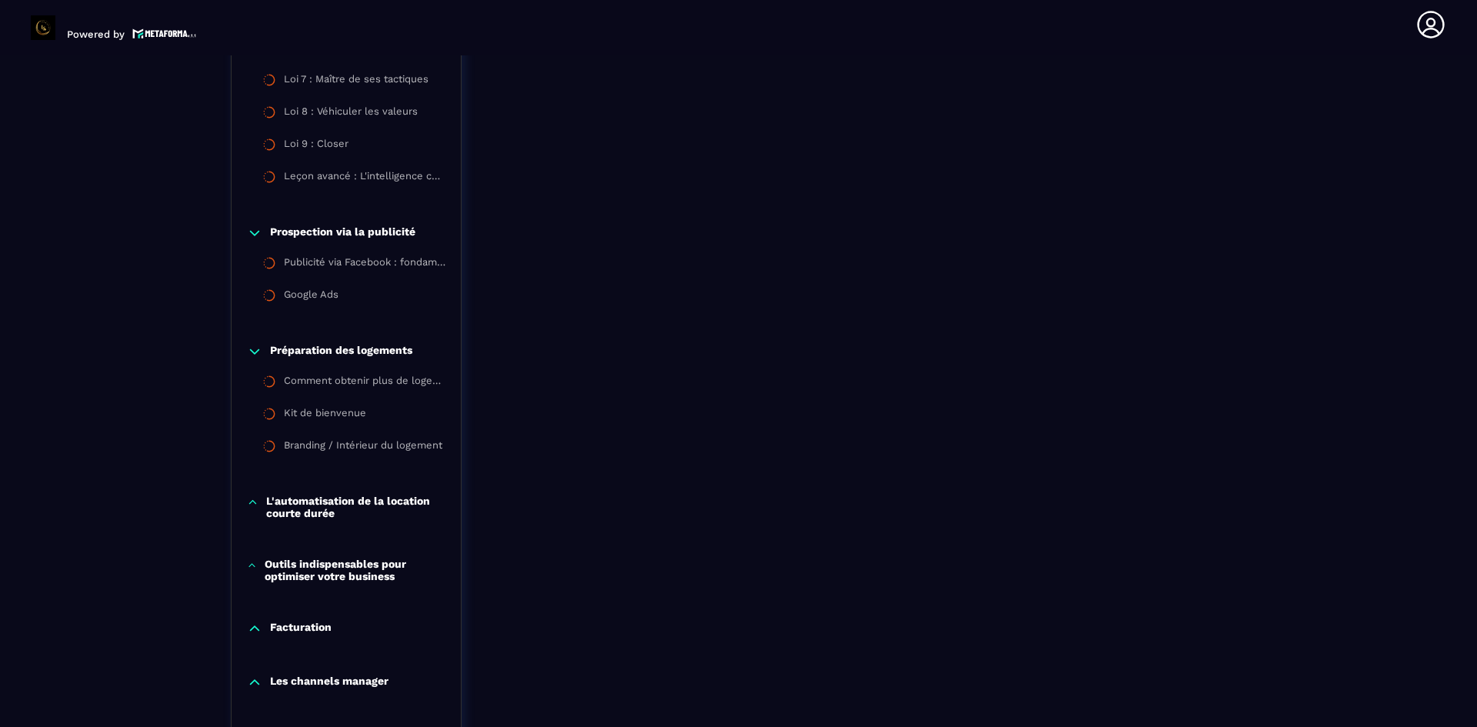
scroll to position [2237, 0]
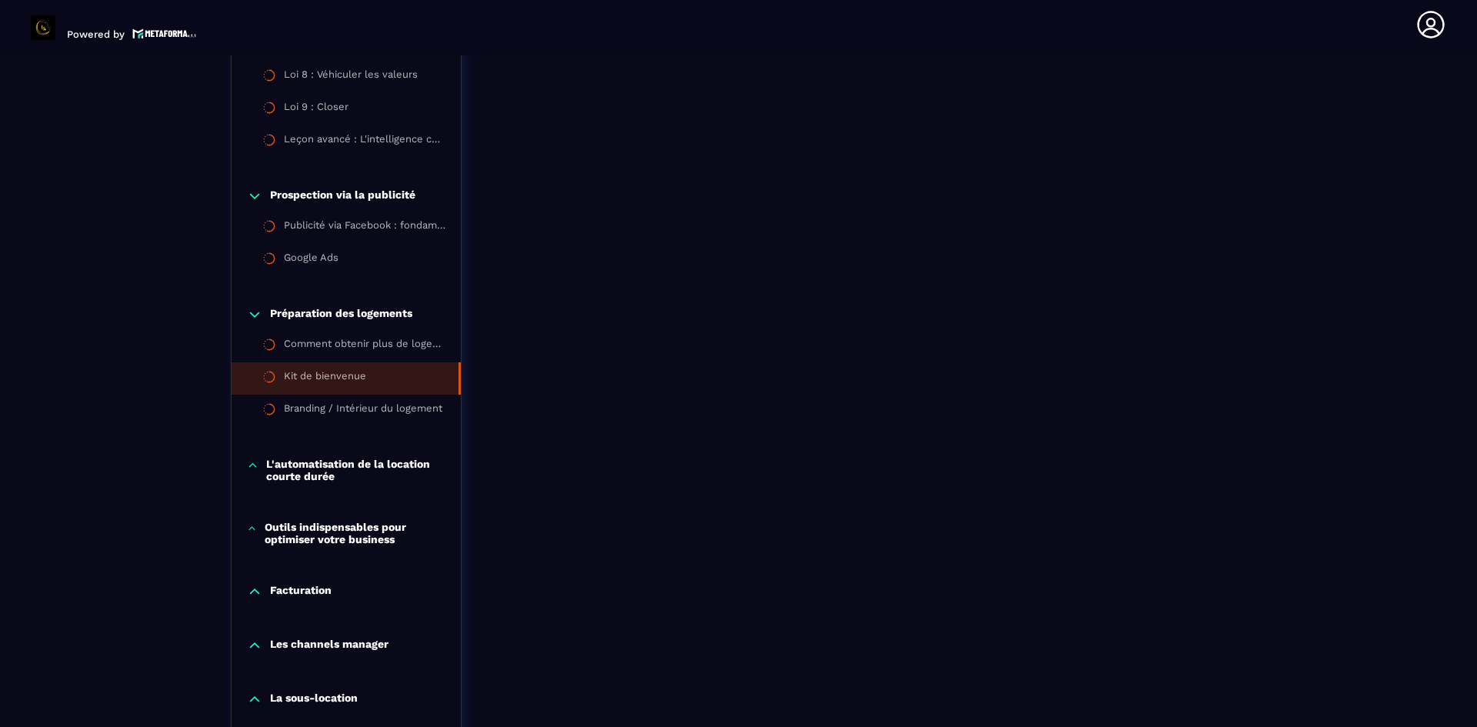
click at [355, 372] on div "Kit de bienvenue" at bounding box center [325, 378] width 82 height 17
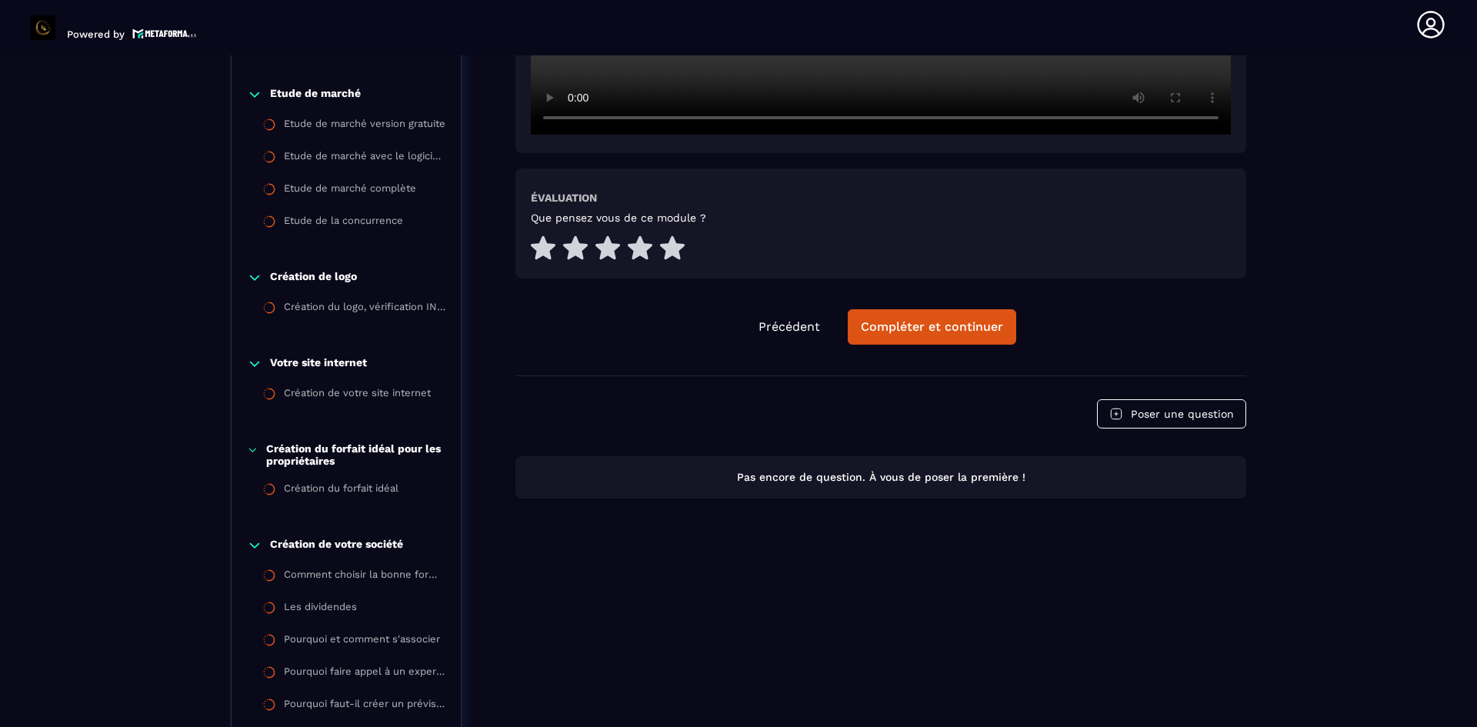
scroll to position [468, 0]
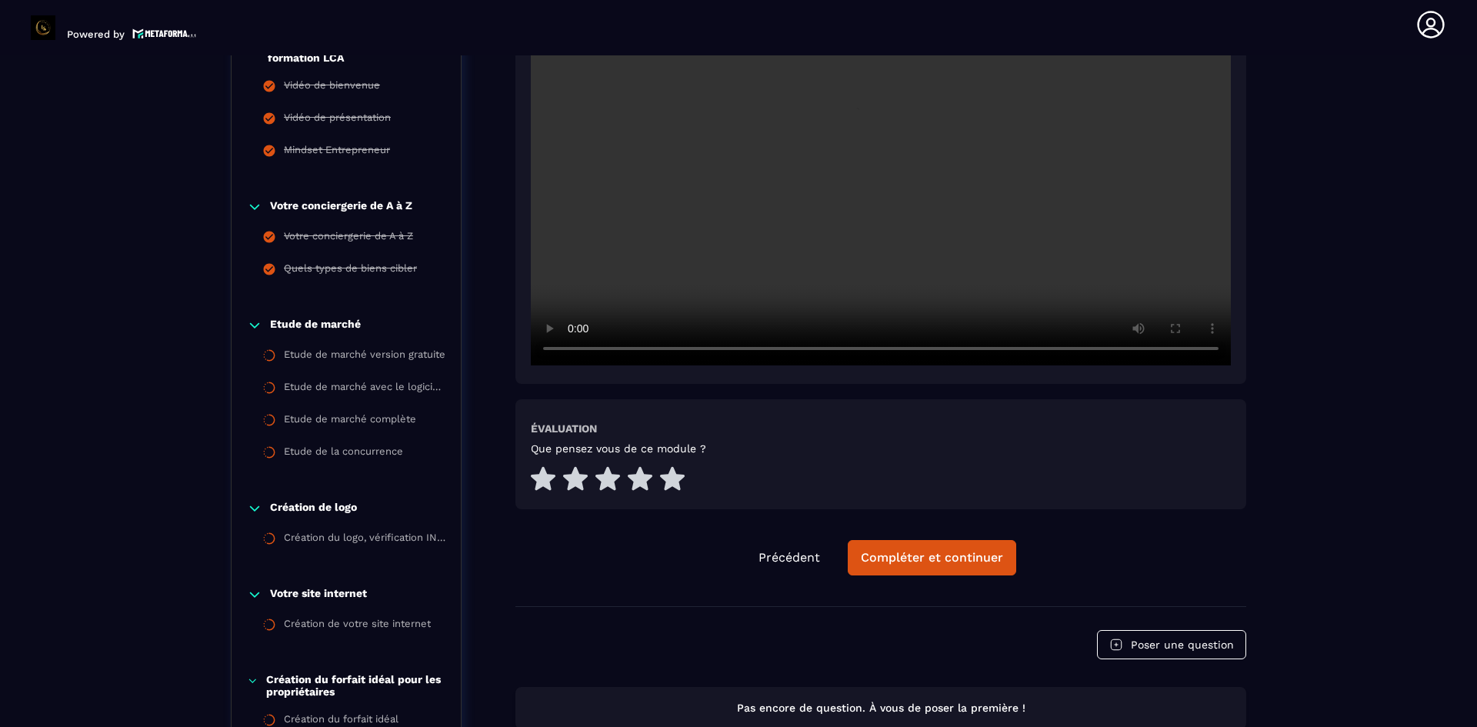
click at [906, 205] on video at bounding box center [881, 131] width 700 height 467
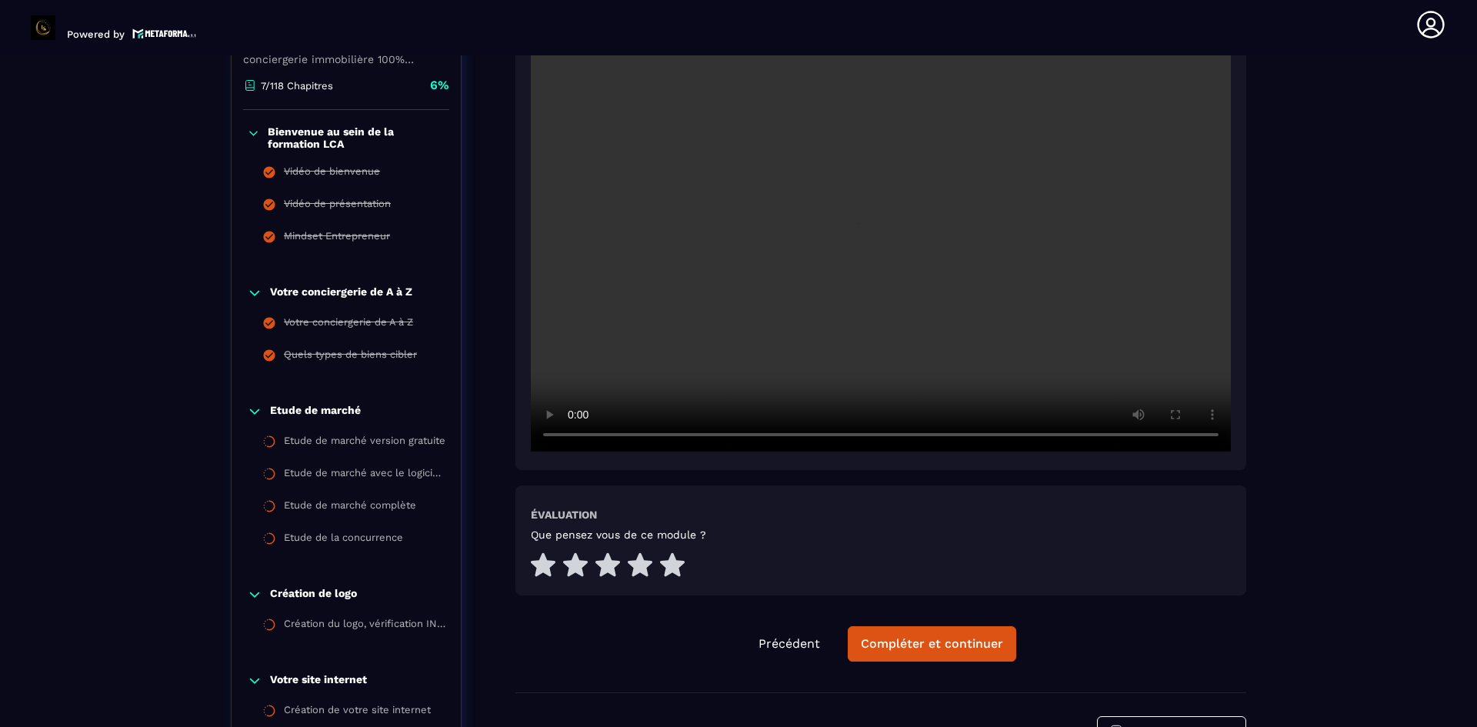
scroll to position [314, 0]
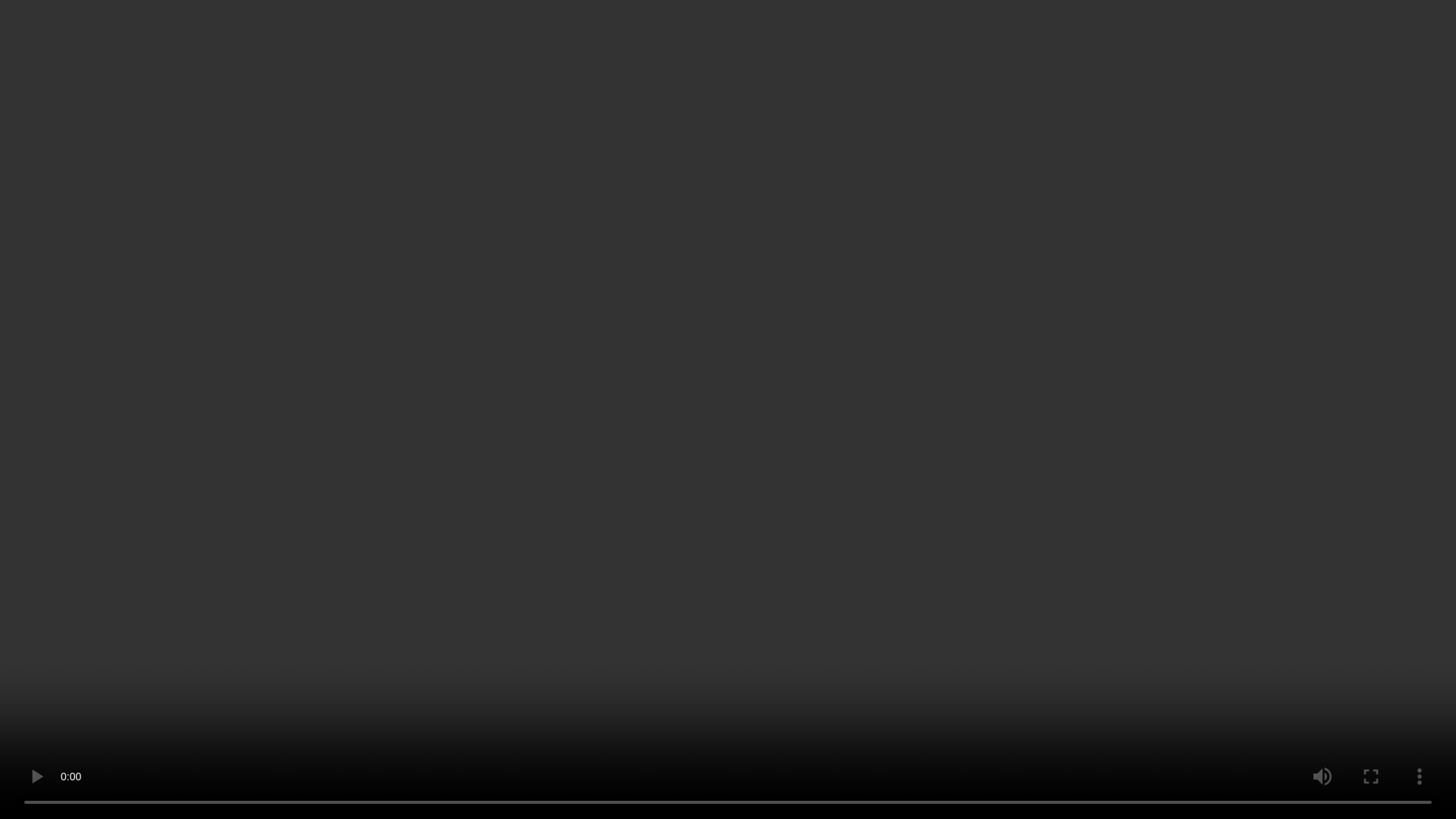
drag, startPoint x: 1445, startPoint y: 393, endPoint x: 1442, endPoint y: 431, distance: 38.1
click at [1442, 431] on video at bounding box center [728, 409] width 1456 height 819
click at [1334, 476] on video at bounding box center [728, 409] width 1456 height 819
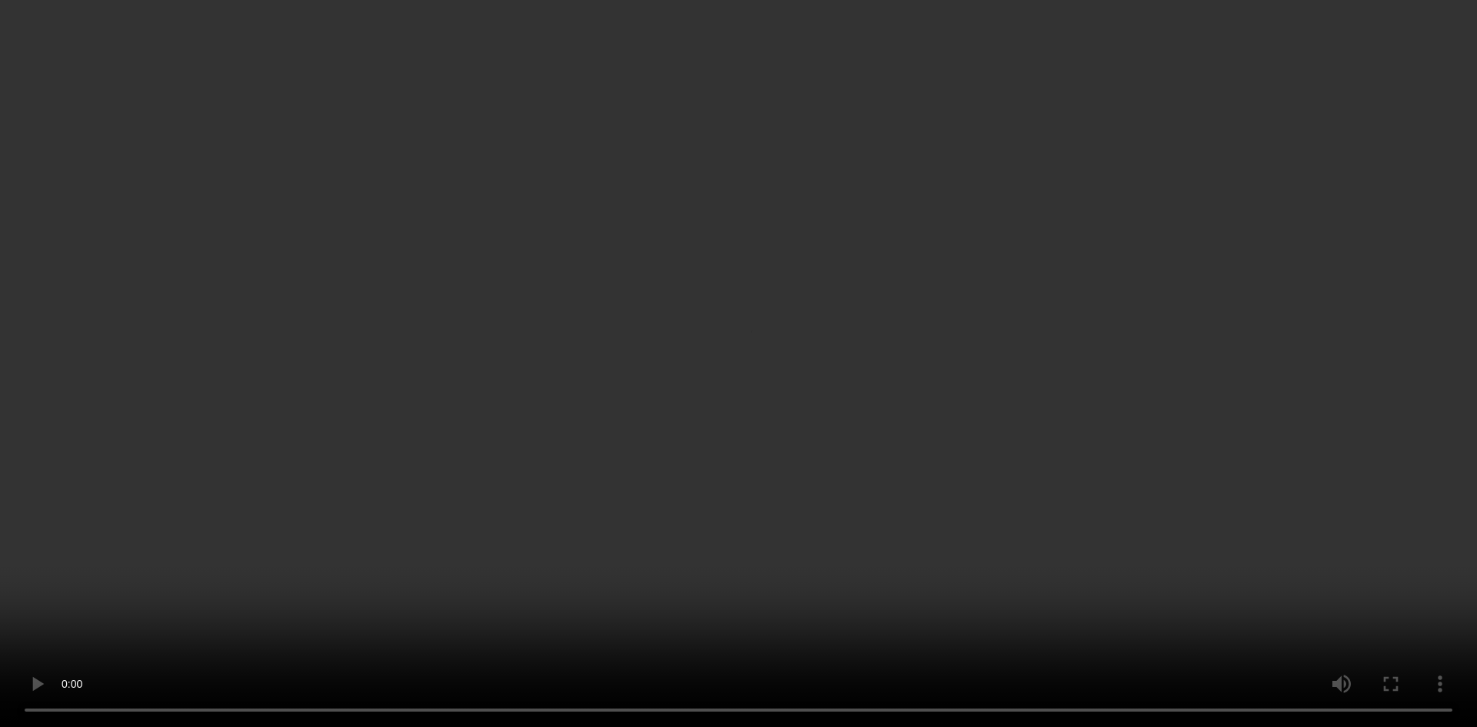
scroll to position [468, 0]
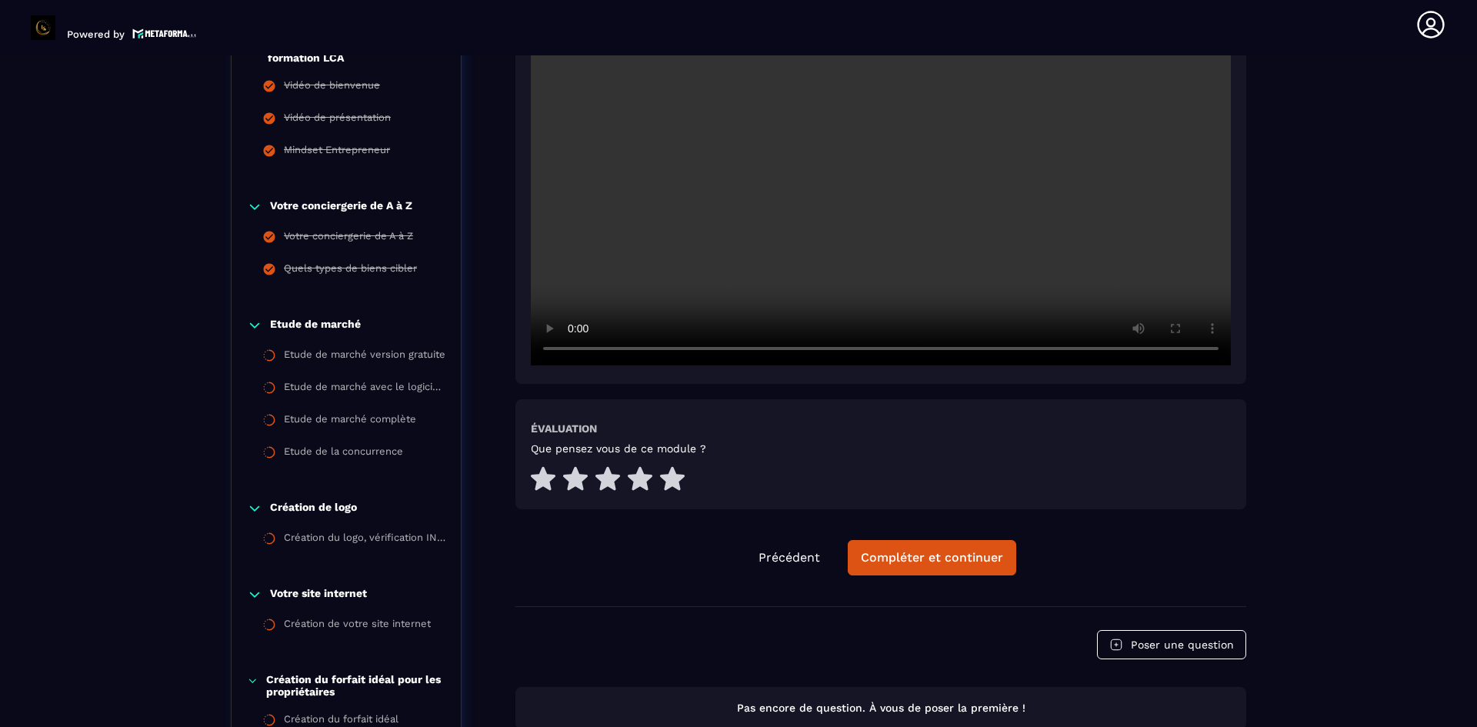
click at [996, 575] on div "Kit de bienvenue Évaluation Que pensez vous de ce module ? Précédent Compléter …" at bounding box center [880, 184] width 731 height 843
click at [985, 557] on div "Compléter et continuer" at bounding box center [932, 557] width 142 height 15
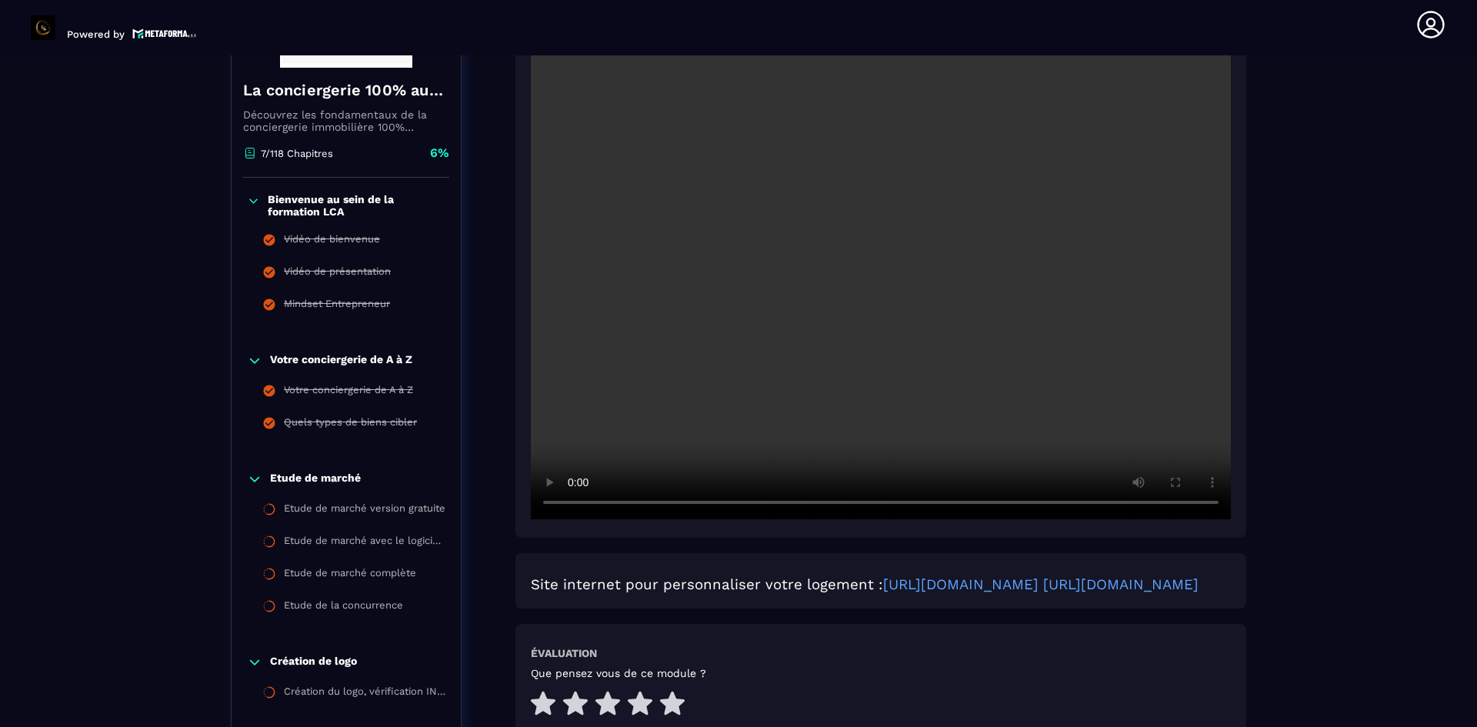
scroll to position [391, 0]
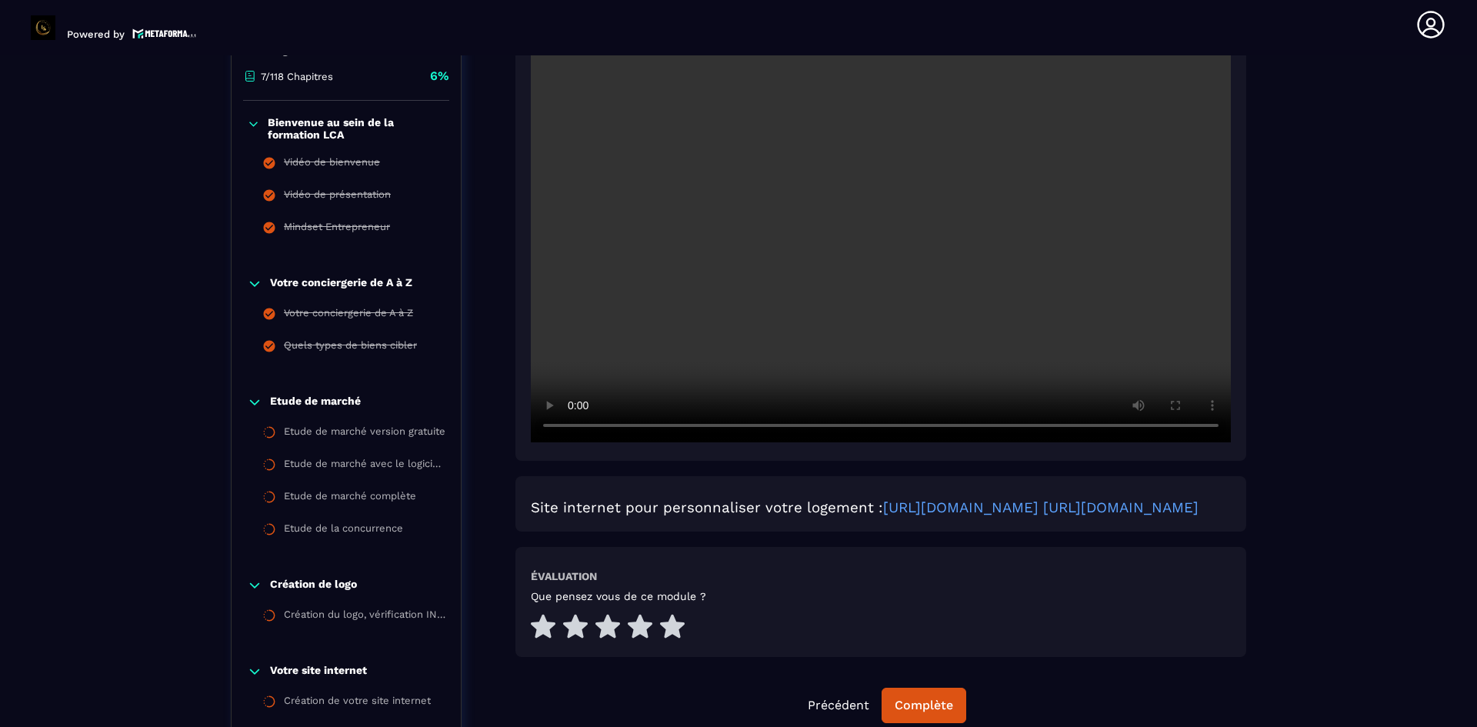
click at [809, 269] on video at bounding box center [881, 208] width 700 height 467
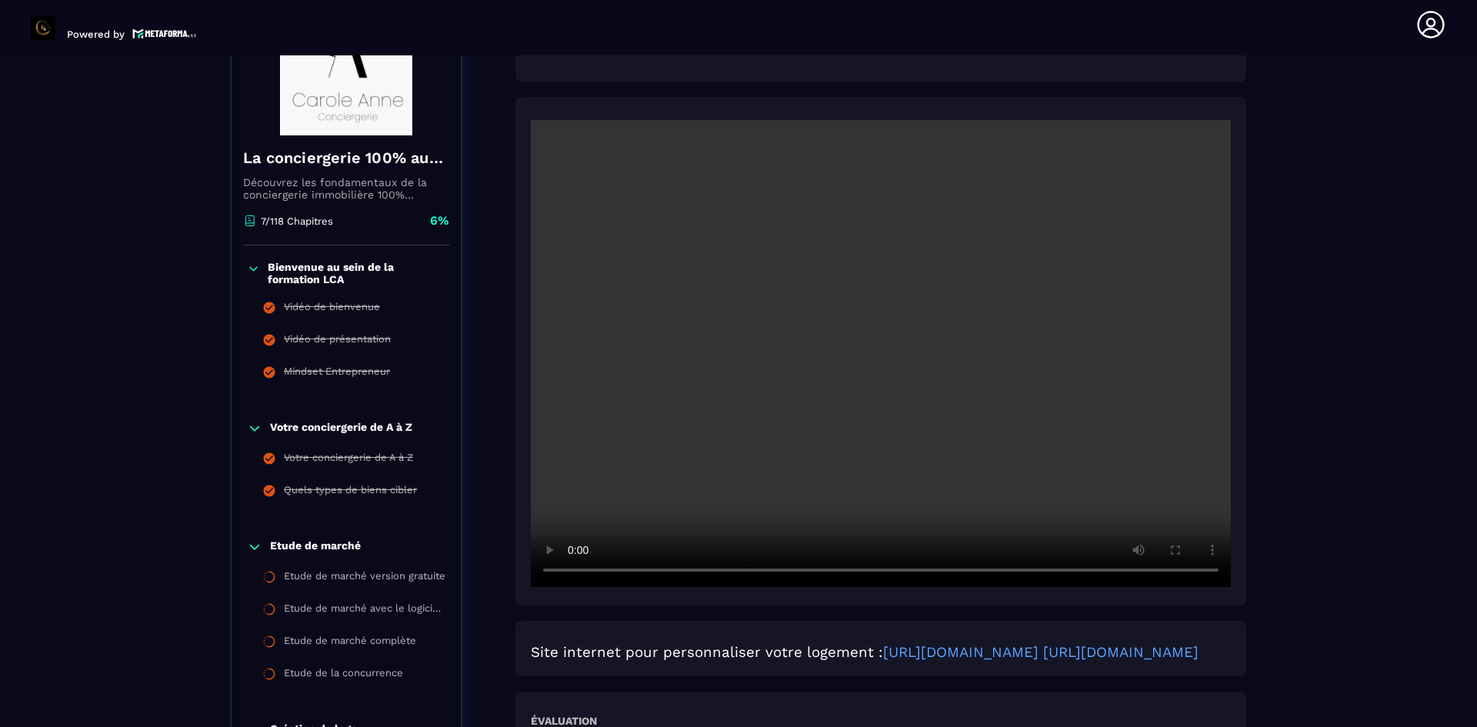
scroll to position [237, 0]
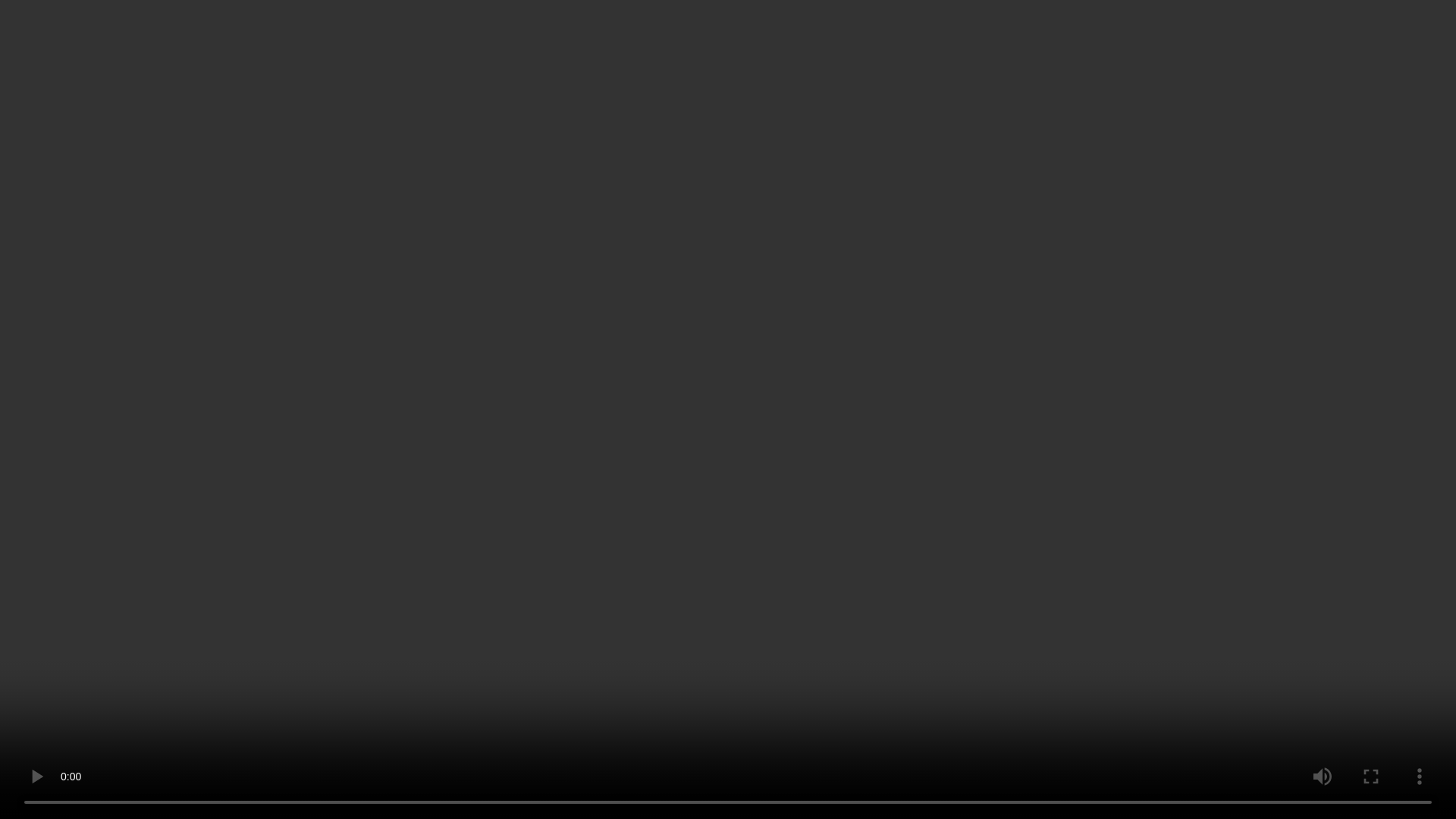
click at [1442, 436] on video at bounding box center [728, 409] width 1456 height 819
click at [1435, 436] on video at bounding box center [728, 409] width 1456 height 819
click at [765, 716] on video at bounding box center [728, 409] width 1456 height 819
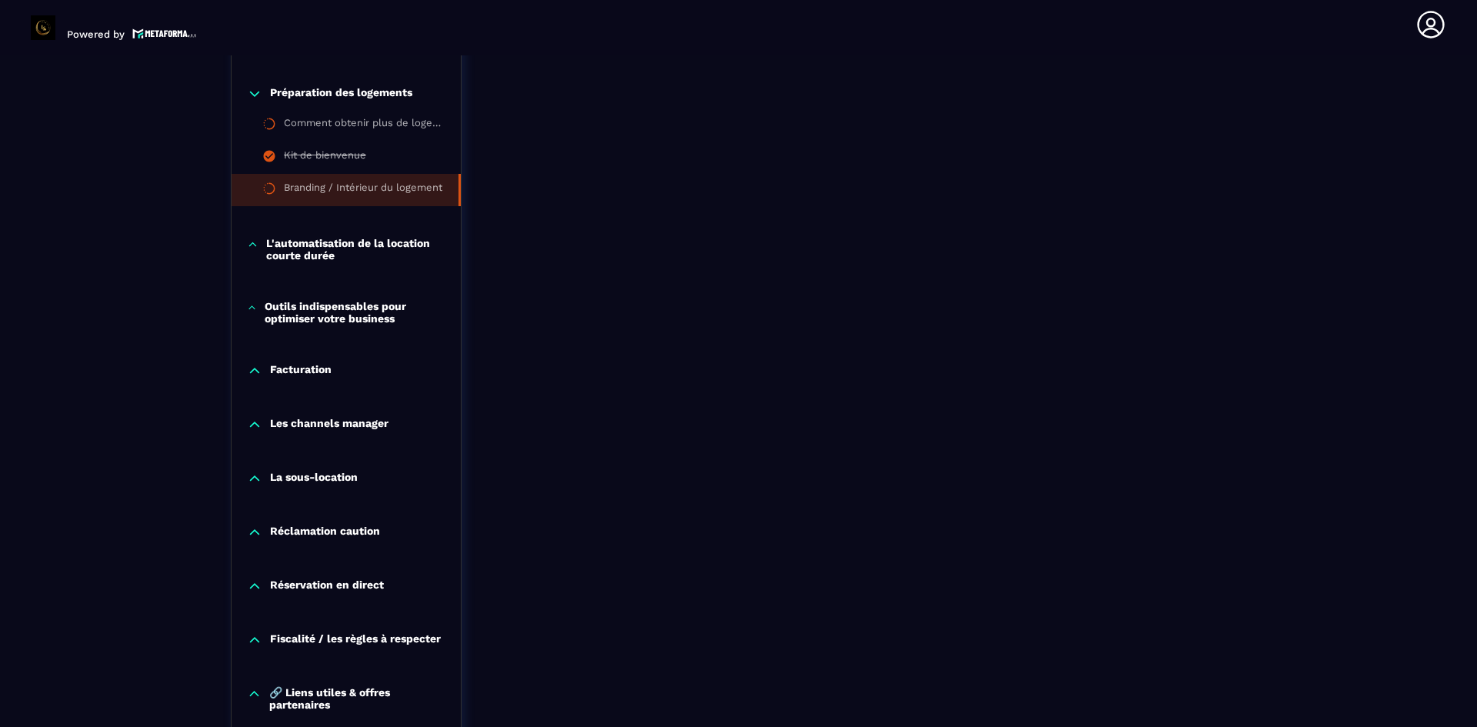
scroll to position [2468, 0]
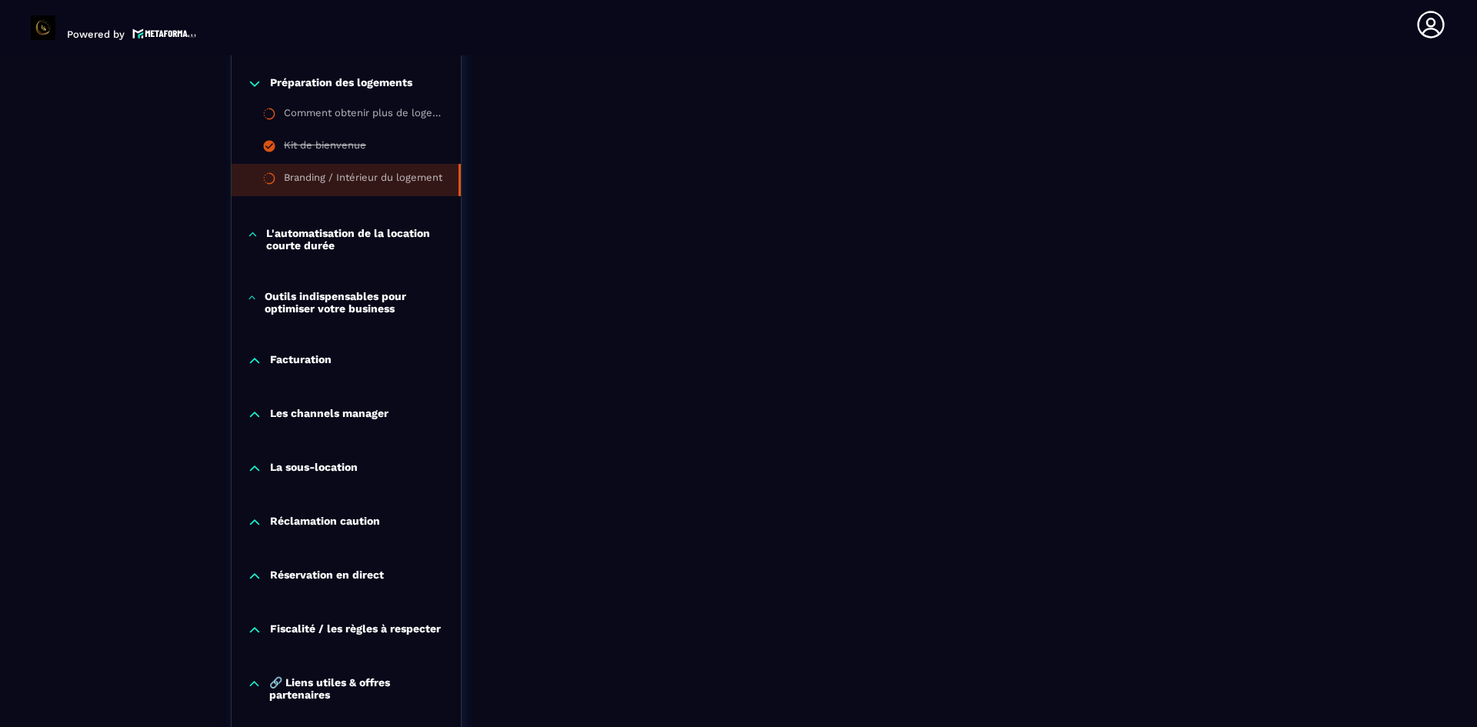
click at [367, 301] on p "Outils indispensables pour optimiser votre business" at bounding box center [355, 302] width 181 height 25
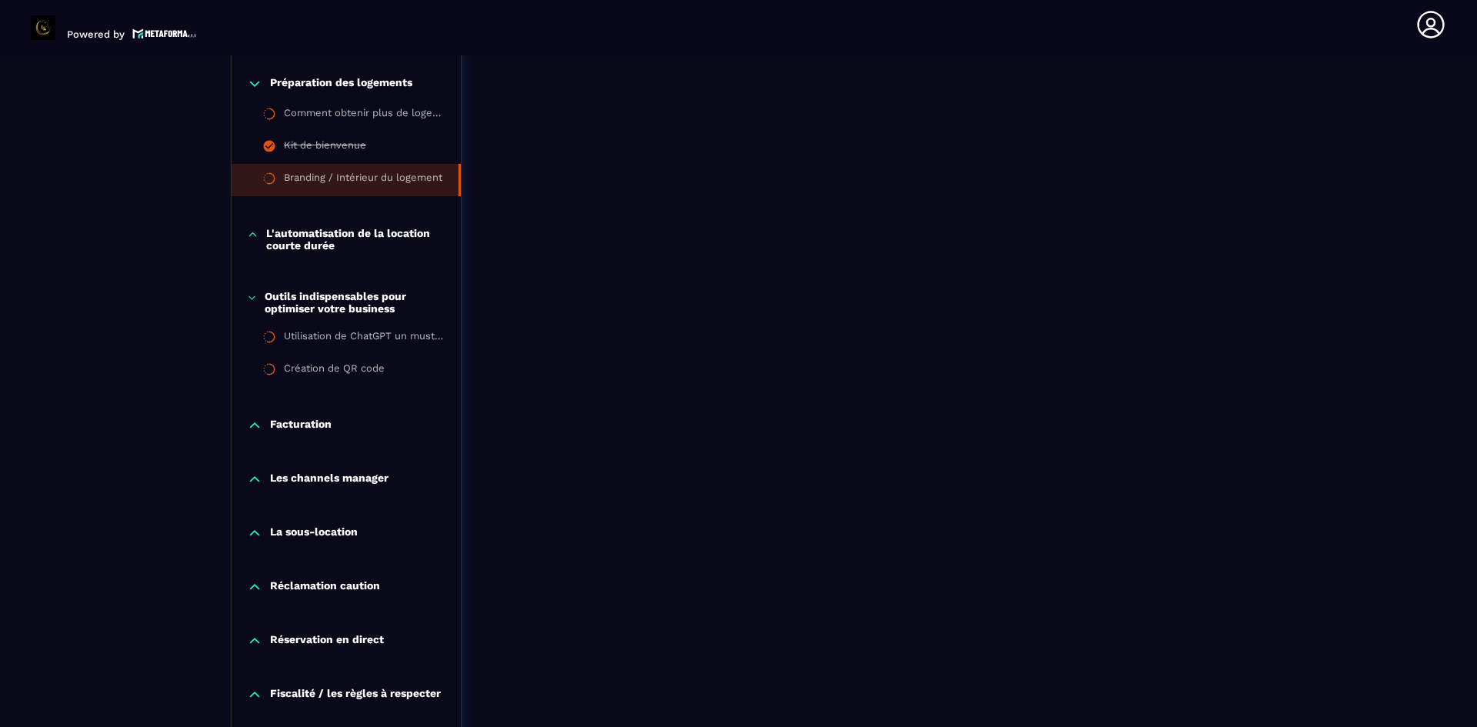
click at [367, 301] on p "Outils indispensables pour optimiser votre business" at bounding box center [355, 302] width 181 height 25
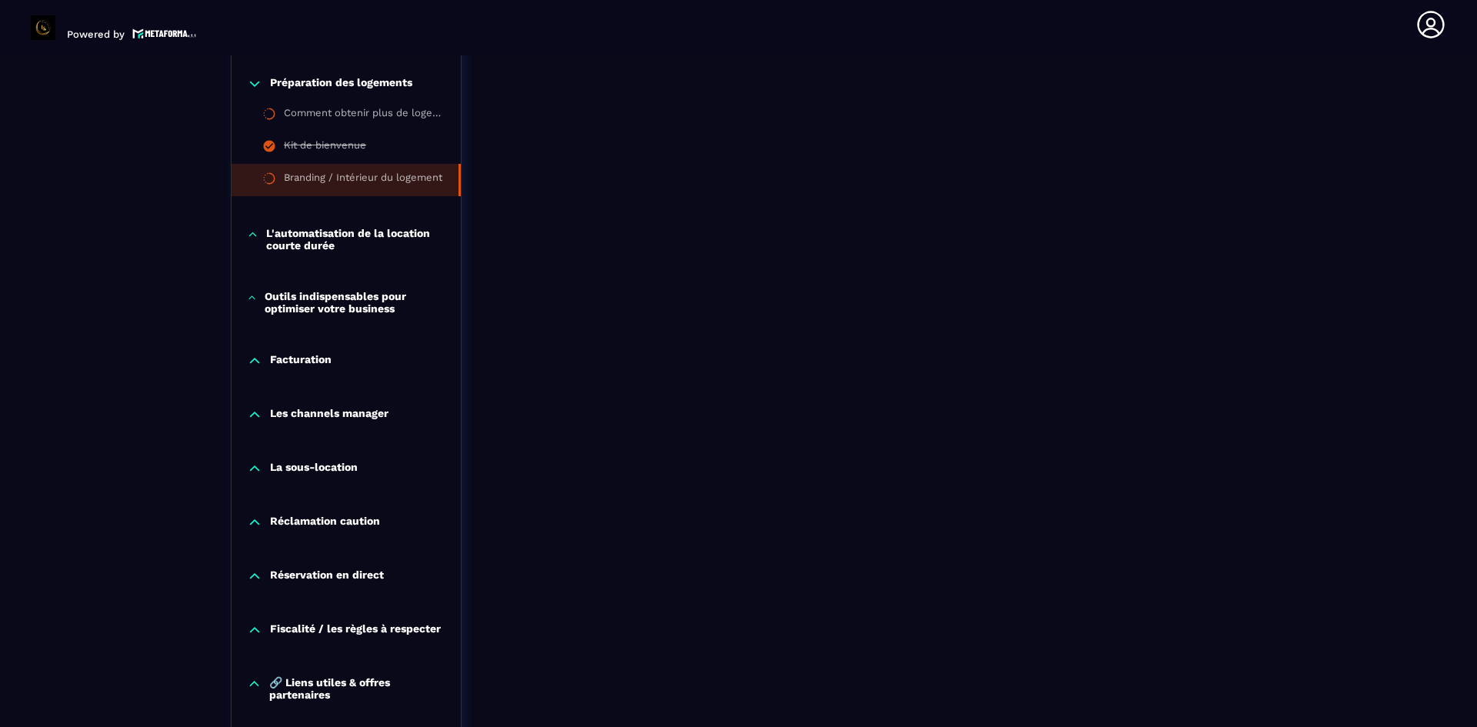
click at [361, 308] on p "Outils indispensables pour optimiser votre business" at bounding box center [355, 302] width 181 height 25
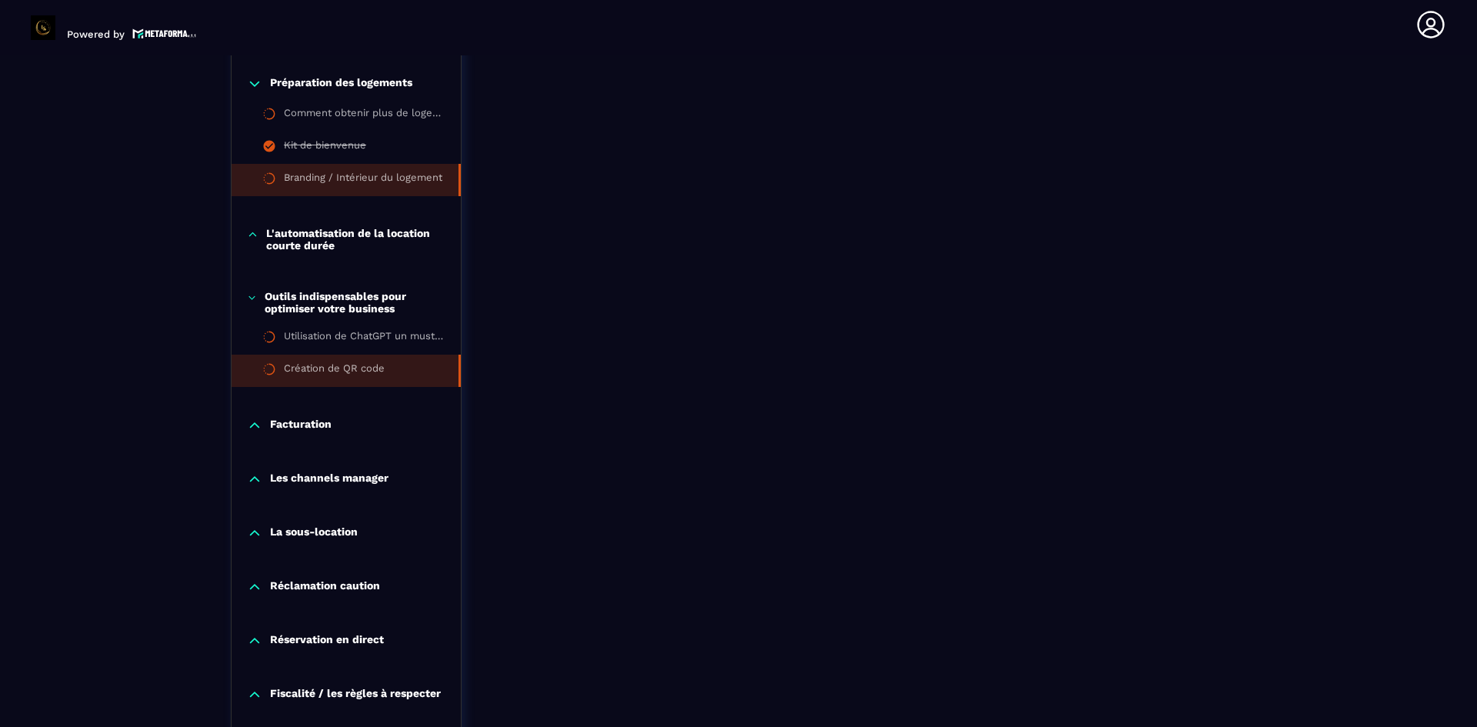
click at [334, 369] on div "Création de QR code" at bounding box center [334, 370] width 101 height 17
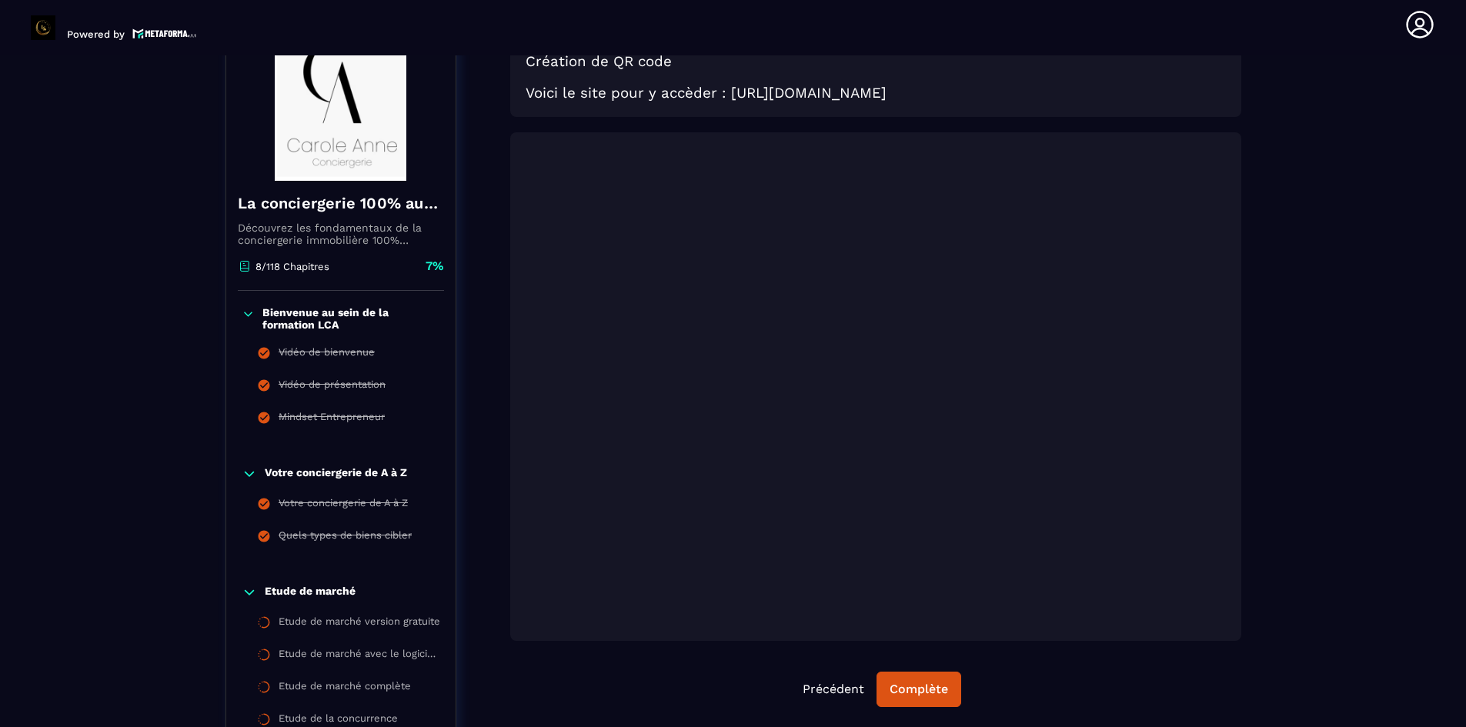
scroll to position [160, 0]
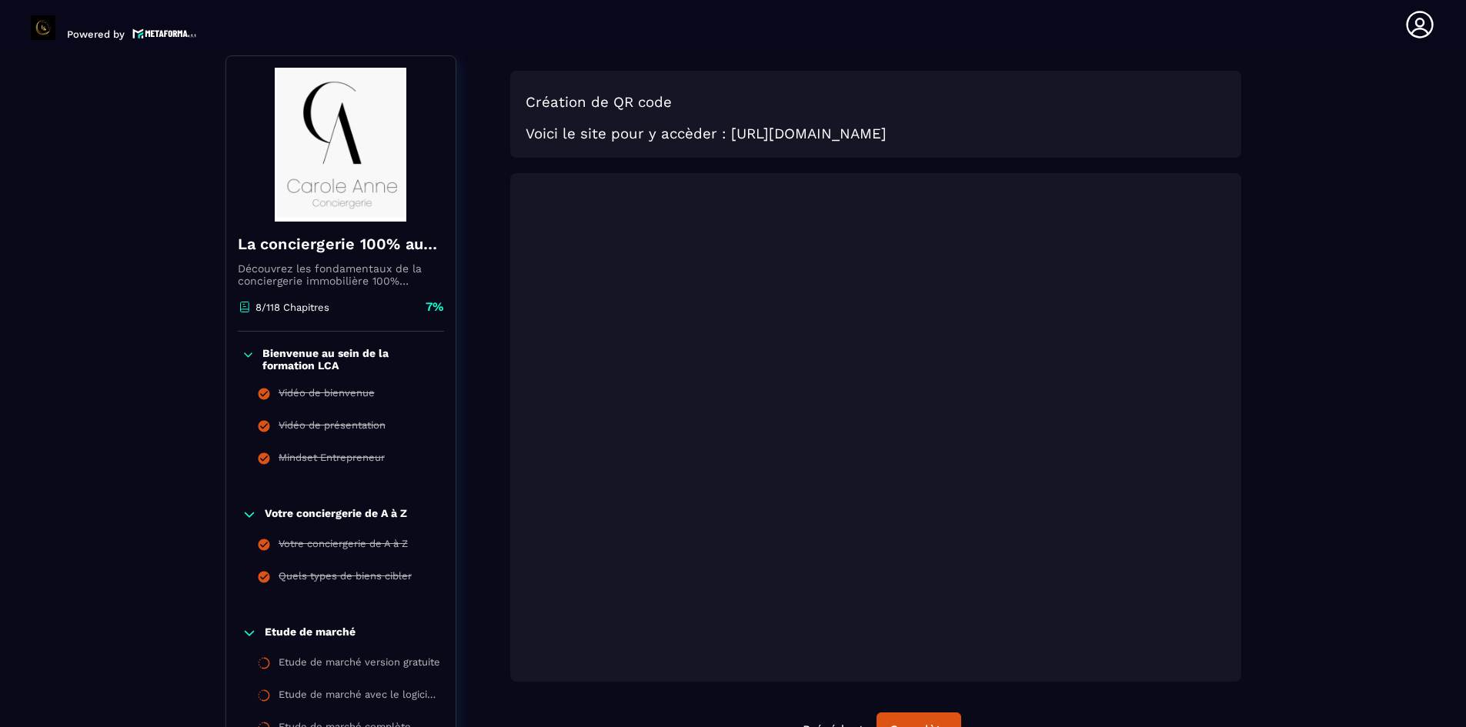
drag, startPoint x: 999, startPoint y: 132, endPoint x: 732, endPoint y: 143, distance: 267.2
click at [732, 143] on div "Création de QR code Voici le site pour y accèder : [URL][DOMAIN_NAME]" at bounding box center [875, 114] width 731 height 87
copy h3 "[URL][DOMAIN_NAME]"
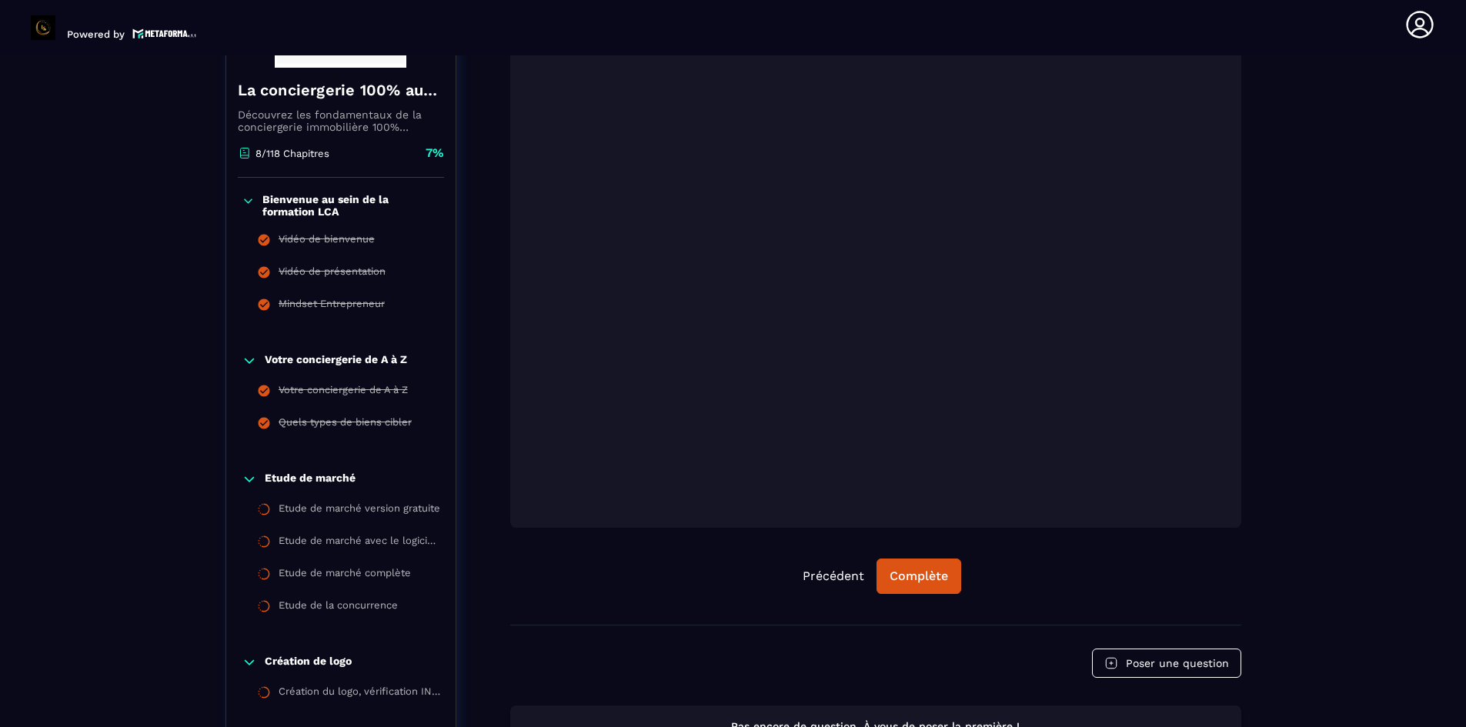
scroll to position [0, 0]
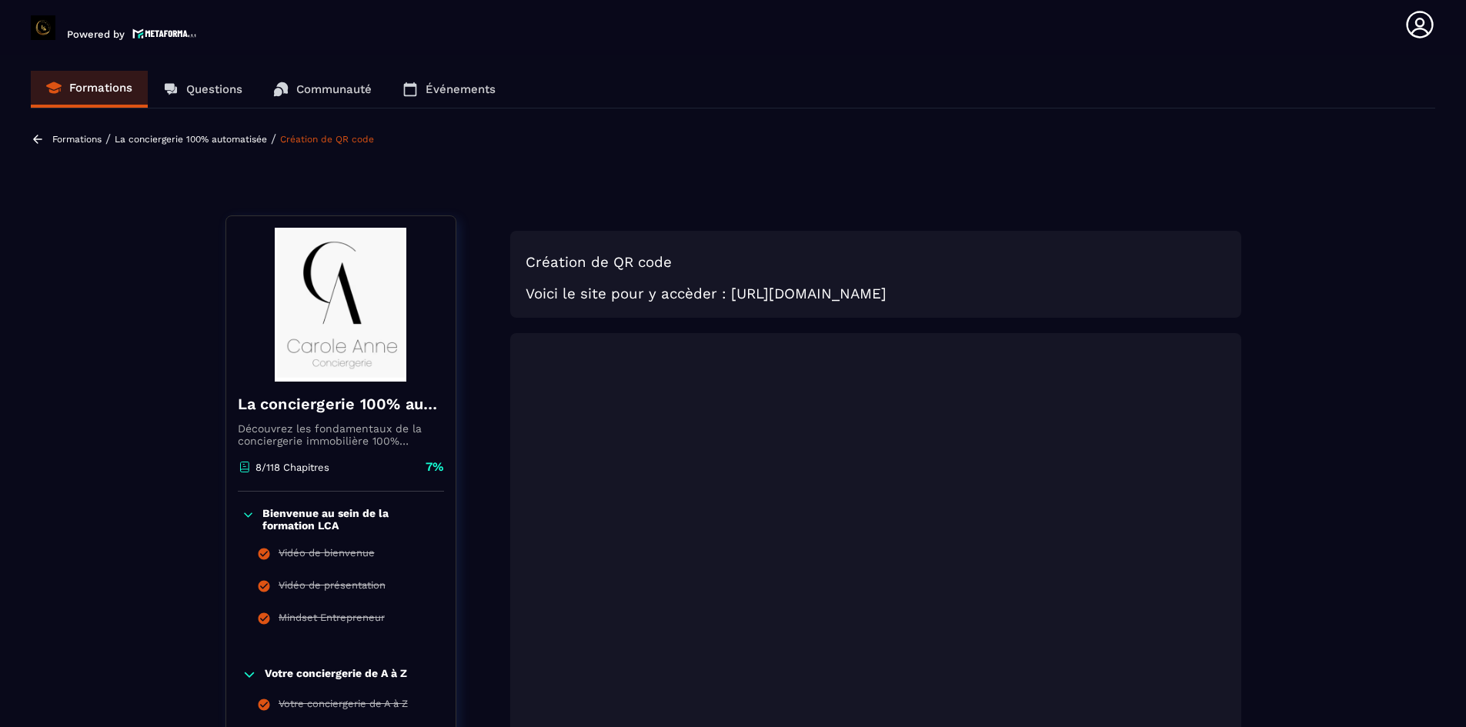
copy h3 "[URL][DOMAIN_NAME]"
